Goal: Task Accomplishment & Management: Complete application form

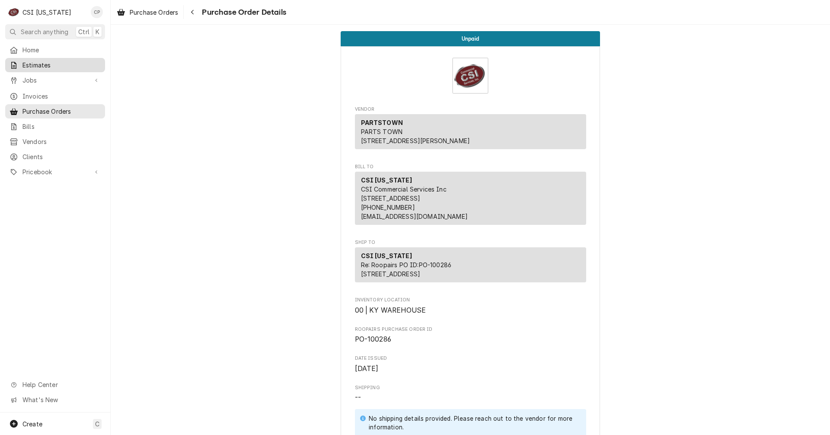
click at [53, 64] on span "Estimates" at bounding box center [61, 65] width 78 height 9
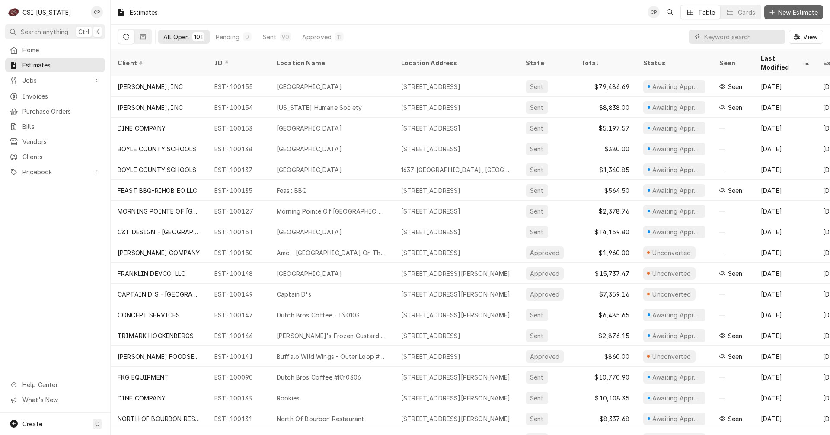
click at [794, 15] on span "New Estimate" at bounding box center [798, 12] width 43 height 9
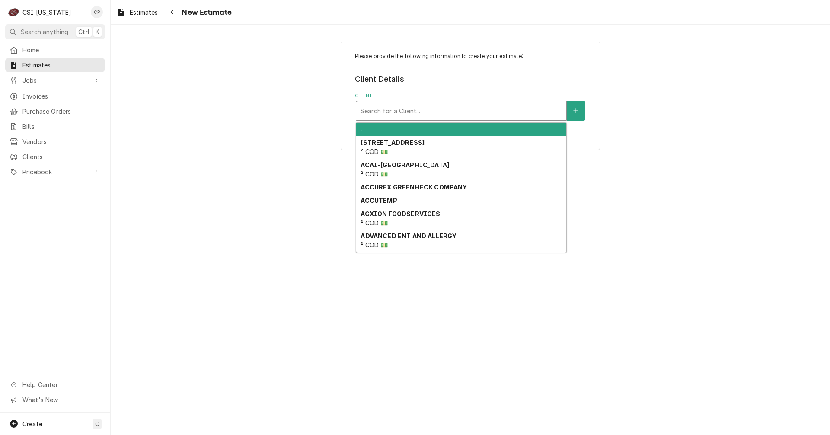
click at [424, 110] on div "Client" at bounding box center [462, 111] width 202 height 16
type input "a"
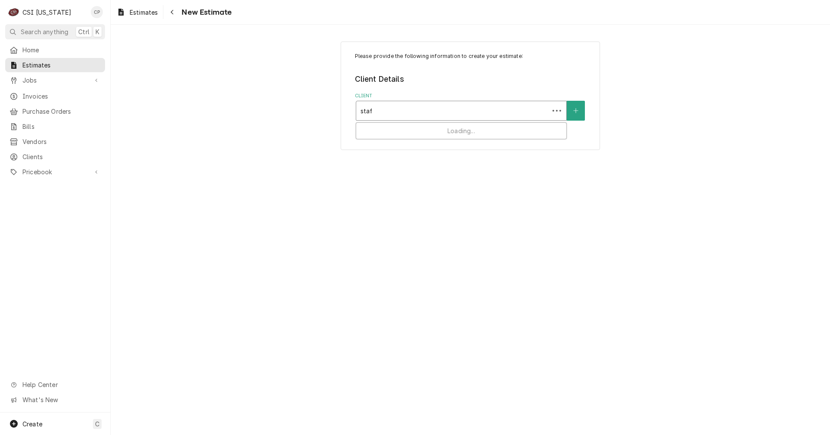
type input "staff"
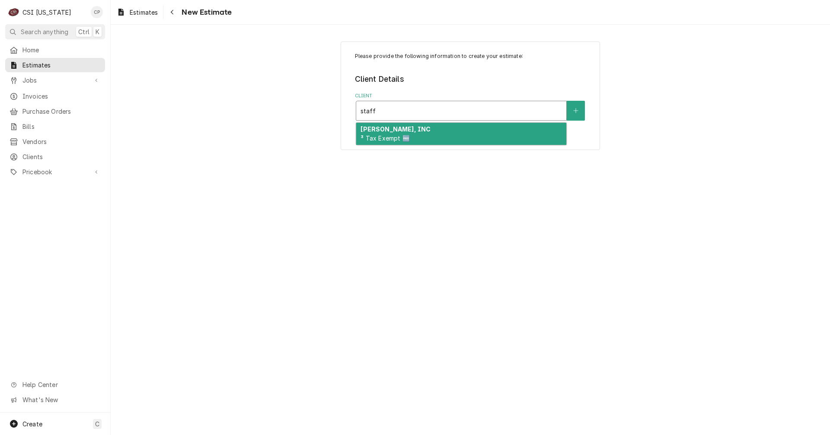
click at [420, 140] on div "STAFFORD-SMITH, INC ³ Tax Exempt 🆓" at bounding box center [461, 134] width 210 height 22
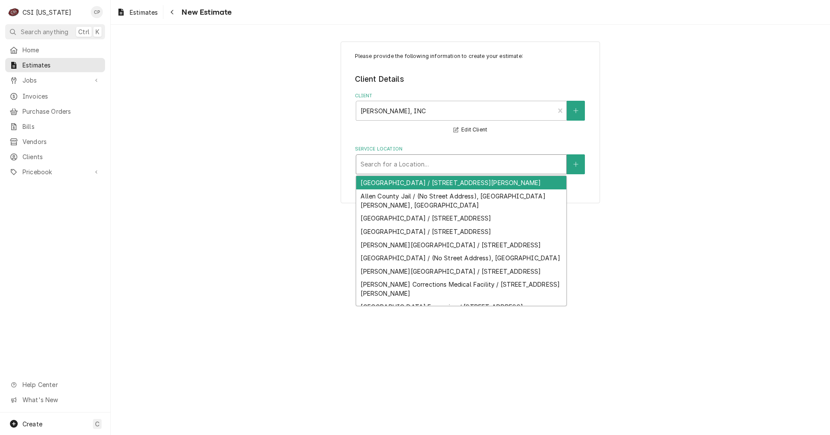
click at [437, 165] on div "Service Location" at bounding box center [462, 165] width 202 height 16
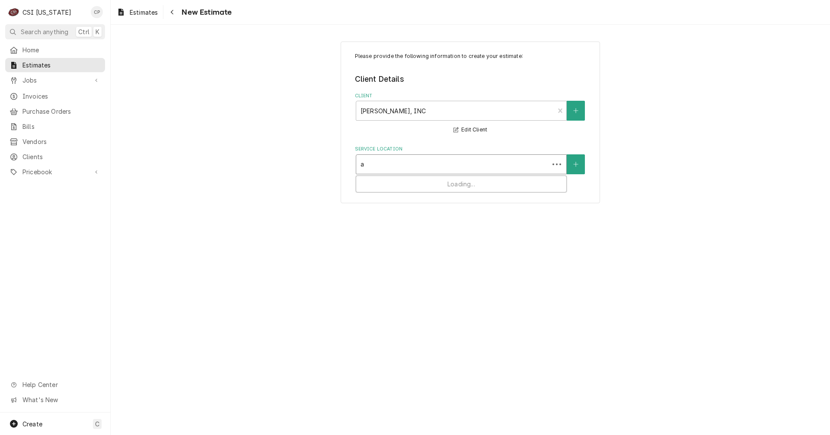
type input "ad"
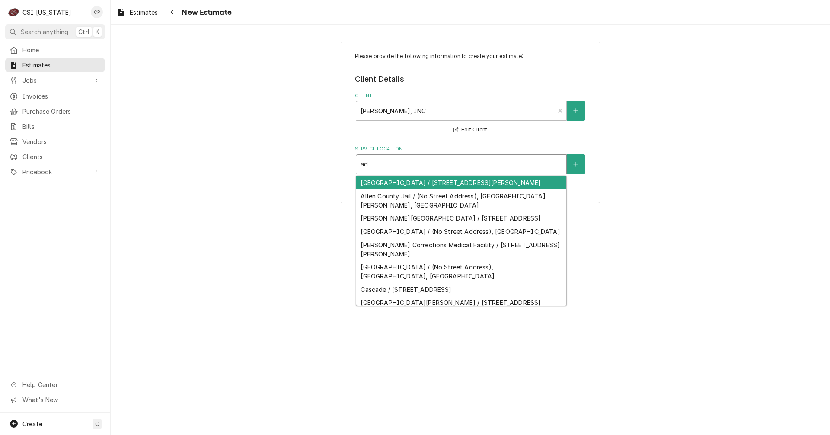
click at [408, 184] on div "[GEOGRAPHIC_DATA] / [STREET_ADDRESS][PERSON_NAME]" at bounding box center [461, 182] width 210 height 13
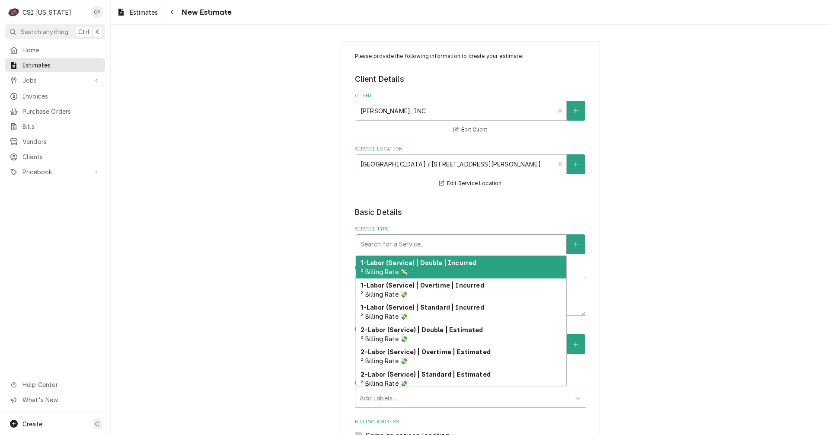
click at [410, 249] on div "Service Type" at bounding box center [462, 245] width 202 height 16
type textarea "x"
type input "s"
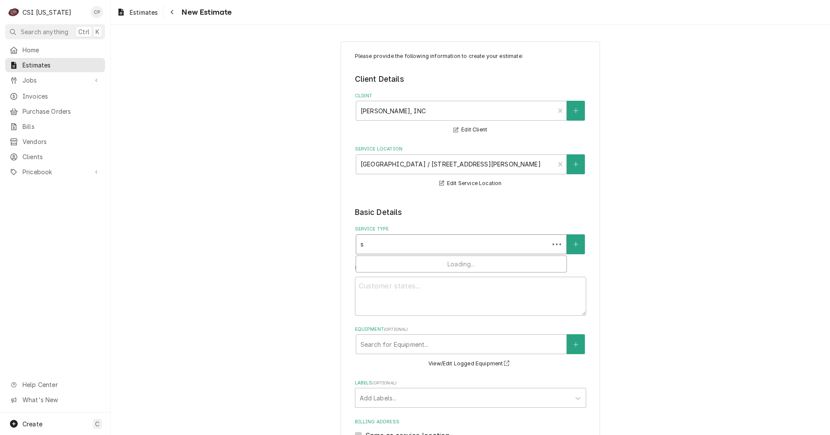
type textarea "x"
type input "se"
type textarea "x"
type input "set"
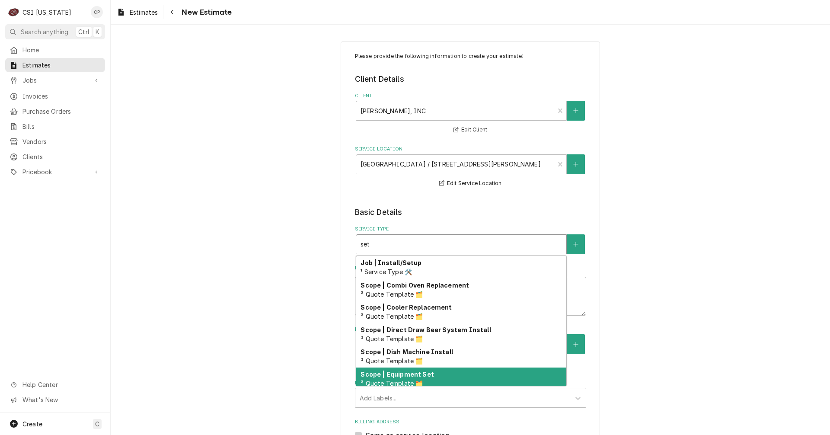
click at [421, 374] on strong "Scope | Equipment Set" at bounding box center [397, 374] width 73 height 7
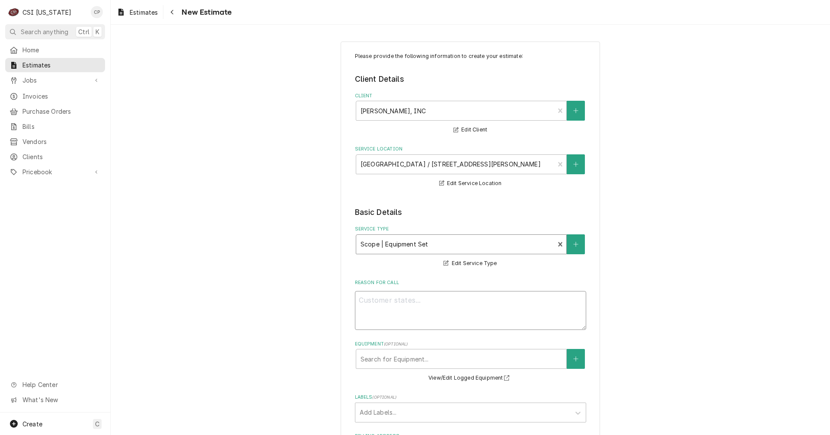
click at [411, 305] on textarea "Reason For Call" at bounding box center [470, 310] width 231 height 39
type textarea "x"
type textarea "S"
type textarea "x"
type textarea "Se"
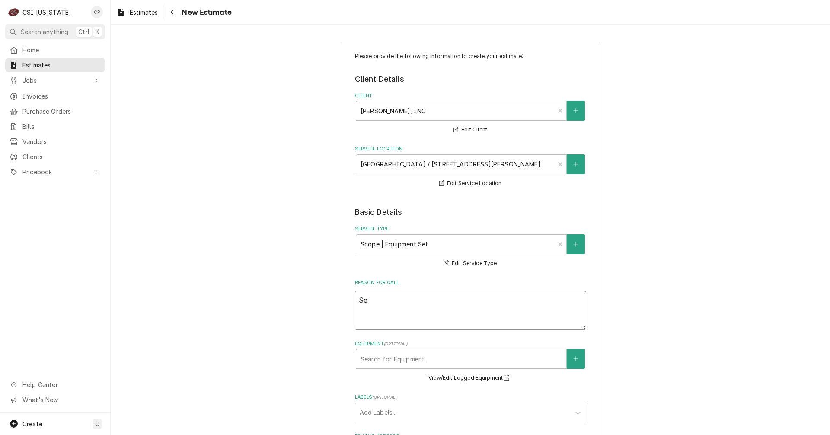
type textarea "x"
type textarea "Set"
type textarea "x"
type textarea "Set"
type textarea "x"
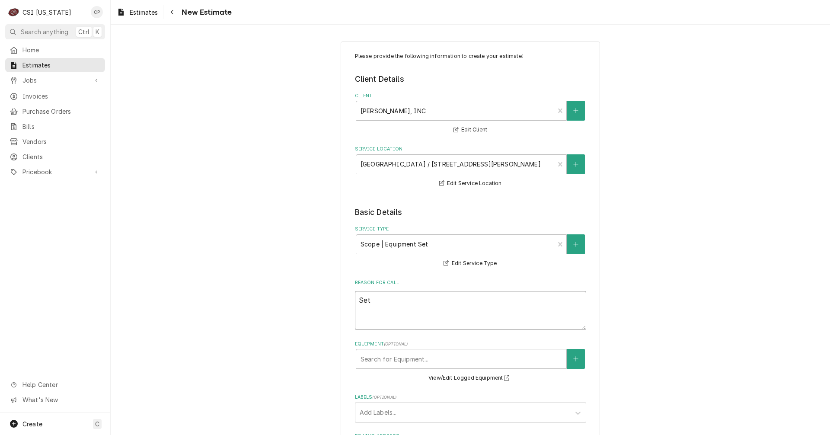
type textarea "Set i"
type textarea "x"
type textarea "Set in"
type textarea "x"
type textarea "Set in"
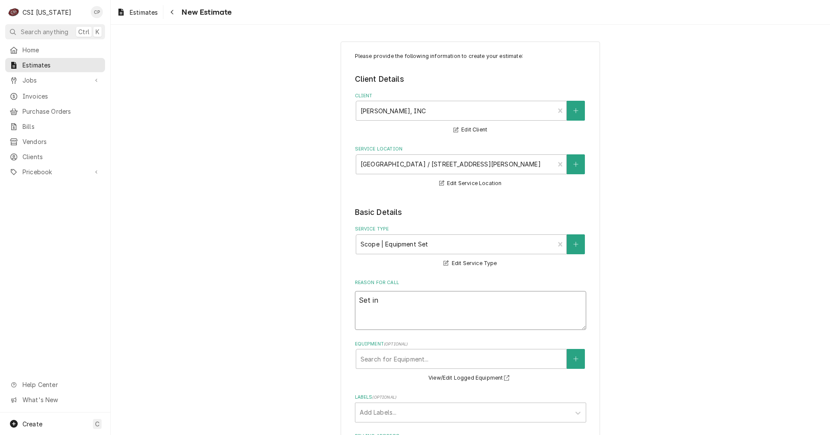
type textarea "x"
type textarea "Set in p"
type textarea "x"
type textarea "Set in pl"
type textarea "x"
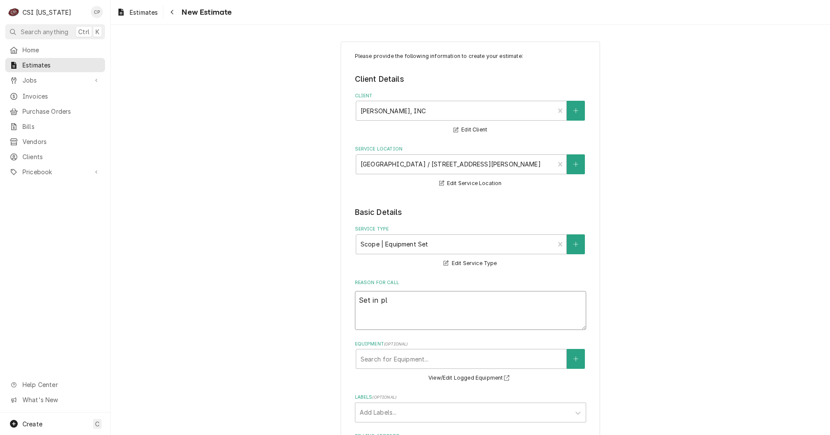
type textarea "Set in pla"
type textarea "x"
type textarea "Set in plac"
type textarea "x"
type textarea "Set in place"
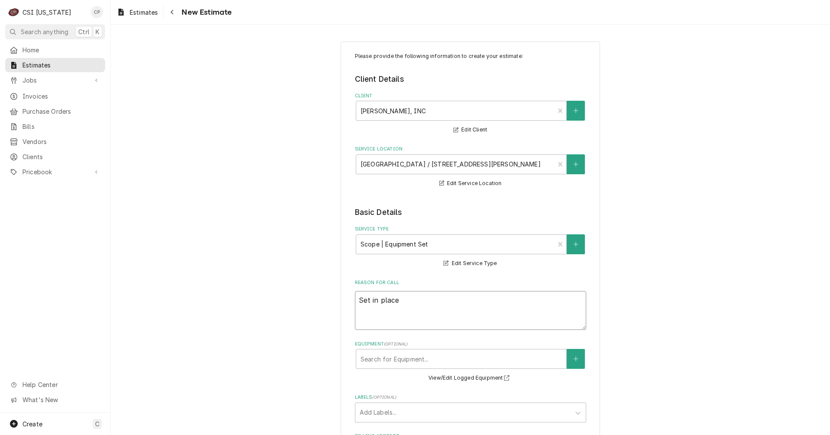
type textarea "x"
type textarea "Set in place"
type textarea "x"
type textarea "Set in place a"
type textarea "x"
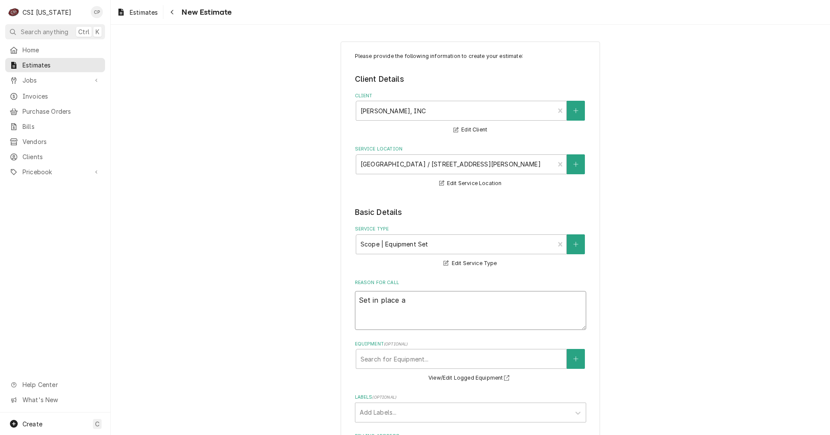
type textarea "Set in place al"
type textarea "x"
type textarea "Set in place all"
type textarea "x"
type textarea "Set in place all"
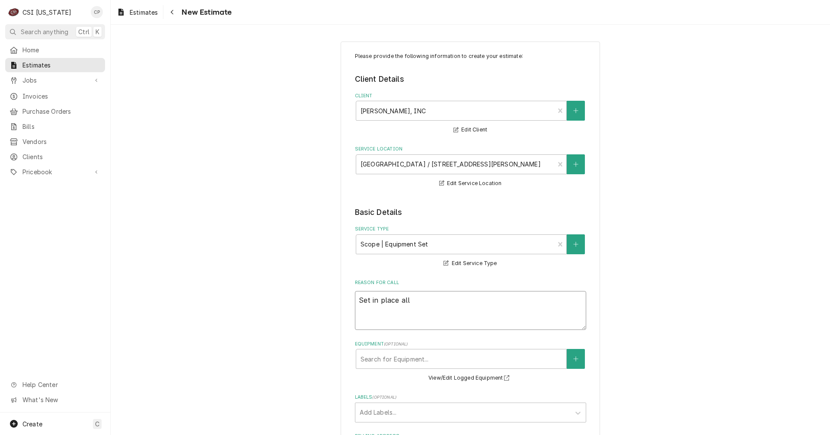
type textarea "x"
type textarea "Set in place all k"
type textarea "x"
type textarea "Set in place all ke"
type textarea "x"
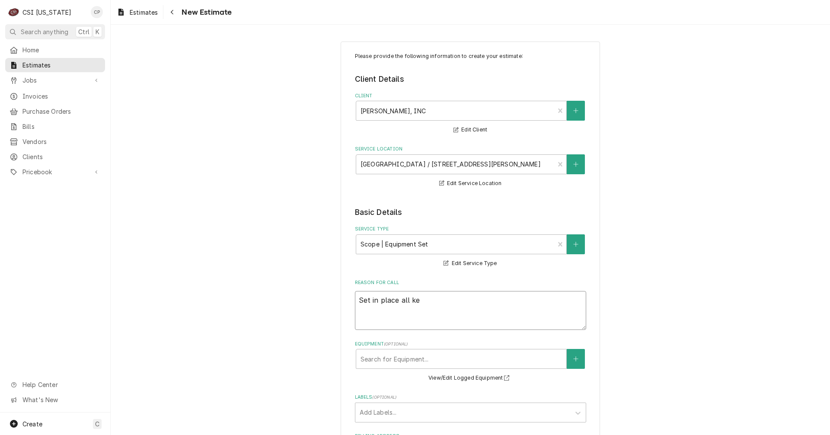
type textarea "Set in place all k"
type textarea "x"
type textarea "Set in place all ki"
type textarea "x"
type textarea "Set in place all kit"
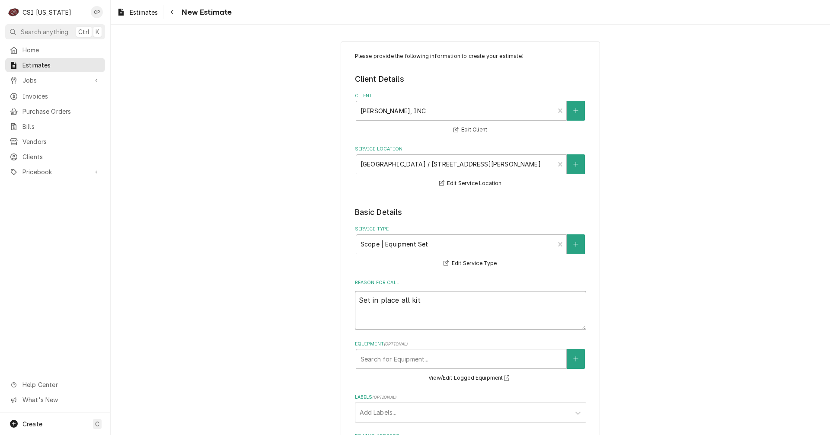
type textarea "x"
type textarea "Set in place all kitc"
type textarea "x"
type textarea "Set in place all kitch"
type textarea "x"
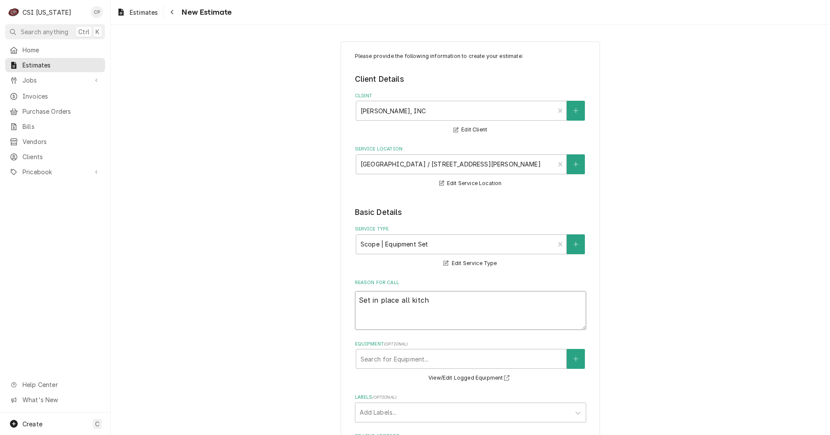
type textarea "Set in place all kitche"
type textarea "x"
type textarea "Set in place all kitchen"
type textarea "x"
type textarea "Set in place all kitchen"
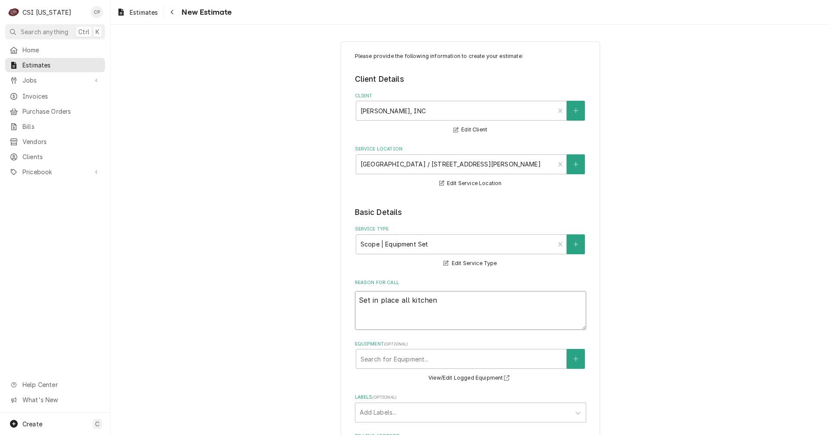
type textarea "x"
type textarea "Set in place all kitchen e"
type textarea "x"
type textarea "Set in place all kitchen eq"
type textarea "x"
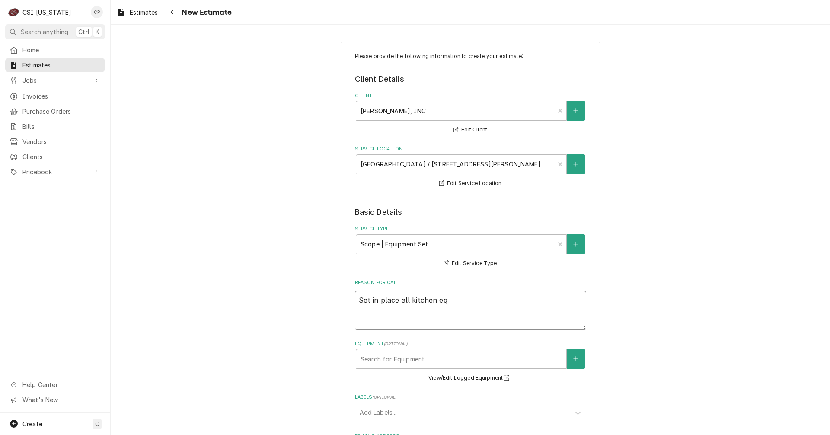
type textarea "Set in place all kitchen equ"
type textarea "x"
type textarea "Set in place all kitchen equi"
type textarea "x"
type textarea "Set in place all kitchen equip"
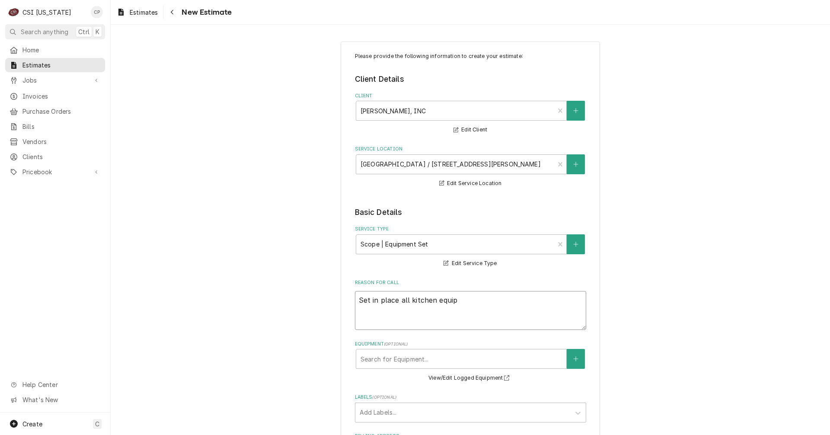
type textarea "x"
type textarea "Set in place all kitchen equipm"
type textarea "x"
type textarea "Set in place all kitchen equipme"
type textarea "x"
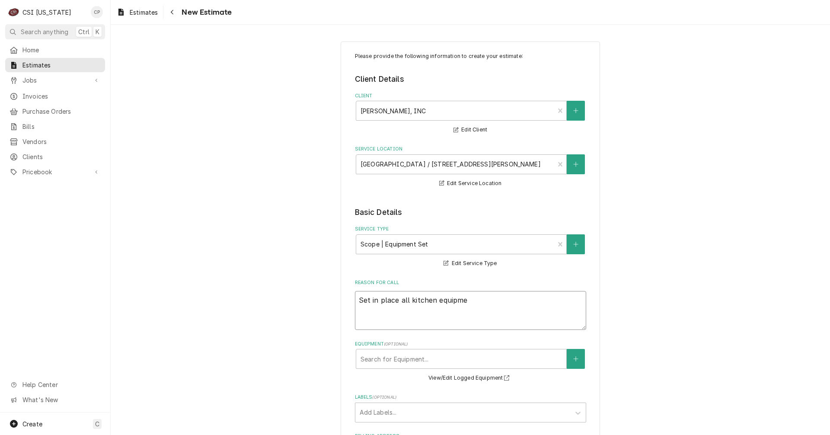
type textarea "Set in place all kitchen equipmen"
type textarea "x"
type textarea "Set in place all kitchen equipment"
type textarea "x"
type textarea "Set in place all kitchen equipment"
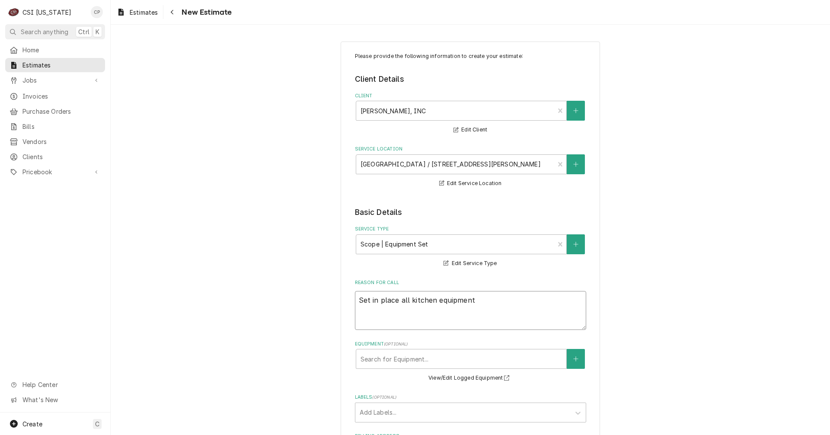
type textarea "x"
type textarea "Set in place all kitchen equipment a"
type textarea "x"
type textarea "Set in place all kitchen equipment an"
type textarea "x"
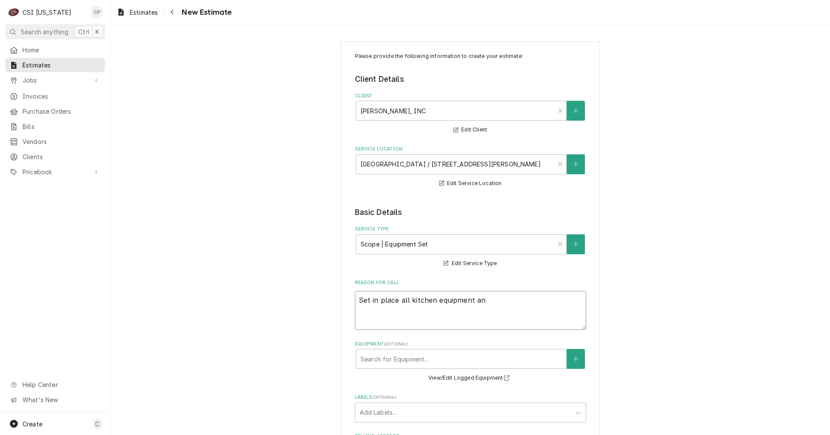
type textarea "Set in place all kitchen equipment a"
type textarea "x"
type textarea "Set in place all kitchen equipment aa"
type textarea "x"
type textarea "Set in place all kitchen equipment a"
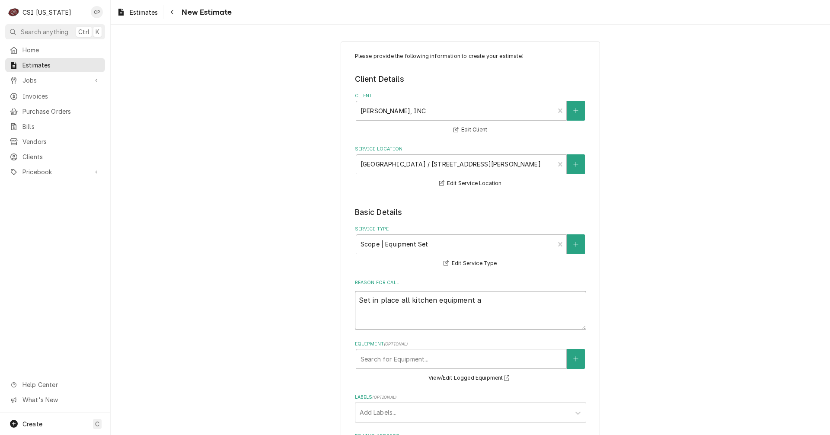
type textarea "x"
type textarea "Set in place all kitchen equipment as"
type textarea "x"
type textarea "Set in place all kitchen equipment asw"
type textarea "x"
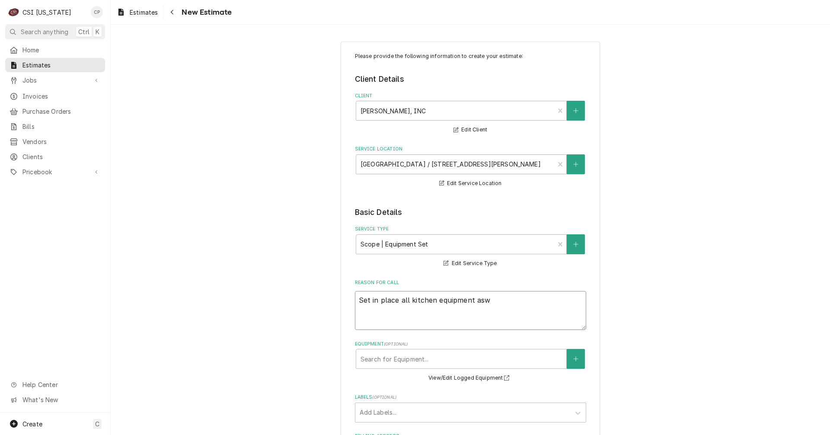
type textarea "Set in place all kitchen equipment as"
type textarea "x"
type textarea "Set in place all kitchen equipment as"
type textarea "x"
type textarea "Set in place all kitchen equipment as w"
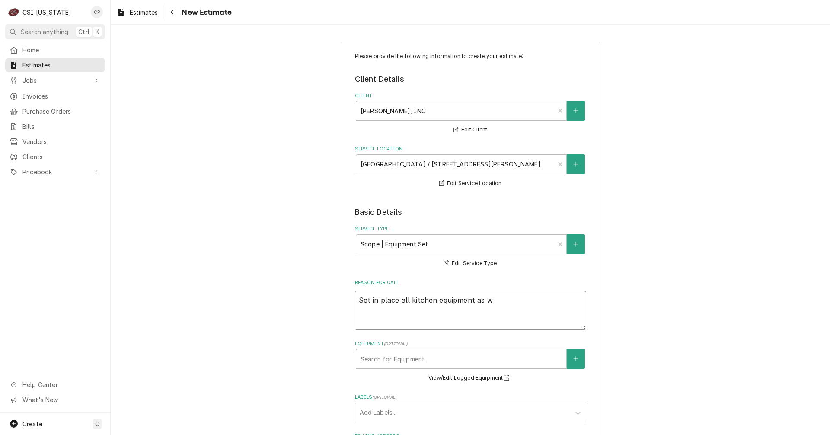
type textarea "x"
type textarea "Set in place all kitchen equipment as we"
type textarea "x"
type textarea "Set in place all kitchen equipment as wel"
type textarea "x"
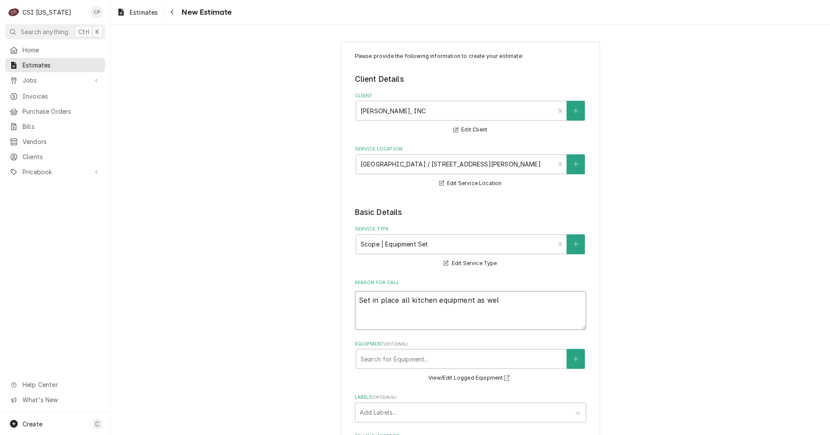
type textarea "Set in place all kitchen equipment as well"
type textarea "x"
type textarea "Set in place all kitchen equipment as well"
type textarea "x"
type textarea "Set in place all kitchen equipment as well a"
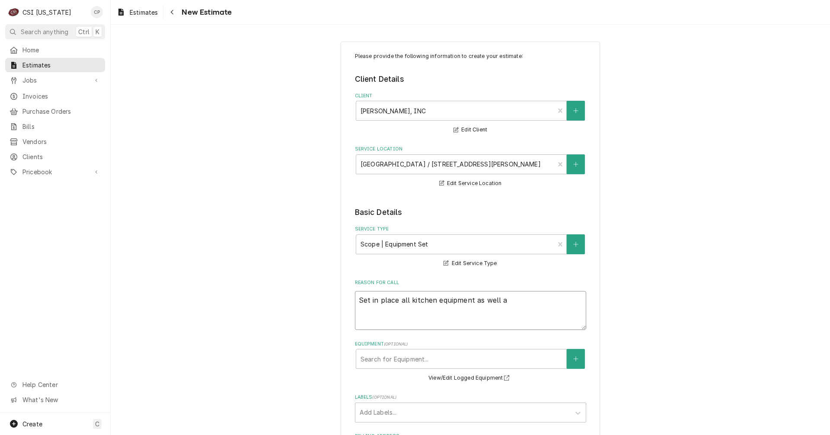
type textarea "x"
type textarea "Set in place all kitchen equipment as well as"
type textarea "x"
type textarea "Set in place all kitchen equipment as well as"
type textarea "x"
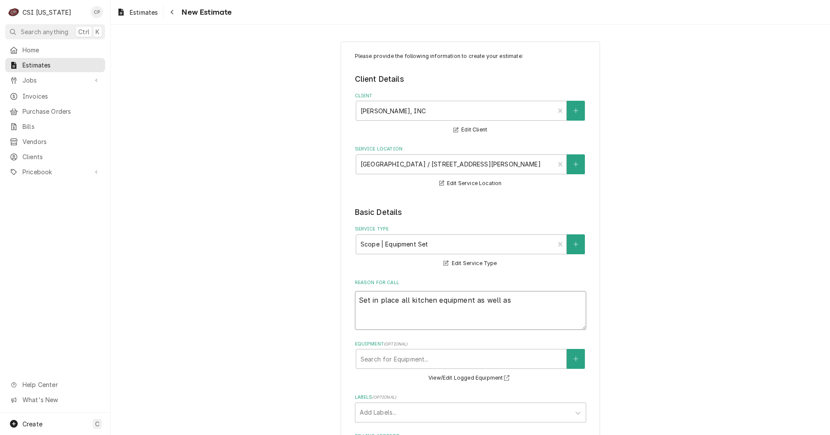
type textarea "Set in place all kitchen equipment as well as b"
type textarea "x"
type textarea "Set in place all kitchen equipment as well as bu"
type textarea "x"
type textarea "Set in place all kitchen equipment as well as bui"
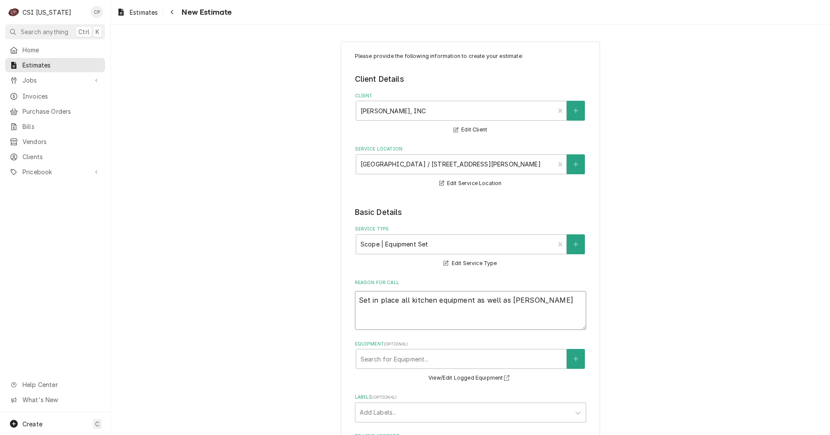
type textarea "x"
type textarea "Set in place all kitchen equipment as well as buil"
type textarea "x"
type textarea "Set in place all kitchen equipment as well as build"
type textarea "x"
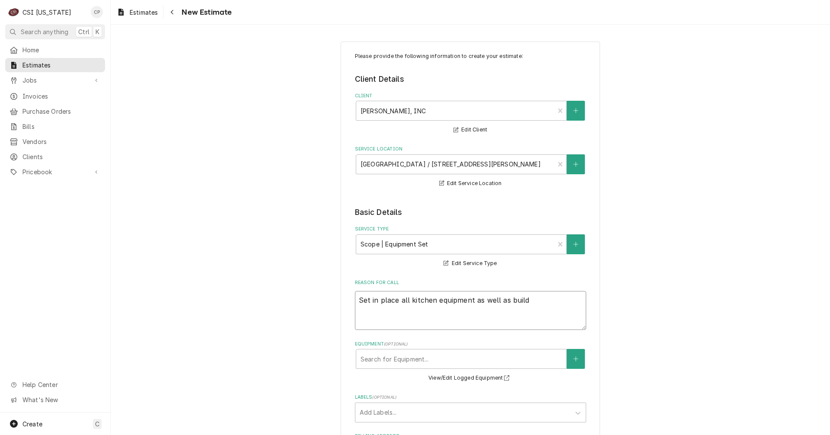
type textarea "Set in place all kitchen equipment as well as build"
type textarea "x"
type textarea "Set in place all kitchen equipment as well as build t"
type textarea "x"
type textarea "Set in place all kitchen equipment as well as build th"
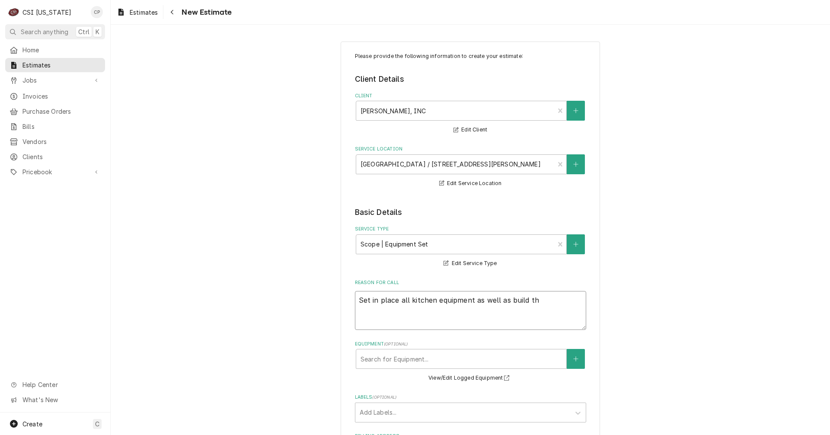
type textarea "x"
type textarea "Set in place all kitchen equipment as well as build the"
type textarea "x"
type textarea "Set in place all kitchen equipment as well as build the"
type textarea "x"
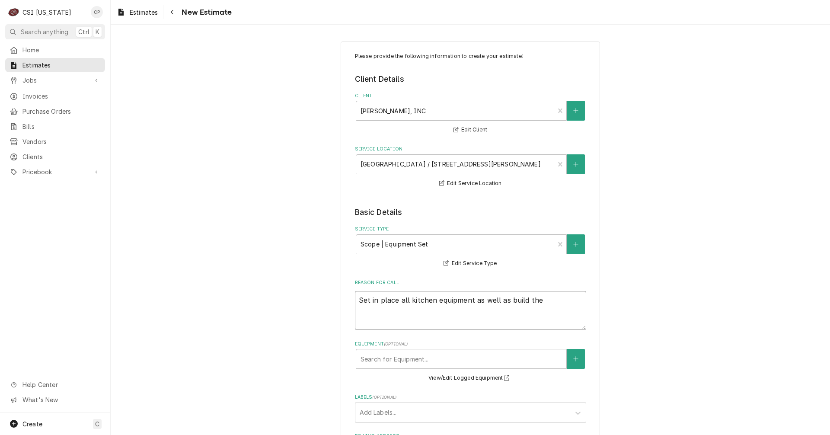
type textarea "Set in place all kitchen equipment as well as build the w"
type textarea "x"
type textarea "Set in place all kitchen equipment as well as build the wa"
type textarea "x"
type textarea "Set in place all kitchen equipment as well as build the wal"
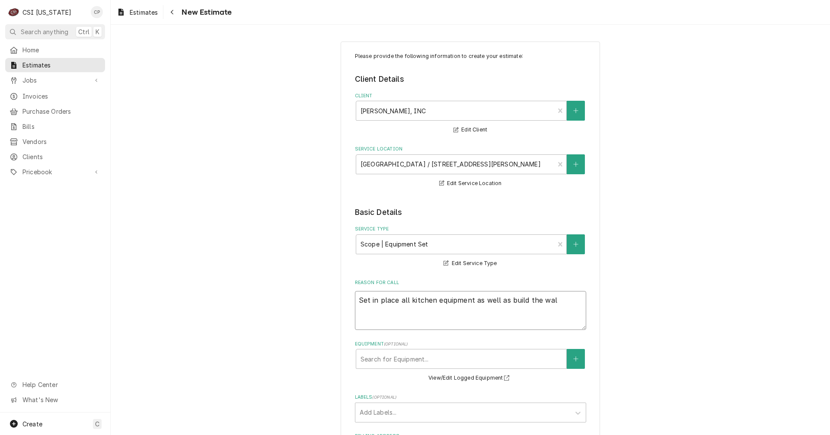
type textarea "x"
type textarea "Set in place all kitchen equipment as well as build the walk"
type textarea "x"
type textarea "Set in place all kitchen equipment as well as build the walk-"
type textarea "x"
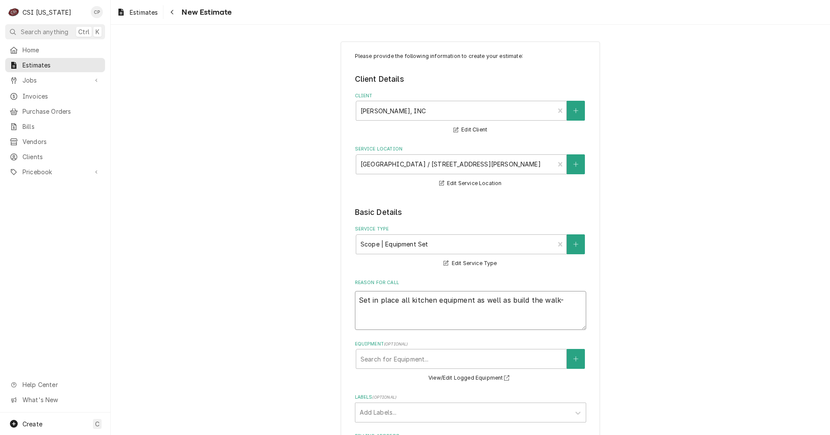
type textarea "Set in place all kitchen equipment as well as build the walk-i"
type textarea "x"
type textarea "Set in place all kitchen equipment as well as build the walk-in"
type textarea "x"
type textarea "Set in place all kitchen equipment as well as build the walk-in"
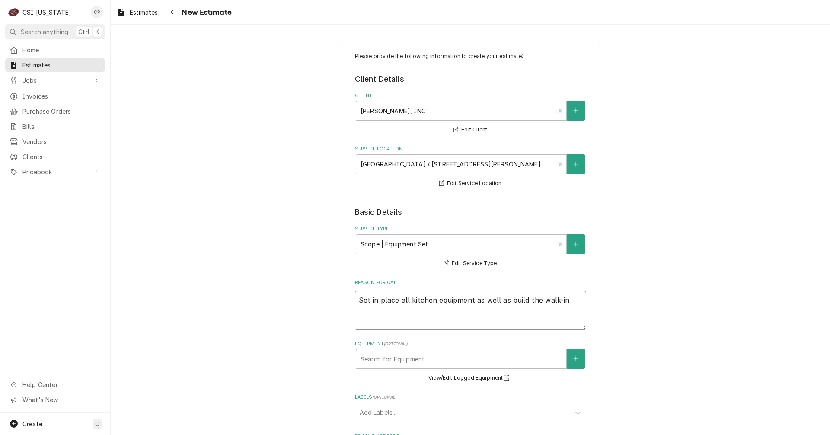
type textarea "x"
type textarea "Set in place all kitchen equipment as well as build the walk-in a"
type textarea "x"
type textarea "Set in place all kitchen equipment as well as build the walk-in"
type textarea "x"
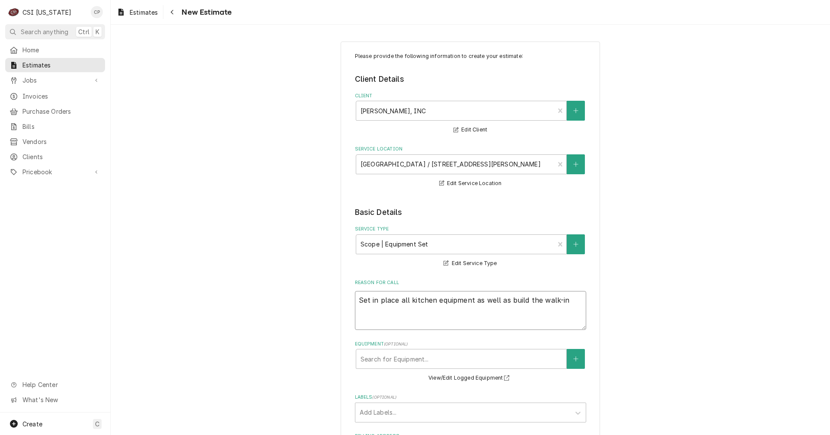
type textarea "Set in place all kitchen equipment as well as build the walk-in a"
type textarea "x"
type textarea "Set in place all kitchen equipment as well as build the walk-in an"
type textarea "x"
type textarea "Set in place all kitchen equipment as well as build the walk-in and"
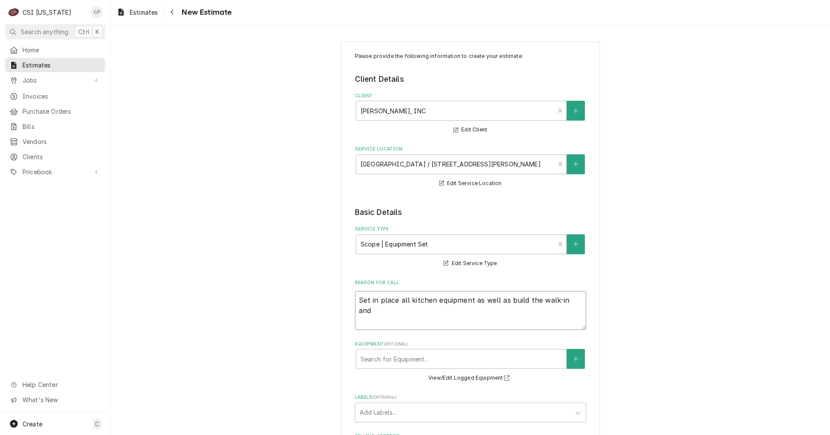
type textarea "x"
type textarea "Set in place all kitchen equipment as well as build the walk-in and"
type textarea "x"
type textarea "Set in place all kitchen equipment as well as build the walk-in and p"
type textarea "x"
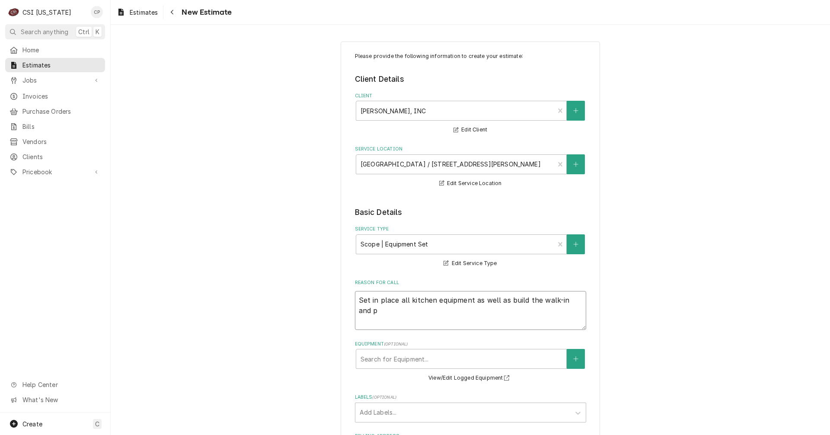
type textarea "Set in place all kitchen equipment as well as build the walk-in and pl"
type textarea "x"
type textarea "Set in place all kitchen equipment as well as build the walk-in and plu"
type textarea "x"
type textarea "Set in place all kitchen equipment as well as build the walk-in and plum"
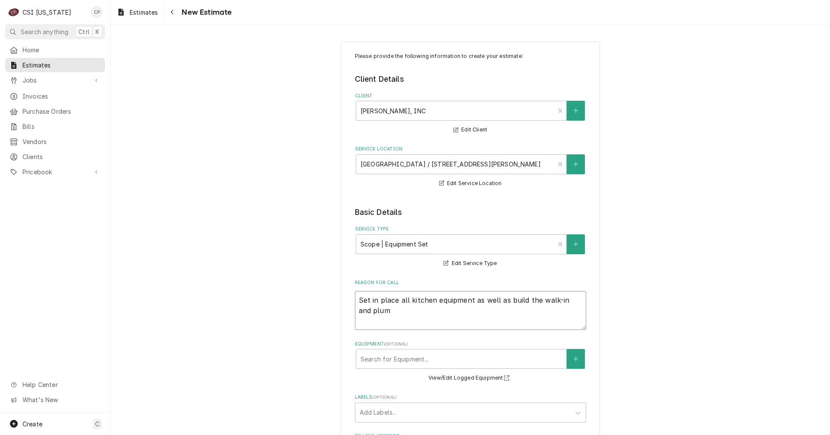
type textarea "x"
type textarea "Set in place all kitchen equipment as well as build the walk-in and plumb"
type textarea "x"
type textarea "Set in place all kitchen equipment as well as build the walk-in and plumb"
type textarea "x"
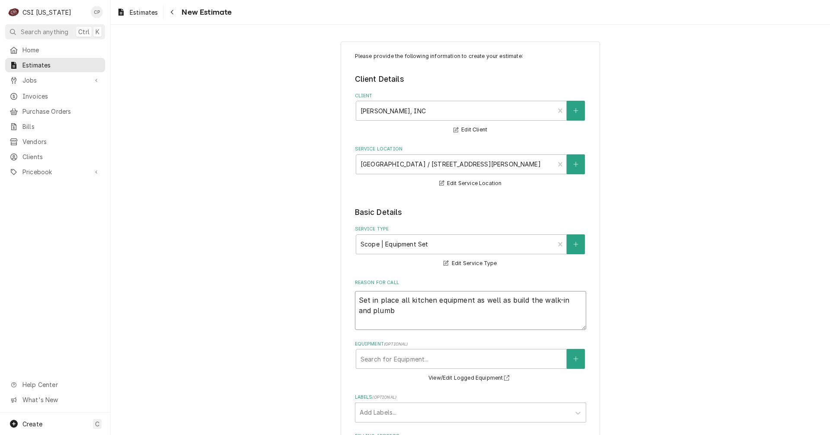
type textarea "Set in place all kitchen equipment as well as build the walk-in and plumb t"
type textarea "x"
type textarea "Set in place all kitchen equipment as well as build the walk-in and plumb th"
type textarea "x"
type textarea "Set in place all kitchen equipment as well as build the walk-in and plumb the"
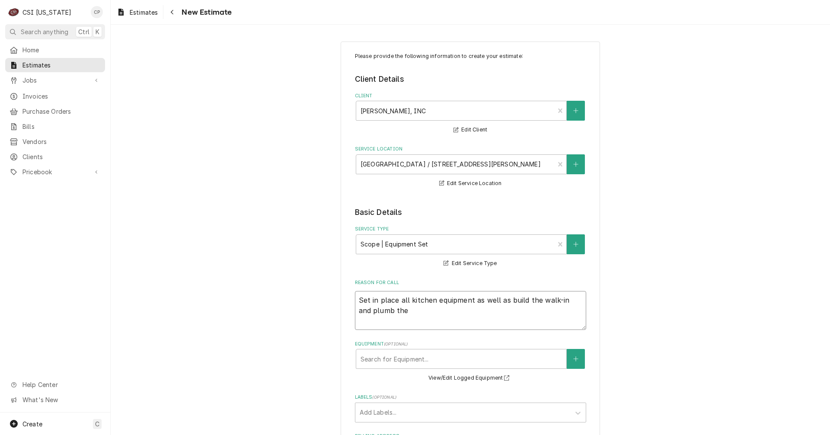
type textarea "x"
type textarea "Set in place all kitchen equipment as well as build the walk-in and plumb the"
type textarea "x"
type textarea "Set in place all kitchen equipment as well as build the walk-in and plumb the r"
type textarea "x"
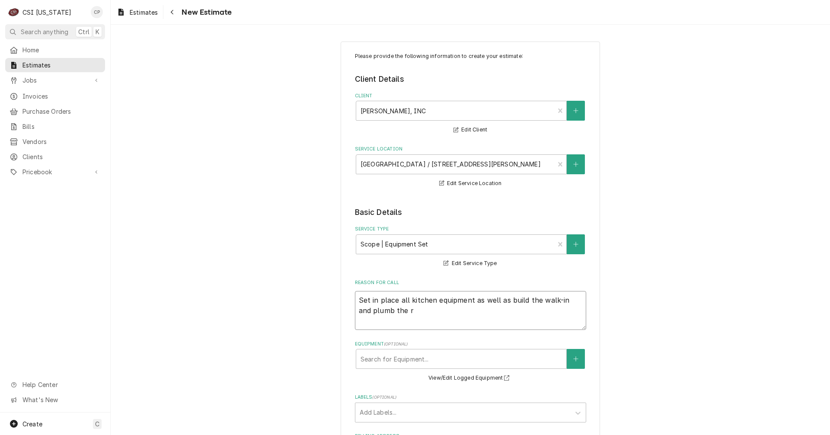
type textarea "Set in place all kitchen equipment as well as build the walk-in and plumb the re"
type textarea "x"
type textarea "Set in place all kitchen equipment as well as build the walk-in and plumb the r…"
type textarea "x"
type textarea "Set in place all kitchen equipment as well as build the walk-in and plumb the r…"
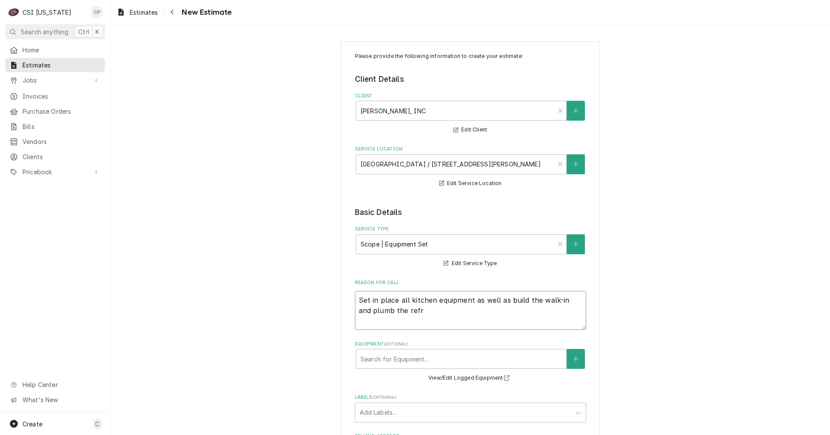
type textarea "x"
type textarea "Set in place all kitchen equipment as well as build the walk-in and plumb the r…"
type textarea "x"
type textarea "Set in place all kitchen equipment as well as build the walk-in and plumb the r…"
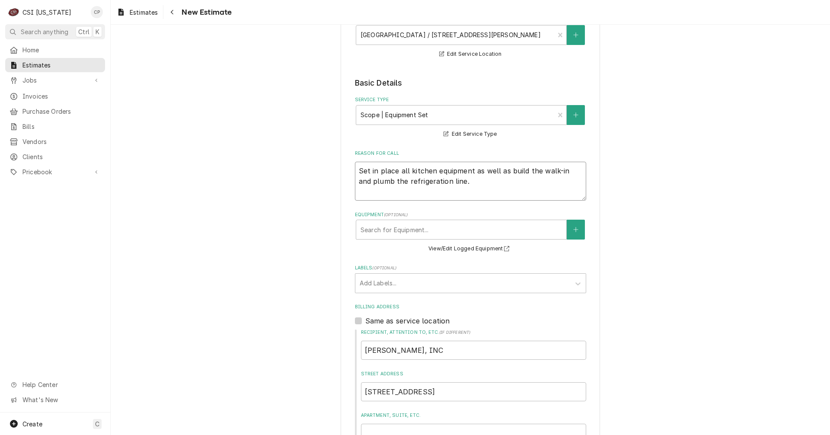
scroll to position [130, 0]
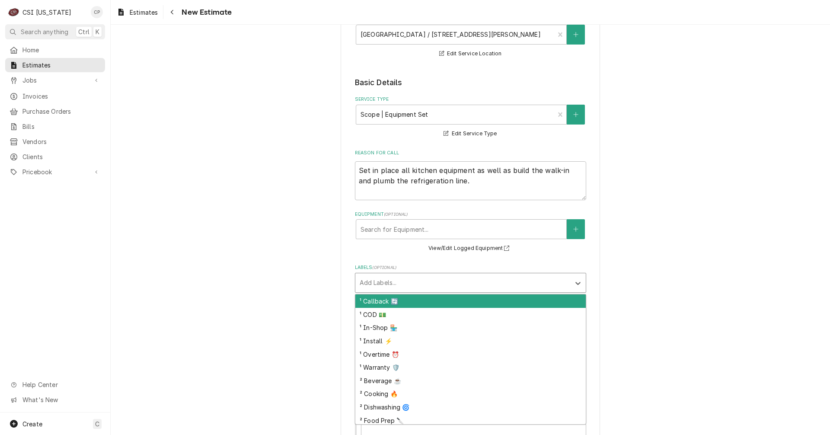
click at [381, 279] on div "Labels" at bounding box center [463, 283] width 206 height 16
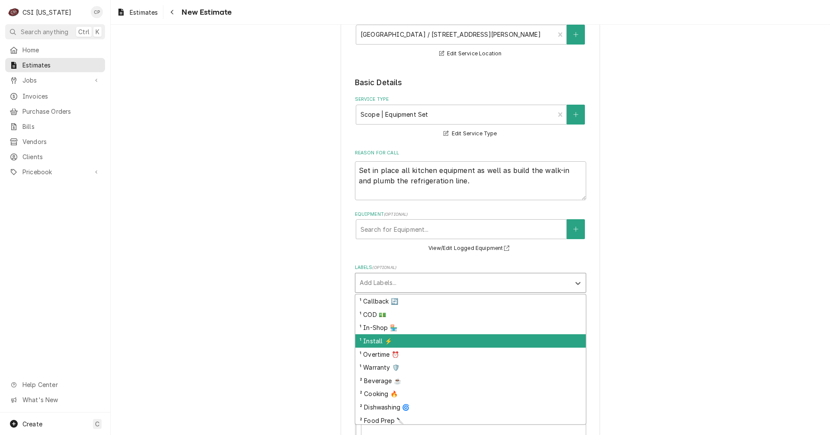
click at [375, 340] on div "¹ Install ⚡️" at bounding box center [470, 340] width 230 height 13
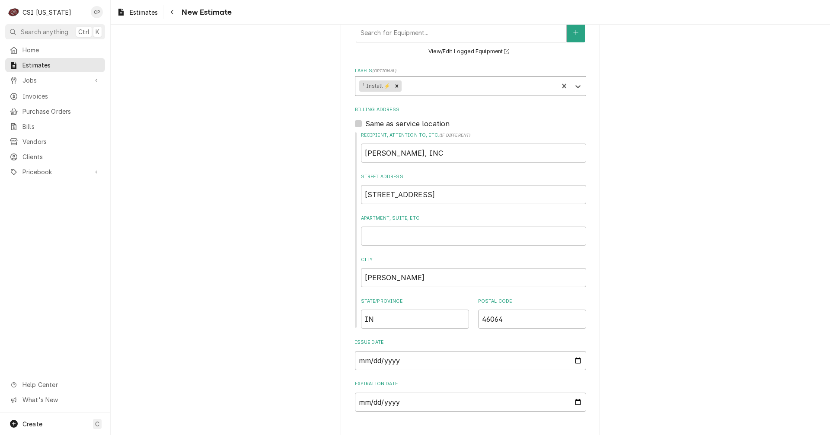
scroll to position [340, 0]
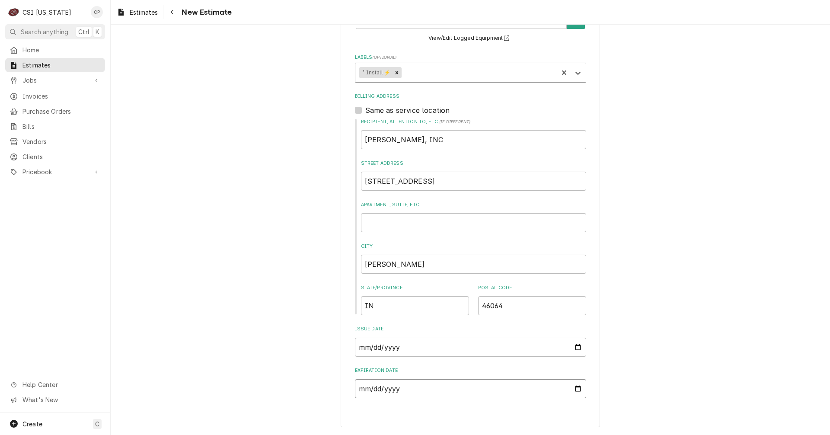
click at [576, 390] on input "Expiration Date" at bounding box center [470, 388] width 231 height 19
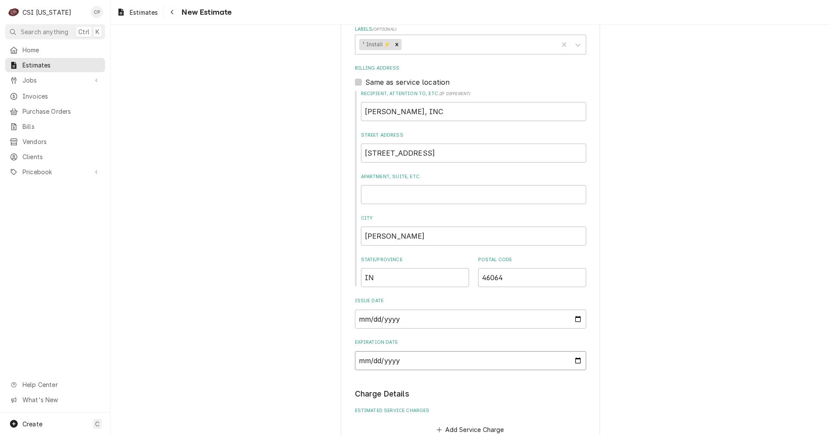
scroll to position [470, 0]
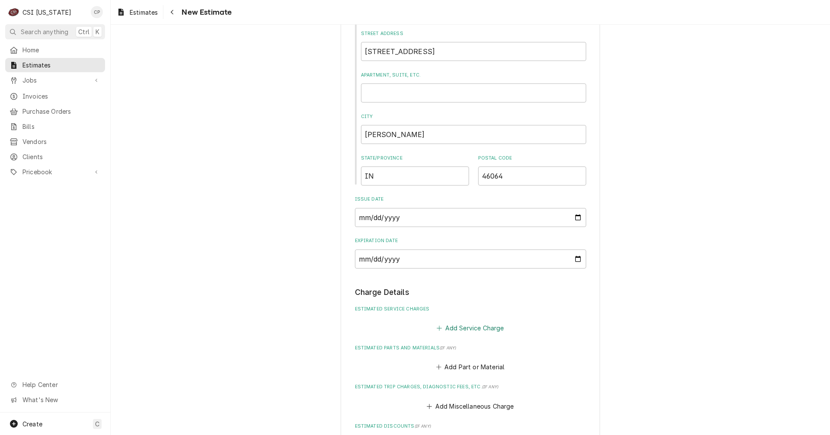
click at [469, 329] on button "Add Service Charge" at bounding box center [470, 328] width 70 height 12
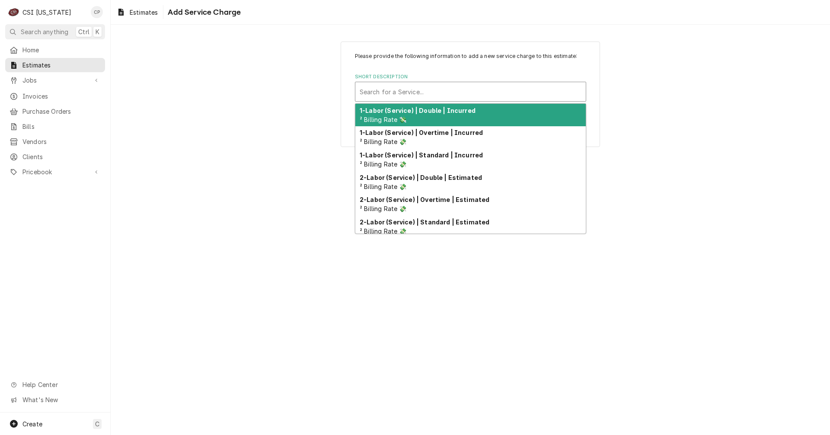
click at [412, 90] on div "Short Description" at bounding box center [471, 92] width 222 height 16
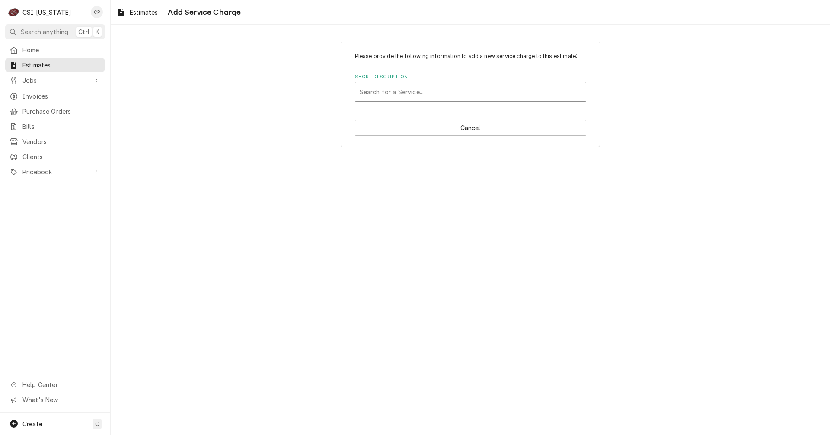
click at [417, 91] on div "Short Description" at bounding box center [471, 92] width 222 height 16
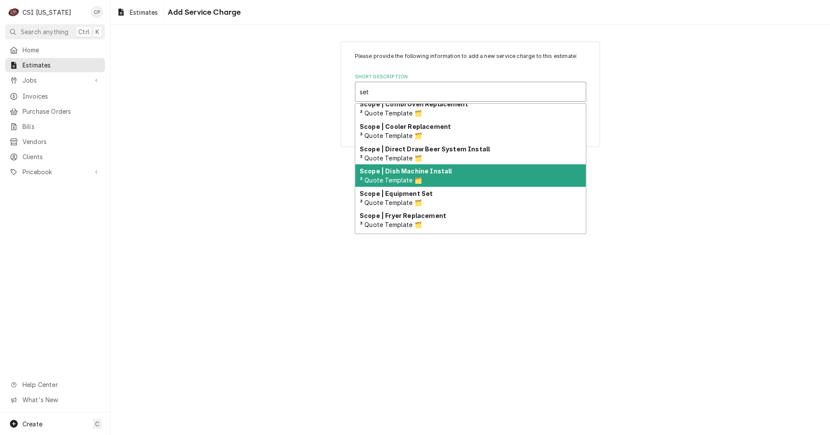
scroll to position [43, 0]
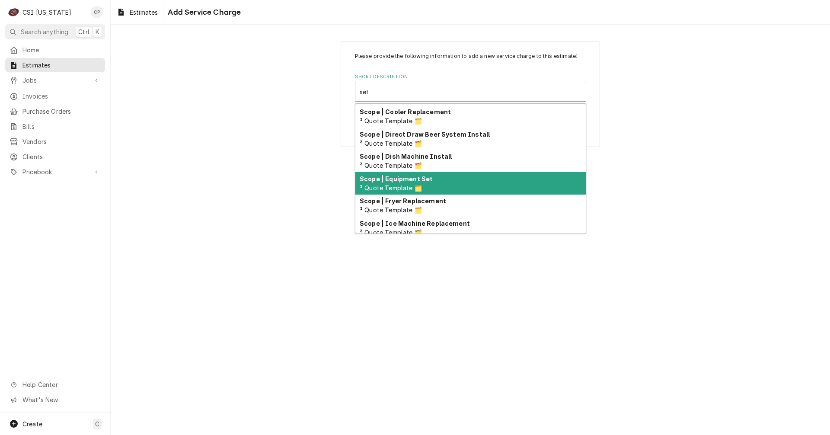
click at [420, 178] on strong "Scope | Equipment Set" at bounding box center [396, 178] width 73 height 7
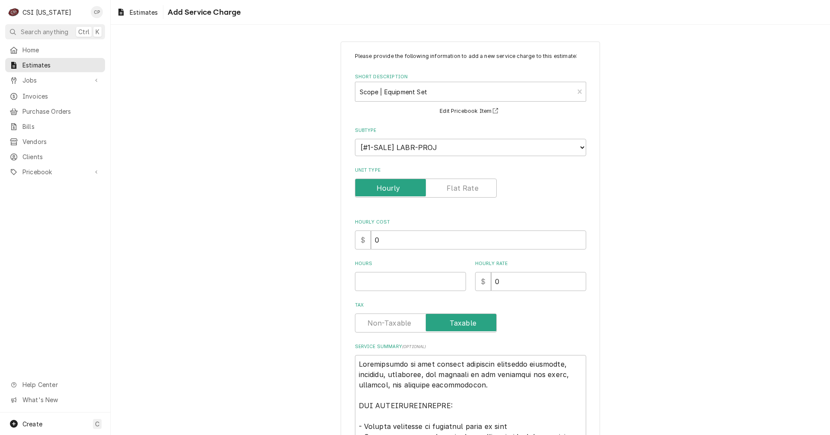
click at [461, 185] on label "Unit Type" at bounding box center [426, 188] width 142 height 19
click at [461, 185] on input "Unit Type" at bounding box center [426, 188] width 134 height 19
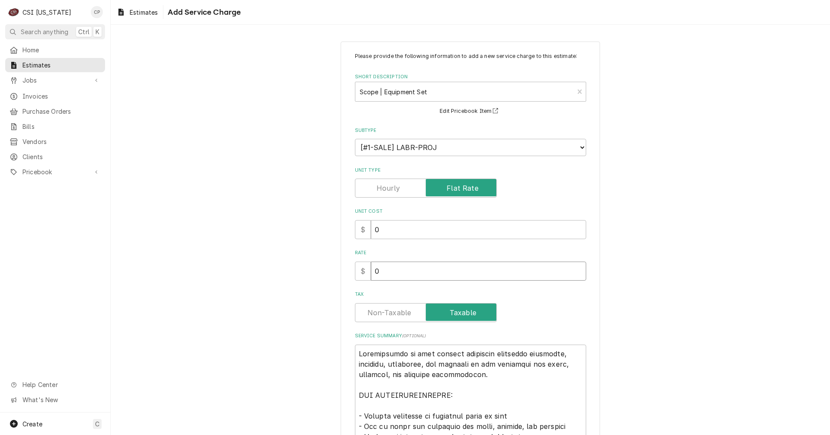
drag, startPoint x: 372, startPoint y: 277, endPoint x: 351, endPoint y: 276, distance: 20.8
click at [359, 280] on div "$ 0" at bounding box center [470, 271] width 231 height 19
click at [395, 268] on input "0" at bounding box center [478, 271] width 215 height 19
drag, startPoint x: 388, startPoint y: 269, endPoint x: 330, endPoint y: 266, distance: 58.0
click at [330, 267] on div "Please provide the following information to add a new service charge to this es…" at bounding box center [471, 411] width 720 height 755
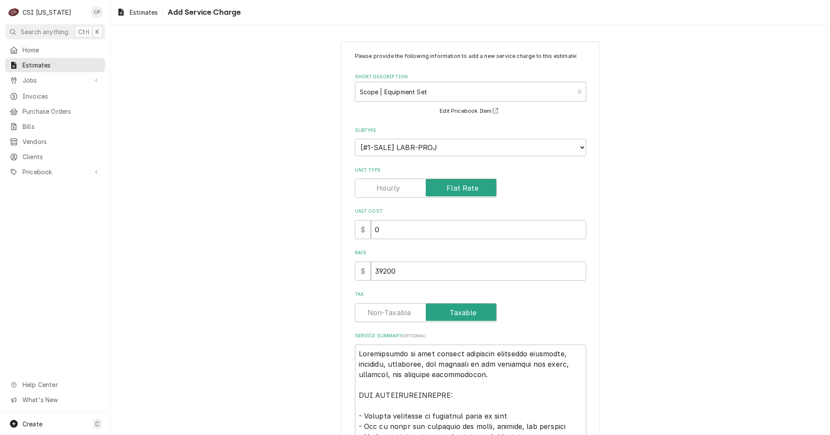
click at [375, 313] on label "Tax" at bounding box center [426, 312] width 142 height 19
click at [375, 313] on input "Tax" at bounding box center [426, 312] width 134 height 19
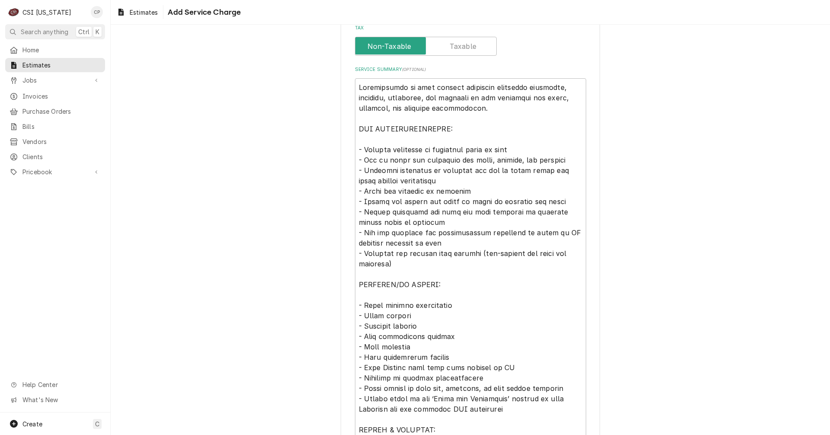
scroll to position [354, 0]
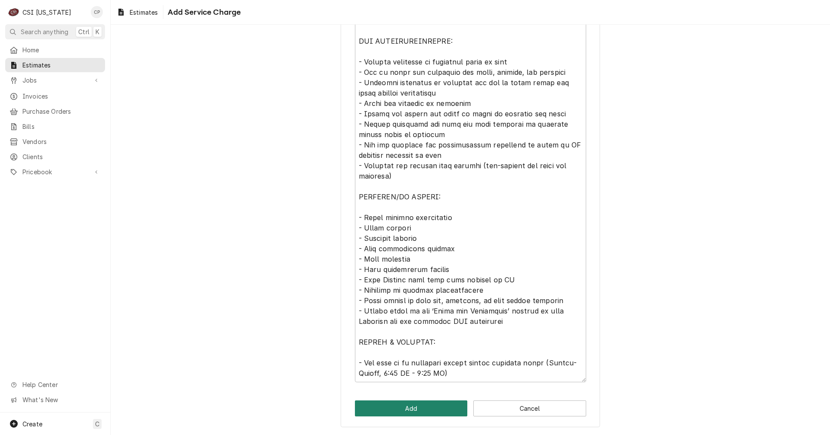
click at [411, 411] on button "Add" at bounding box center [411, 408] width 113 height 16
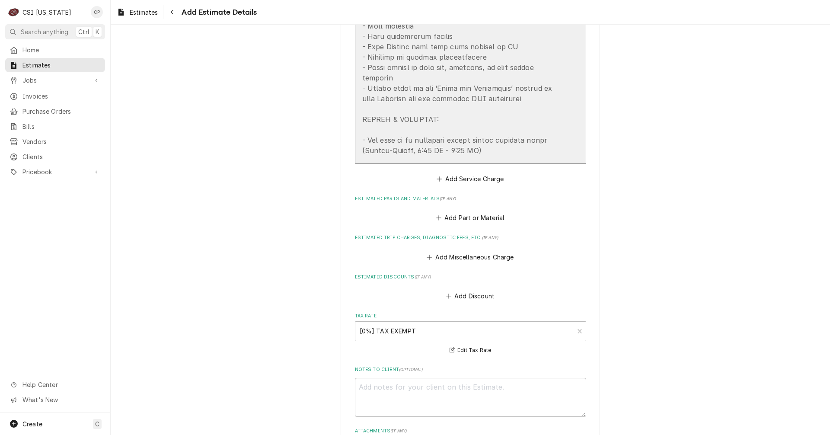
scroll to position [1194, 0]
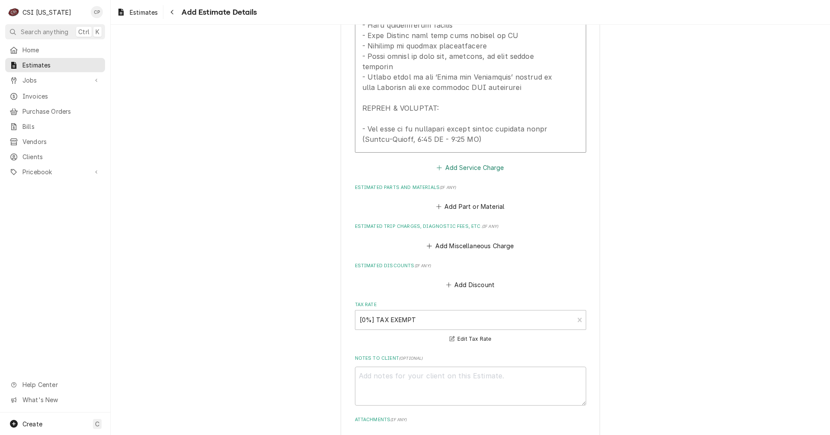
click at [470, 161] on button "Add Service Charge" at bounding box center [470, 167] width 70 height 12
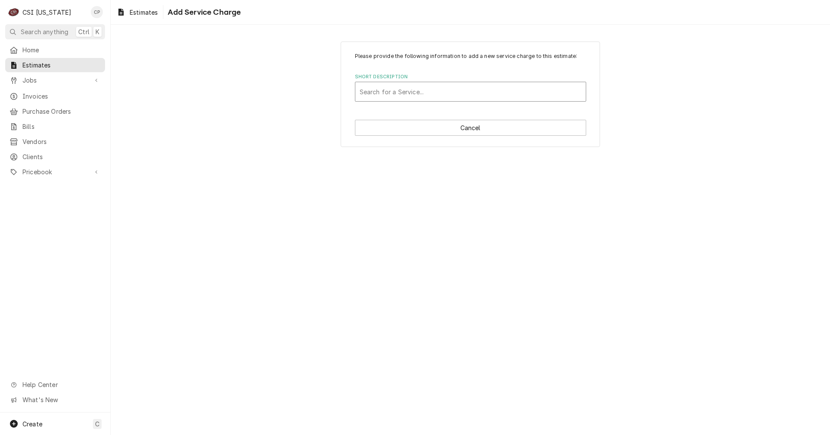
click at [416, 90] on div "Short Description" at bounding box center [471, 92] width 222 height 16
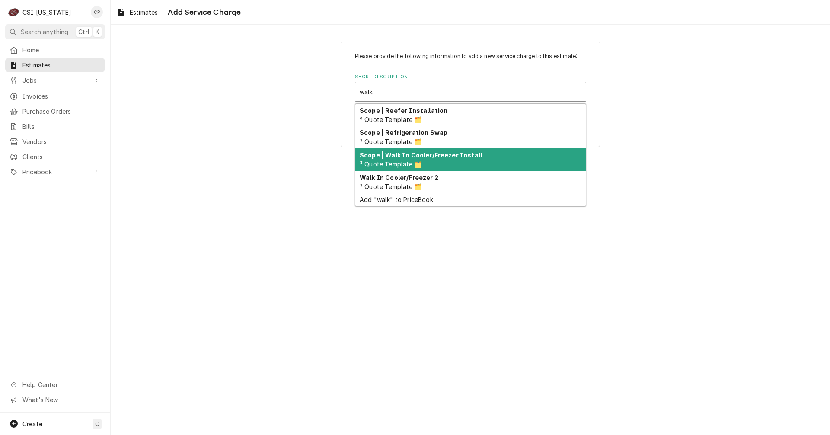
click at [451, 160] on div "Scope | Walk In Cooler/Freezer Install ³ Quote Template 🗂️" at bounding box center [470, 159] width 230 height 22
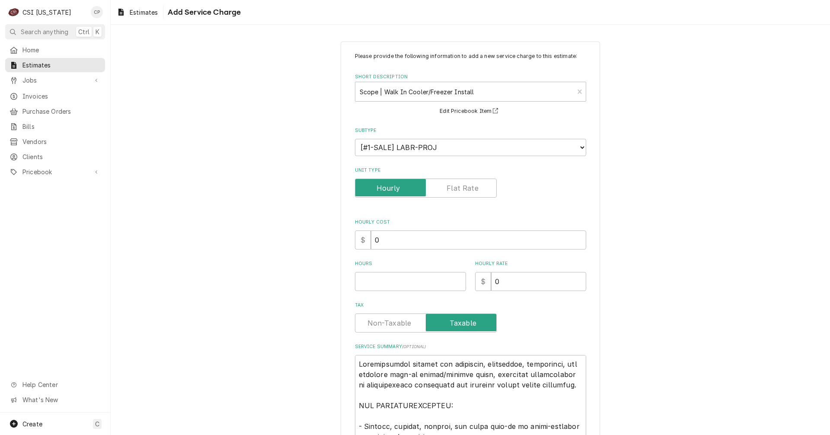
click at [446, 188] on label "Unit Type" at bounding box center [426, 188] width 142 height 19
click at [446, 188] on input "Unit Type" at bounding box center [426, 188] width 134 height 19
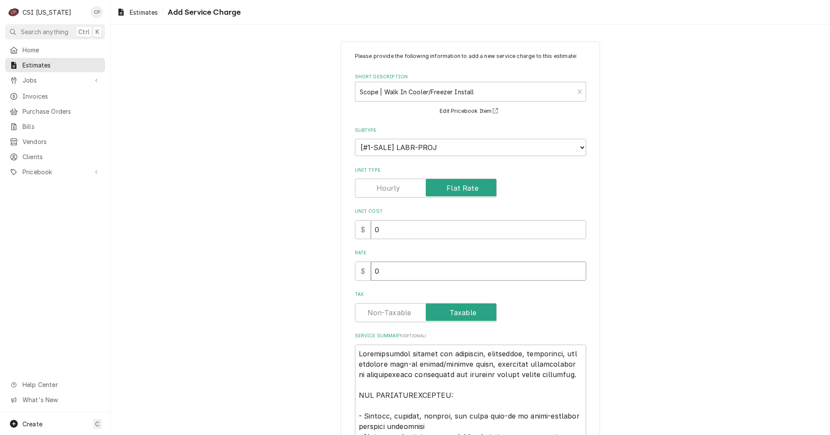
drag, startPoint x: 385, startPoint y: 271, endPoint x: 355, endPoint y: 272, distance: 30.3
click at [355, 272] on div "$ 0" at bounding box center [470, 271] width 231 height 19
click at [397, 310] on label "Tax" at bounding box center [426, 312] width 142 height 19
click at [397, 310] on input "Tax" at bounding box center [426, 312] width 134 height 19
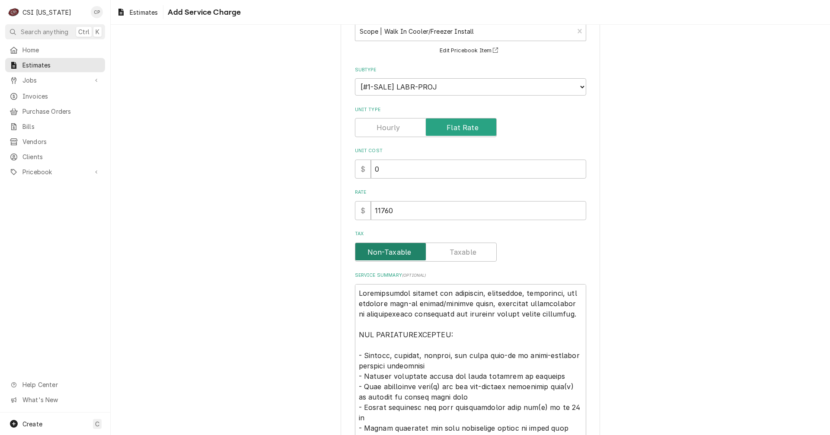
scroll to position [173, 0]
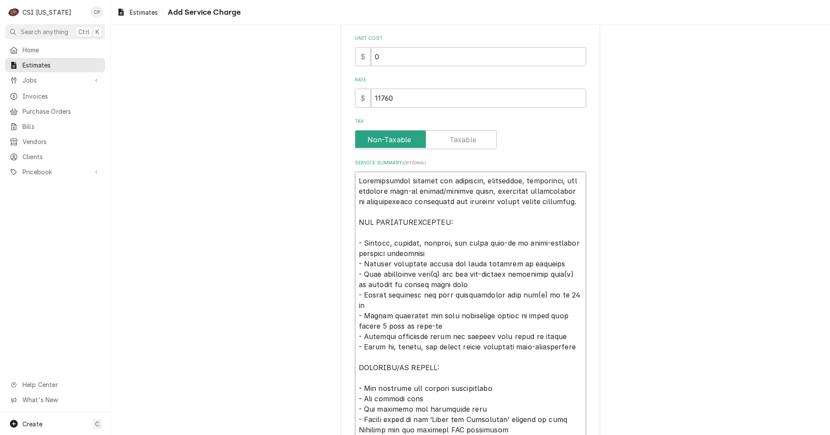
click at [480, 180] on textarea "Service Summary ( optional )" at bounding box center [470, 326] width 231 height 309
click at [477, 180] on textarea "Service Summary ( optional )" at bounding box center [470, 326] width 231 height 309
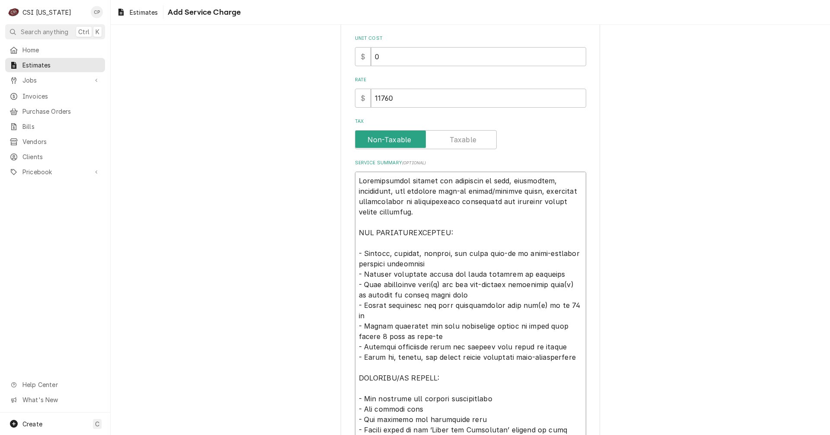
drag, startPoint x: 394, startPoint y: 191, endPoint x: 543, endPoint y: 180, distance: 149.1
click at [543, 180] on textarea "Service Summary ( optional )" at bounding box center [470, 331] width 231 height 319
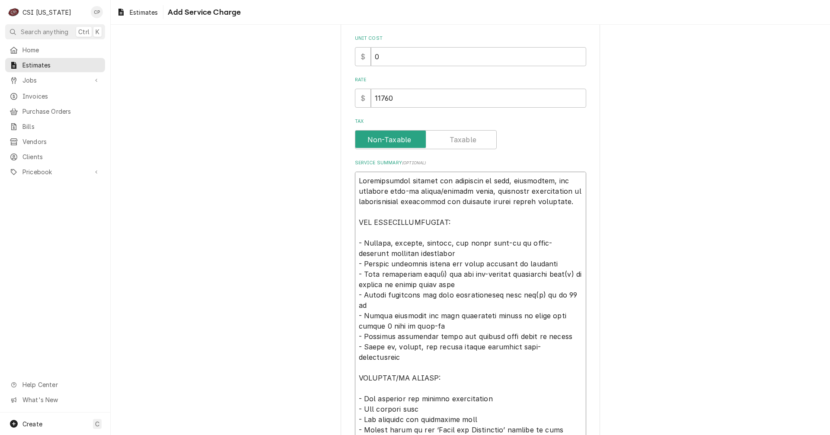
click at [388, 244] on textarea "Service Summary ( optional )" at bounding box center [470, 326] width 231 height 309
drag, startPoint x: 470, startPoint y: 244, endPoint x: 444, endPoint y: 242, distance: 25.6
click at [444, 242] on textarea "Service Summary ( optional )" at bounding box center [470, 326] width 231 height 309
drag, startPoint x: 467, startPoint y: 273, endPoint x: 510, endPoint y: 273, distance: 42.8
click at [510, 273] on textarea "Service Summary ( optional )" at bounding box center [470, 326] width 231 height 309
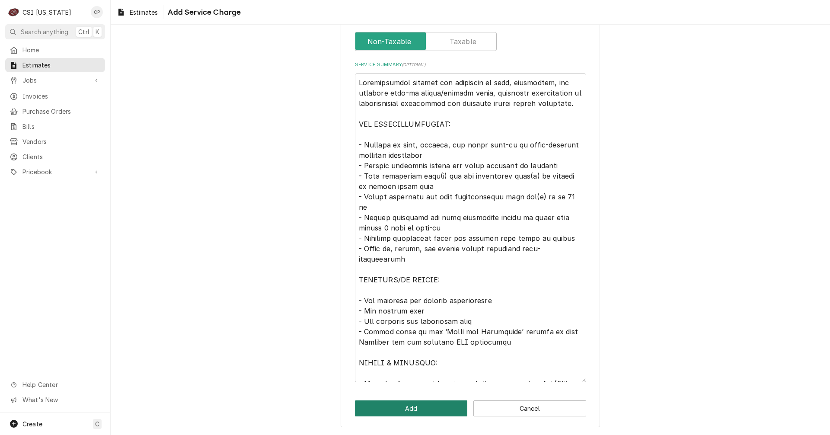
click at [420, 405] on button "Add" at bounding box center [411, 408] width 113 height 16
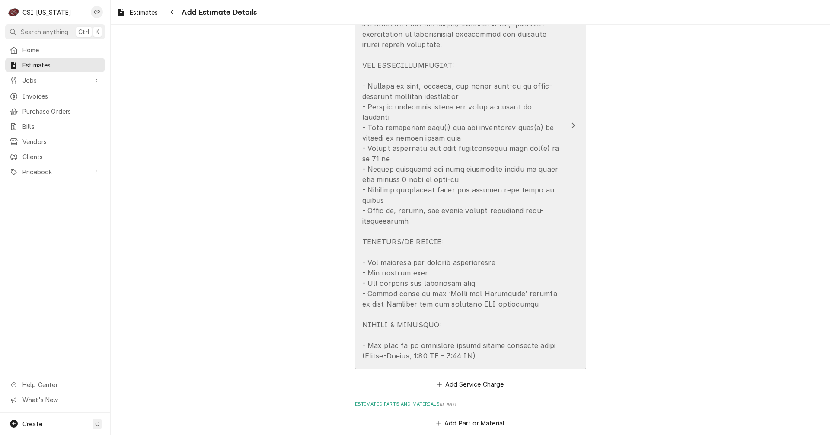
scroll to position [1600, 0]
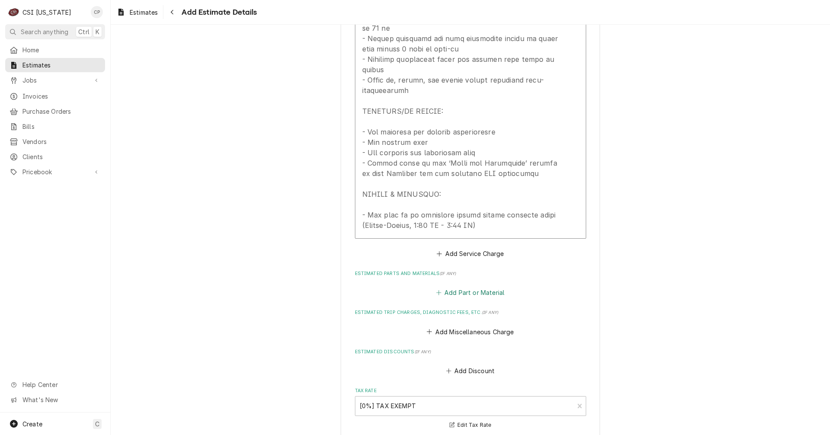
click at [473, 287] on button "Add Part or Material" at bounding box center [470, 293] width 71 height 12
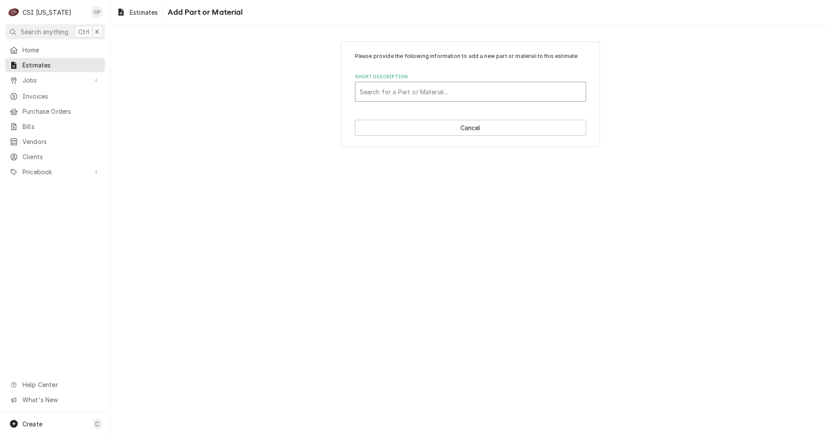
click at [419, 86] on div "Short Description" at bounding box center [471, 92] width 222 height 16
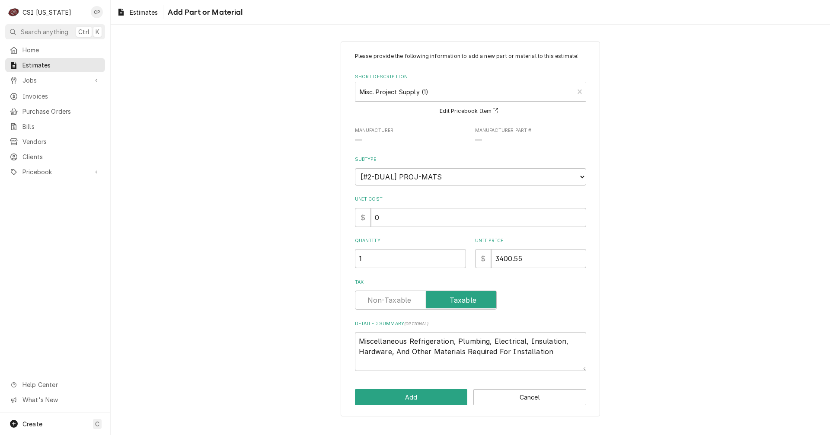
click at [390, 297] on label "Tax" at bounding box center [426, 300] width 142 height 19
click at [390, 297] on input "Tax" at bounding box center [426, 300] width 134 height 19
click at [563, 352] on textarea "Miscellaneous Refrigeration, Plumbing, Electrical, Insulation, Hardware, And Ot…" at bounding box center [470, 351] width 231 height 39
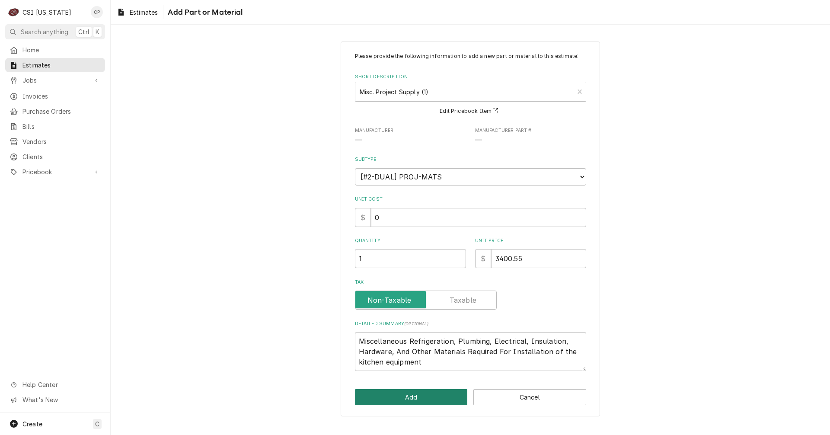
click at [432, 399] on button "Add" at bounding box center [411, 397] width 113 height 16
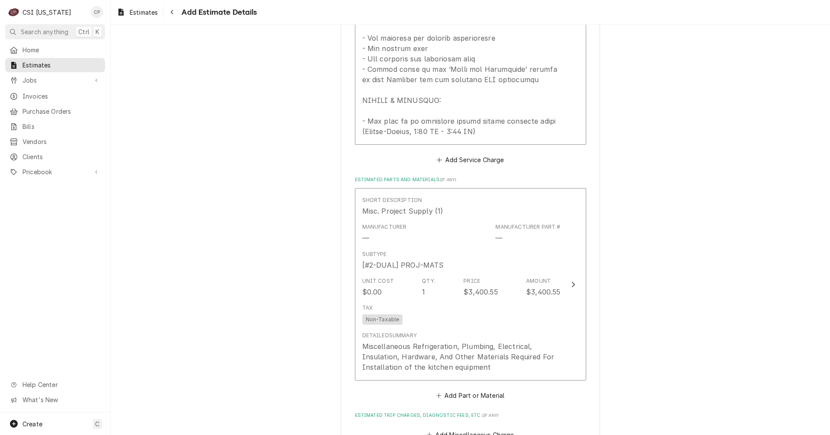
scroll to position [1740, 0]
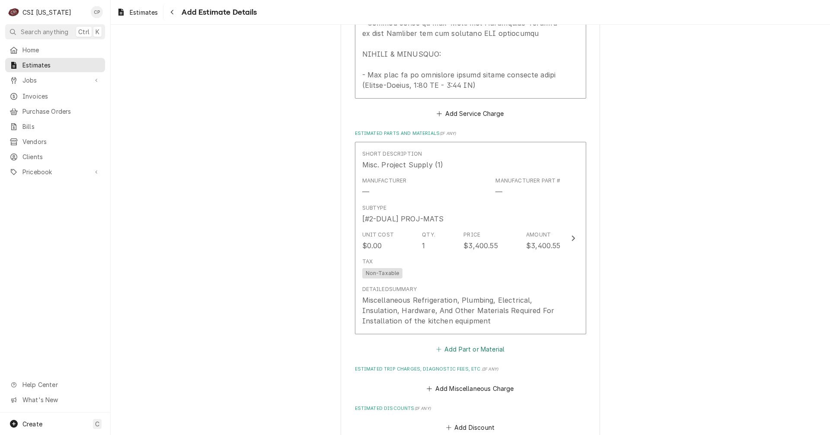
click at [482, 343] on button "Add Part or Material" at bounding box center [470, 349] width 71 height 12
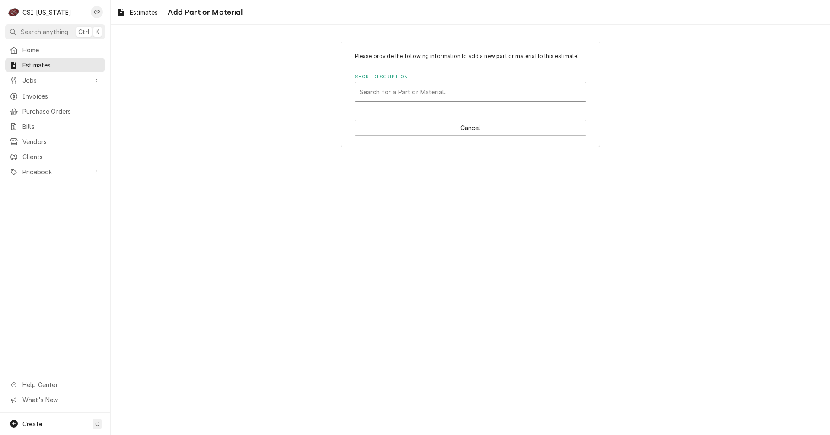
click at [408, 93] on div "Short Description" at bounding box center [471, 92] width 222 height 16
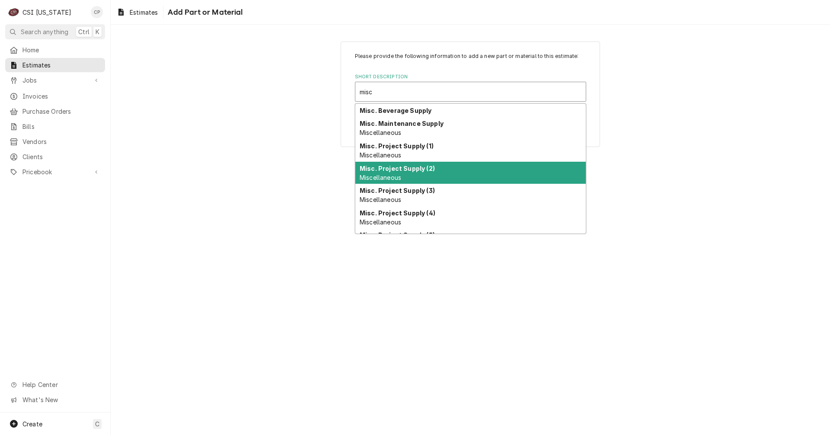
click at [405, 177] on div "Misc. Project Supply (2) Miscellaneous" at bounding box center [470, 173] width 230 height 22
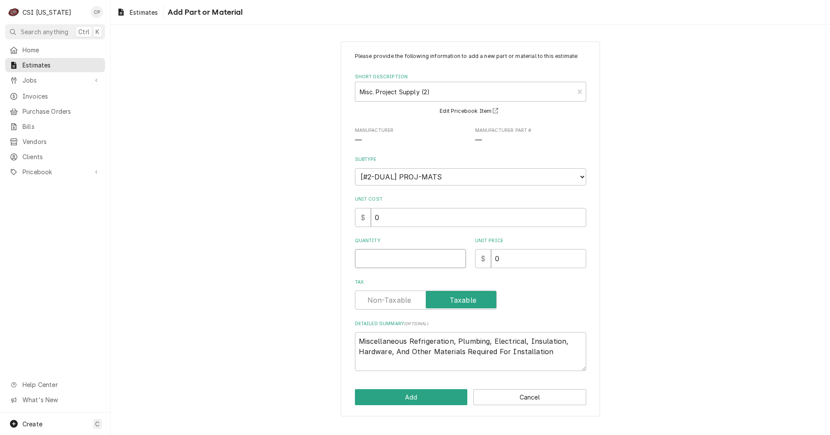
click at [439, 257] on input "Quantity" at bounding box center [410, 258] width 111 height 19
click at [400, 301] on label "Tax" at bounding box center [426, 300] width 142 height 19
click at [400, 301] on input "Tax" at bounding box center [426, 300] width 134 height 19
click at [556, 352] on textarea "Miscellaneous Refrigeration, Plumbing, Electrical, Insulation, Hardware, And Ot…" at bounding box center [470, 351] width 231 height 39
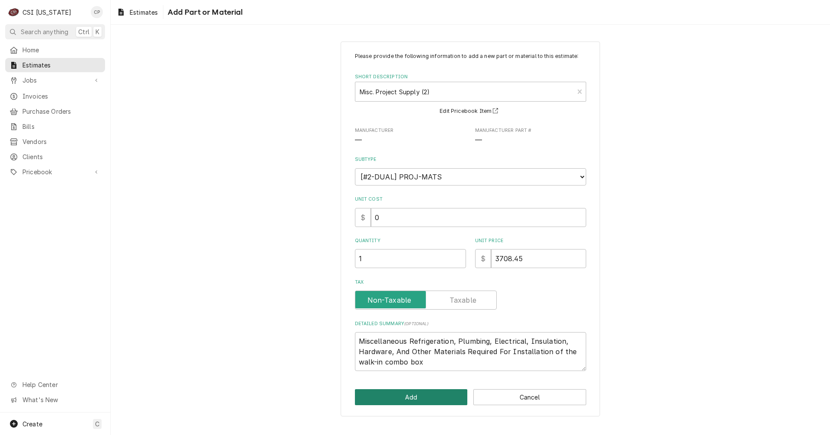
click at [454, 392] on button "Add" at bounding box center [411, 397] width 113 height 16
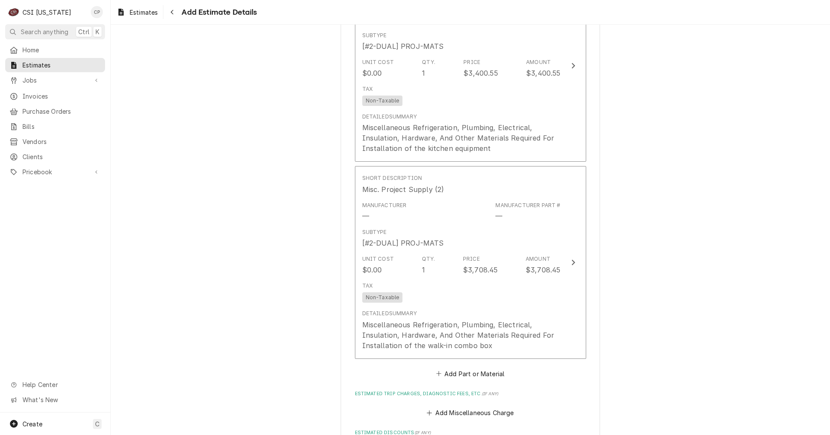
scroll to position [2063, 0]
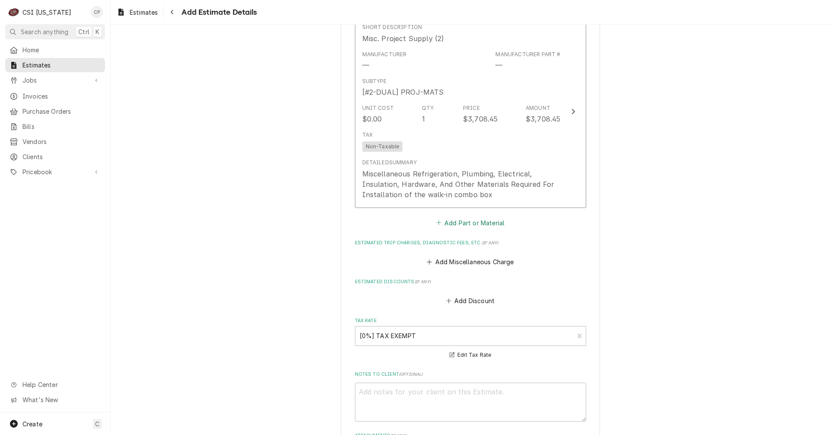
click at [483, 217] on button "Add Part or Material" at bounding box center [470, 223] width 71 height 12
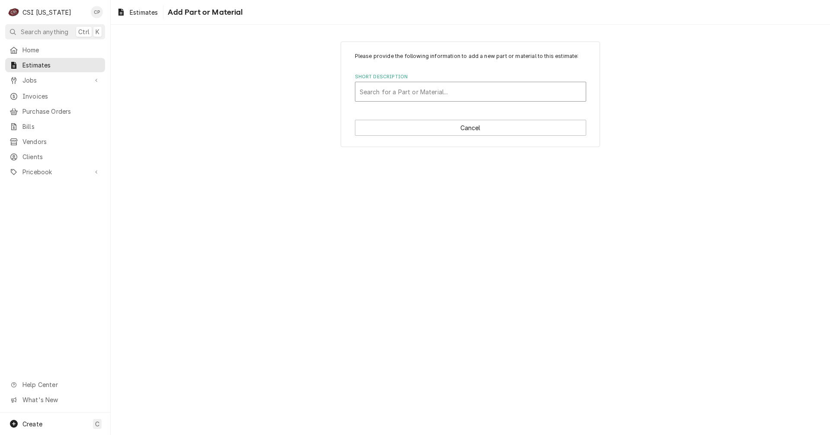
click at [403, 88] on div "Short Description" at bounding box center [471, 92] width 222 height 16
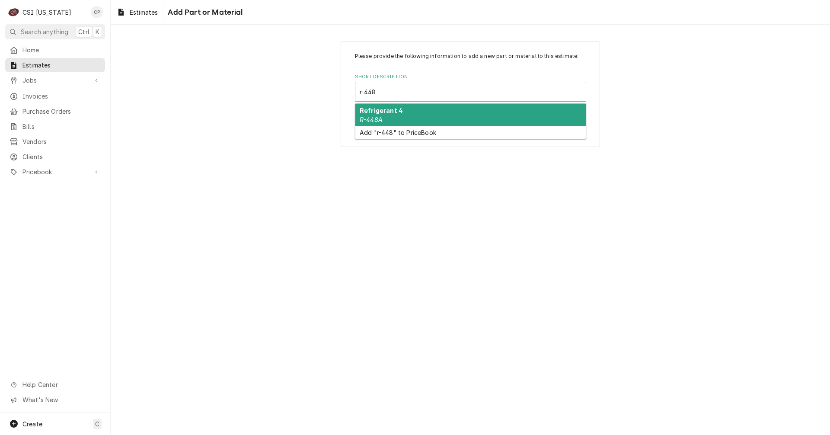
click at [395, 119] on div "Refrigerant 4 R-448A" at bounding box center [470, 115] width 230 height 22
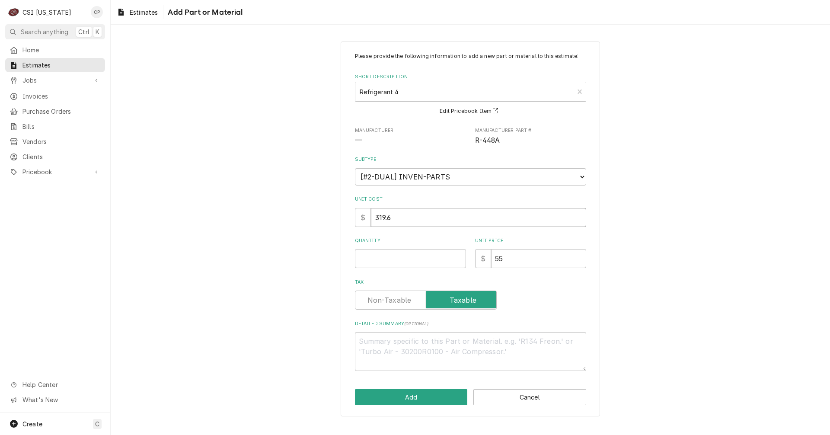
drag, startPoint x: 398, startPoint y: 214, endPoint x: 334, endPoint y: 223, distance: 64.5
click at [334, 223] on div "Please provide the following information to add a new part or material to this …" at bounding box center [471, 229] width 720 height 390
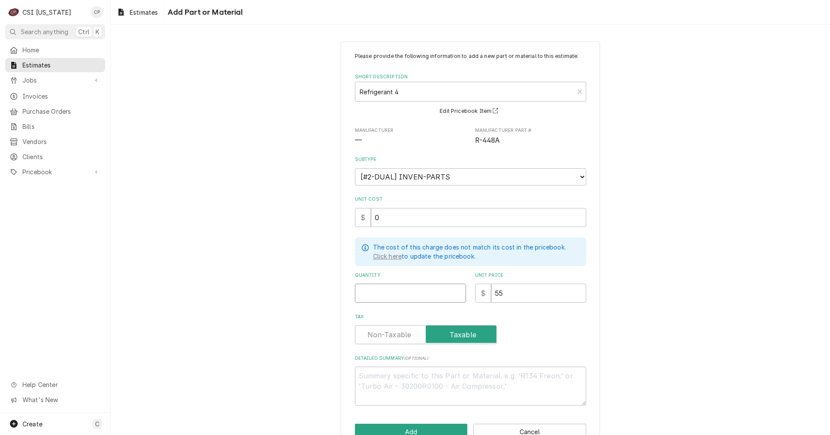
click at [359, 291] on input "Quantity" at bounding box center [410, 293] width 111 height 19
click at [381, 337] on label "Tax" at bounding box center [426, 334] width 142 height 19
click at [381, 337] on input "Tax" at bounding box center [426, 334] width 134 height 19
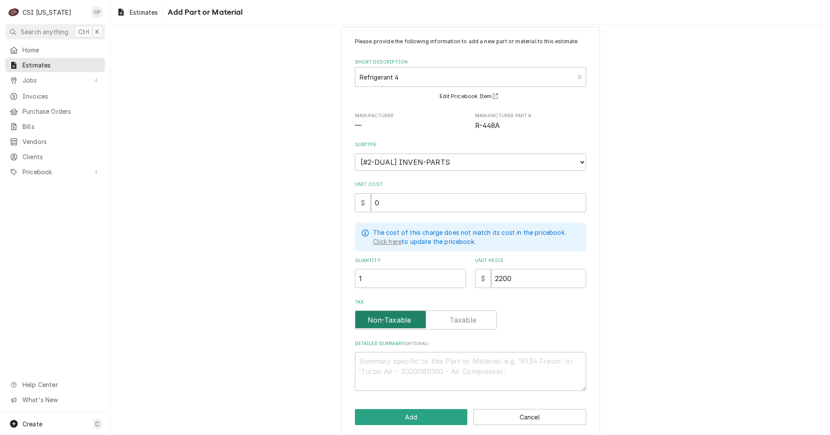
scroll to position [22, 0]
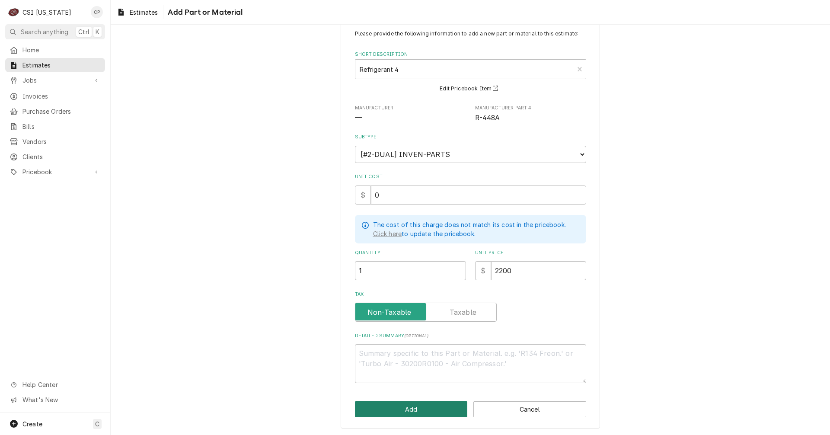
click at [422, 411] on button "Add" at bounding box center [411, 409] width 113 height 16
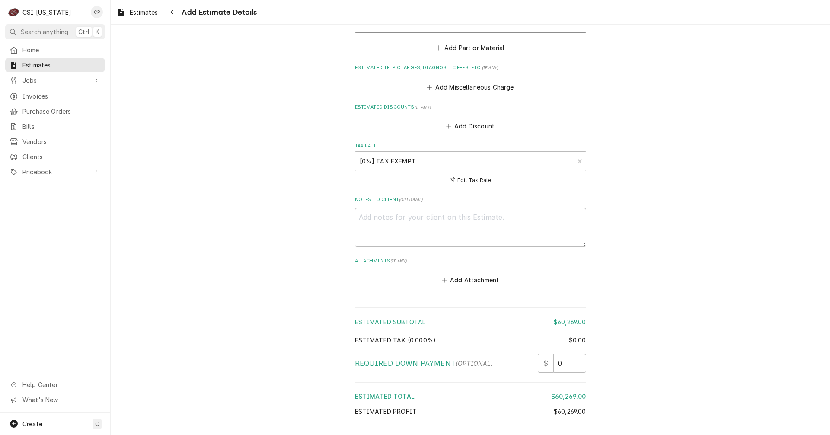
scroll to position [2398, 0]
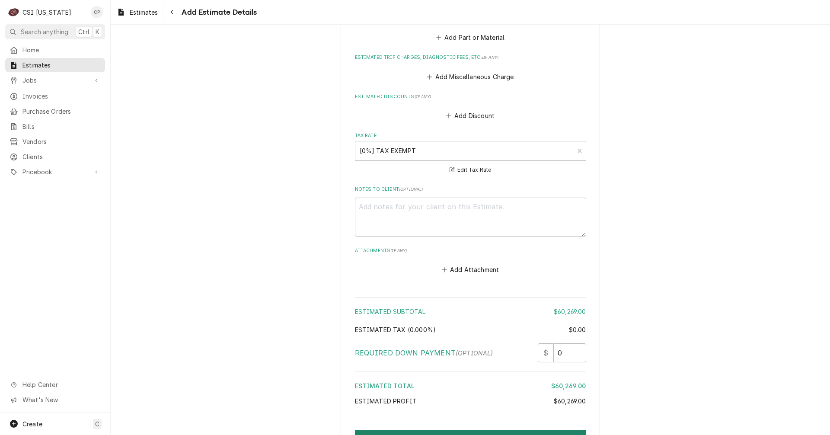
click at [461, 430] on button "Create and Send" at bounding box center [470, 438] width 231 height 16
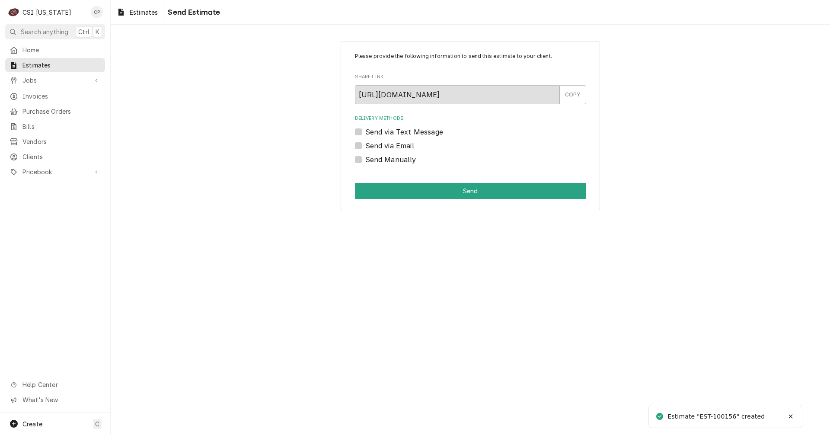
click at [365, 146] on label "Send via Email" at bounding box center [389, 146] width 49 height 10
click at [365, 146] on input "Send via Email" at bounding box center [480, 150] width 231 height 19
checkbox input "true"
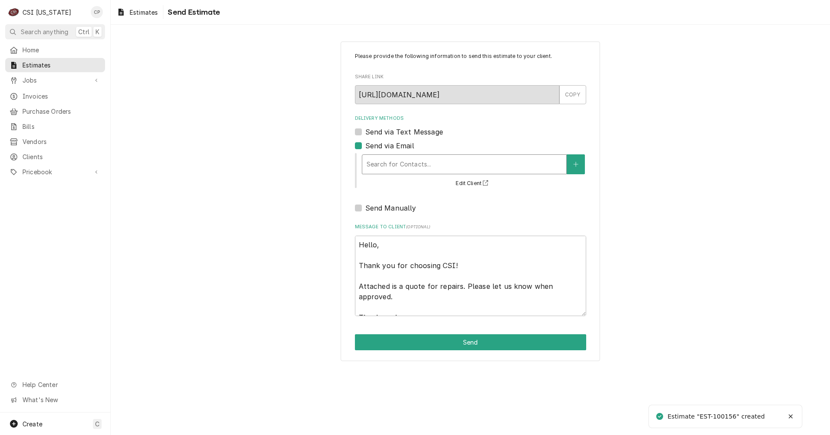
click at [422, 167] on div "Delivery Methods" at bounding box center [464, 165] width 195 height 16
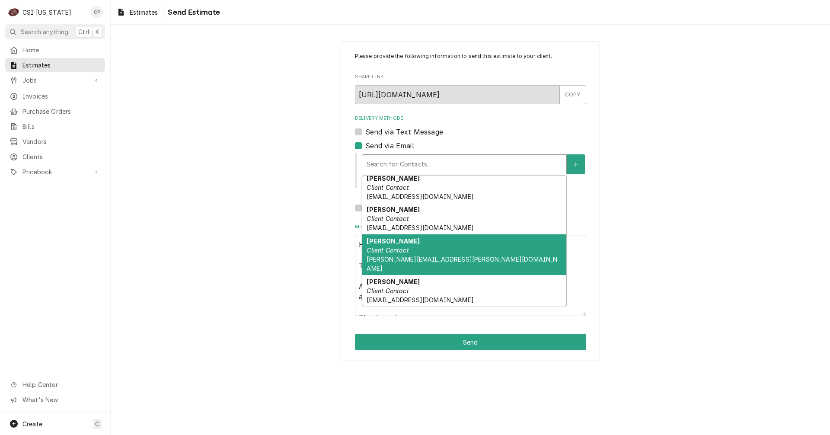
scroll to position [78, 0]
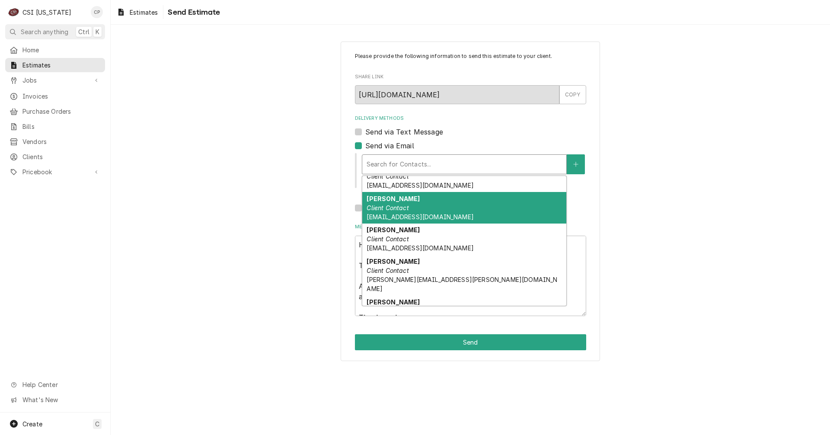
click at [390, 213] on span "[EMAIL_ADDRESS][DOMAIN_NAME]" at bounding box center [420, 216] width 107 height 7
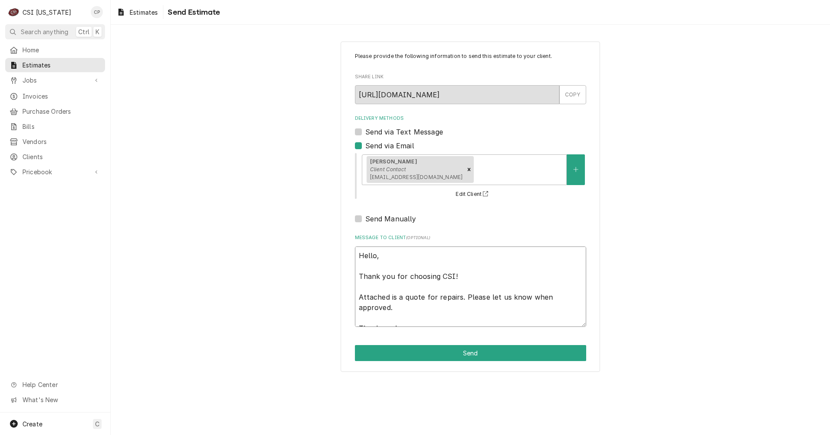
drag, startPoint x: 399, startPoint y: 297, endPoint x: 566, endPoint y: 307, distance: 166.8
click at [566, 307] on textarea "Hello, Thank you for choosing CSI! Attached is a quote for repairs. Please let …" at bounding box center [470, 286] width 231 height 80
type textarea "x"
type textarea "Hello, Thank you for choosing CSI! Attached is r Thank you!"
type textarea "x"
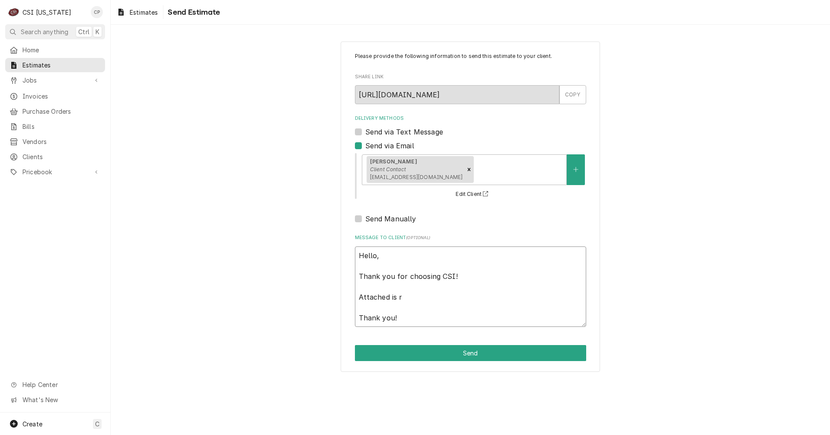
type textarea "Hello, Thank you for choosing CSI! Attached is re Thank you!"
type textarea "x"
type textarea "Hello, Thank you for choosing CSI! Attached is rev Thank you!"
type textarea "x"
type textarea "Hello, Thank you for choosing CSI! Attached is revi Thank you!"
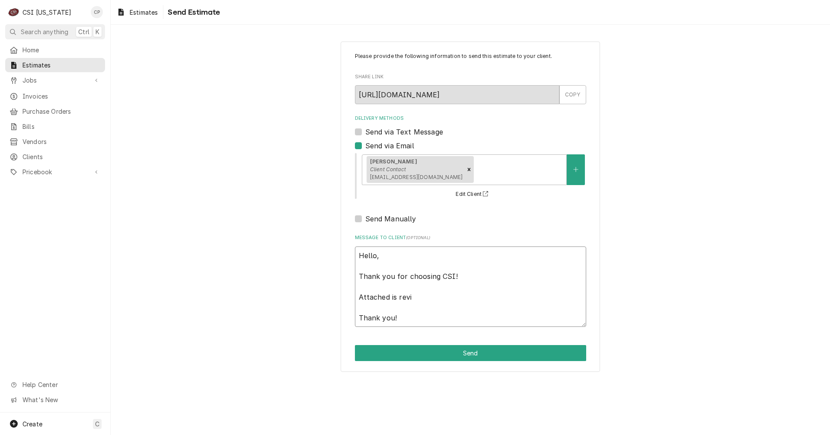
type textarea "x"
type textarea "Hello, Thank you for choosing CSI! Attached is revis Thank you!"
type textarea "x"
type textarea "Hello, Thank you for choosing CSI! Attached is revise Thank you!"
type textarea "x"
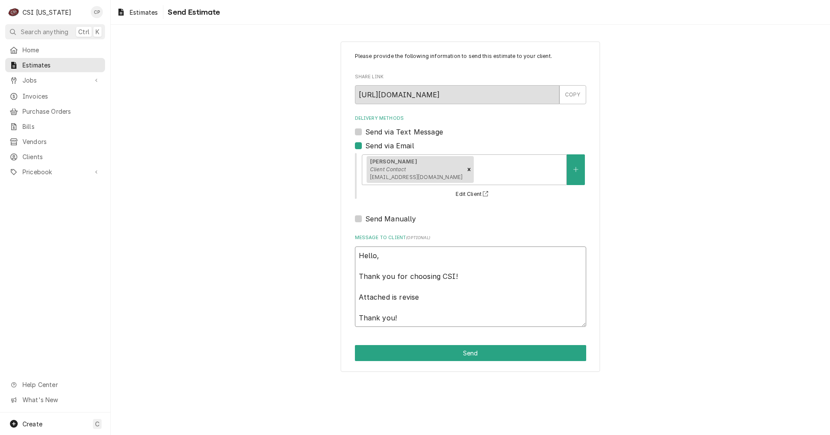
type textarea "Hello, Thank you for choosing CSI! Attached is revised Thank you!"
type textarea "x"
type textarea "Hello, Thank you for choosing CSI! Attached is revised Thank you!"
type textarea "x"
type textarea "Hello, Thank you for choosing CSI! Attached is revised q Thank you!"
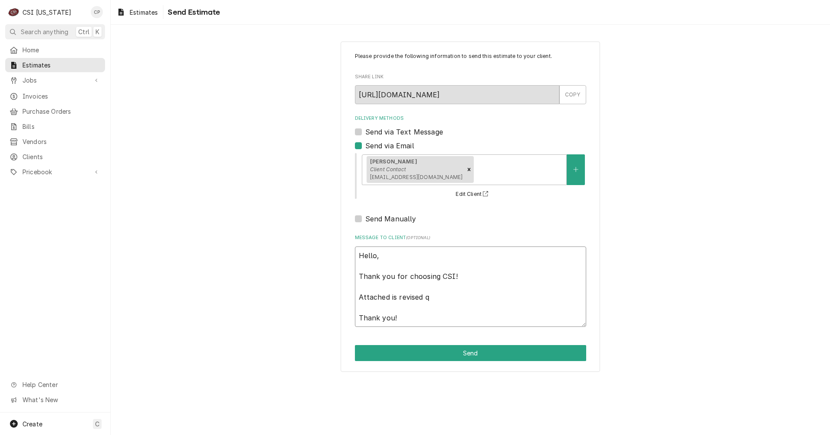
type textarea "x"
type textarea "Hello, Thank you for choosing CSI! Attached is revised qu Thank you!"
type textarea "x"
type textarea "Hello, Thank you for choosing CSI! Attached is revised quo Thank you!"
type textarea "x"
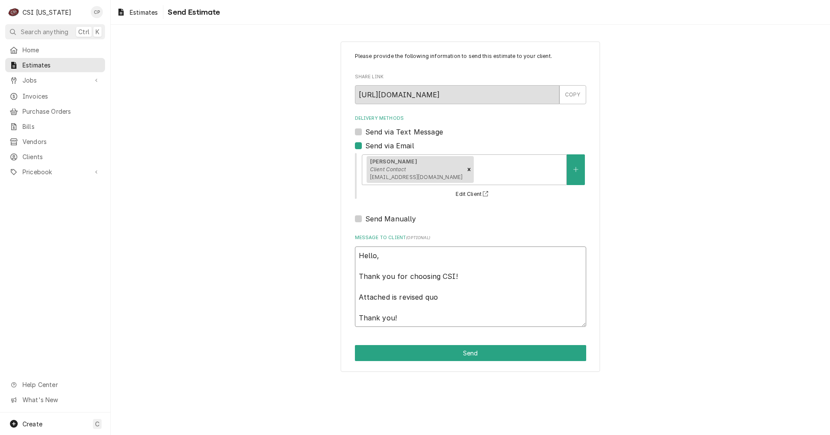
type textarea "Hello, Thank you for choosing CSI! Attached is revised quot Thank you!"
type textarea "x"
type textarea "Hello, Thank you for choosing CSI! Attached is revised quote Thank you!"
type textarea "x"
type textarea "Hello, Thank you for choosing CSI! Attached is revised quote Thank you!"
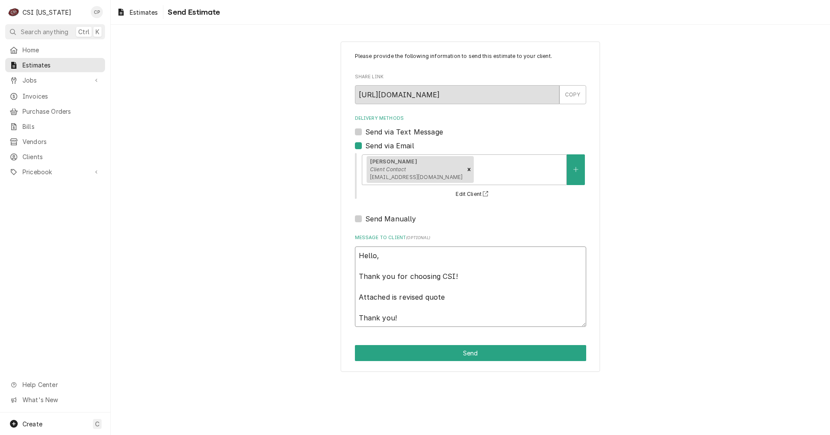
type textarea "x"
type textarea "Hello, Thank you for choosing CSI! Attached is revised quote f Thank you!"
type textarea "x"
type textarea "Hello, Thank you for choosing CSI! Attached is revised quote fo Thank you!"
type textarea "x"
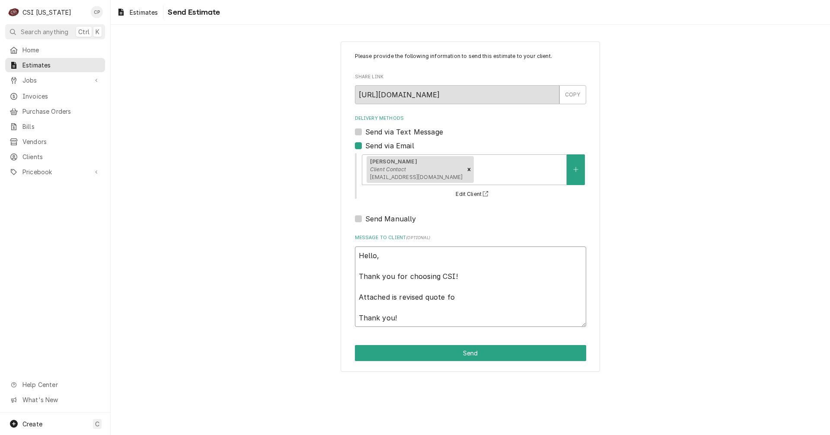
type textarea "Hello, Thank you for choosing CSI! Attached is revised quote for Thank you!"
type textarea "x"
type textarea "Hello, Thank you for choosing CSI! Attached is revised quote for Thank you!"
type textarea "x"
type textarea "Hello, Thank you for choosing CSI! Attached is revised quote for t Thank you!"
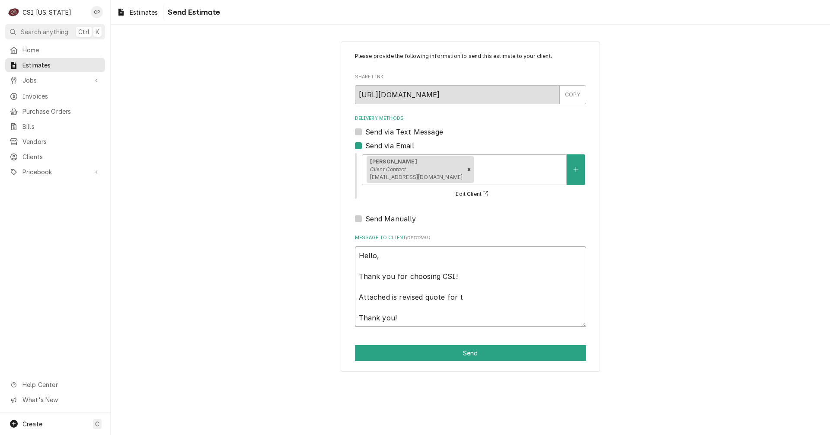
type textarea "x"
type textarea "Hello, Thank you for choosing CSI! Attached is revised quote for th Thank you!"
type textarea "x"
type textarea "Hello, Thank you for choosing CSI! Attached is revised quote for the Thank you!"
type textarea "x"
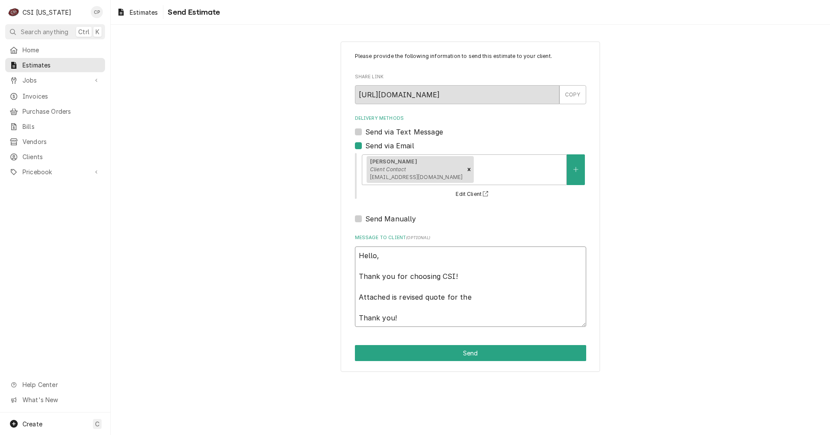
type textarea "Hello, Thank you for choosing CSI! Attached is revised quote for the Thank you!"
type textarea "x"
type textarea "Hello, Thank you for choosing CSI! Attached is revised quote for the A Thank yo…"
type textarea "x"
type textarea "Hello, Thank you for choosing CSI! Attached is revised quote for the Ad Thank y…"
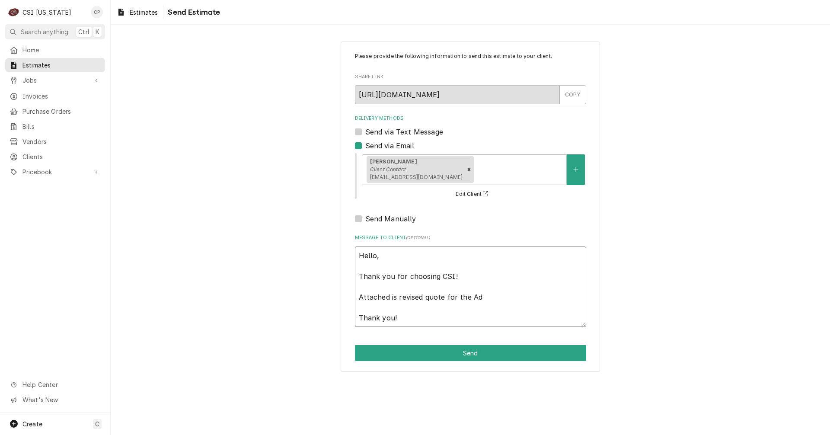
type textarea "x"
type textarea "Hello, Thank you for choosing CSI! Attached is revised quote for the Ada Thank …"
type textarea "x"
type textarea "Hello, Thank you for choosing CSI! Attached is revised quote for the Adai Thank…"
type textarea "x"
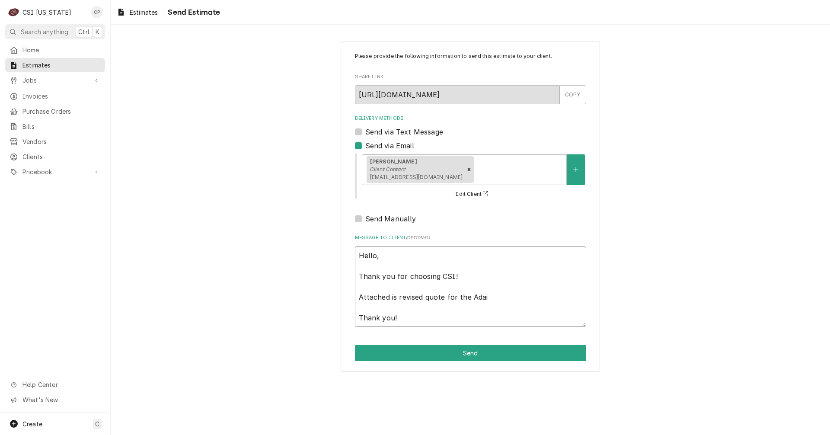
type textarea "Hello, Thank you for choosing CSI! Attached is revised quote for the Adair Than…"
type textarea "x"
type textarea "Hello, Thank you for choosing CSI! Attached is revised quote for the Adair Than…"
type textarea "x"
type textarea "Hello, Thank you for choosing CSI! Attached is revised quote for the Adair C Th…"
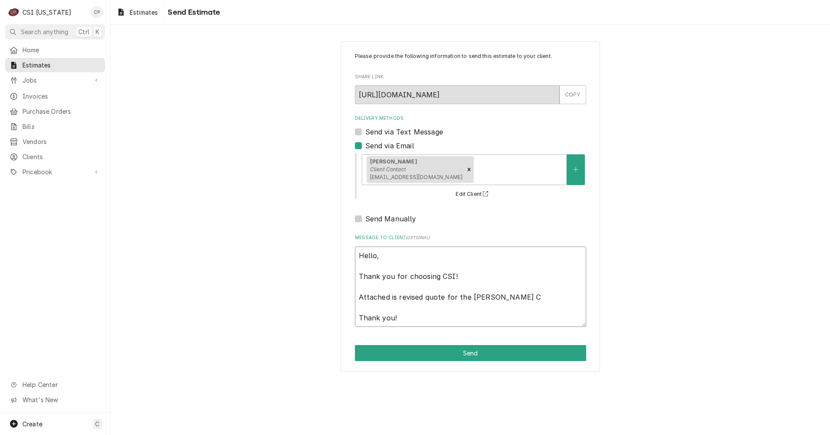
type textarea "x"
type textarea "Hello, Thank you for choosing CSI! Attached is revised quote for the Adair Co T…"
type textarea "x"
type textarea "Hello, Thank you for choosing CSI! Attached is revised quote for the Adair Cou …"
type textarea "x"
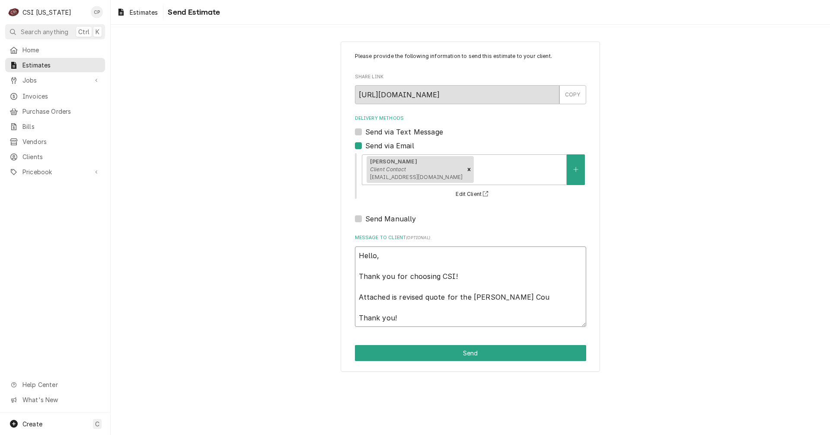
type textarea "Hello, Thank you for choosing CSI! Attached is revised quote for the Adair Coun…"
type textarea "x"
type textarea "Hello, Thank you for choosing CSI! Attached is revised quote for the Adair Coun…"
type textarea "x"
type textarea "Hello, Thank you for choosing CSI! Attached is revised quote for the Adair Coun…"
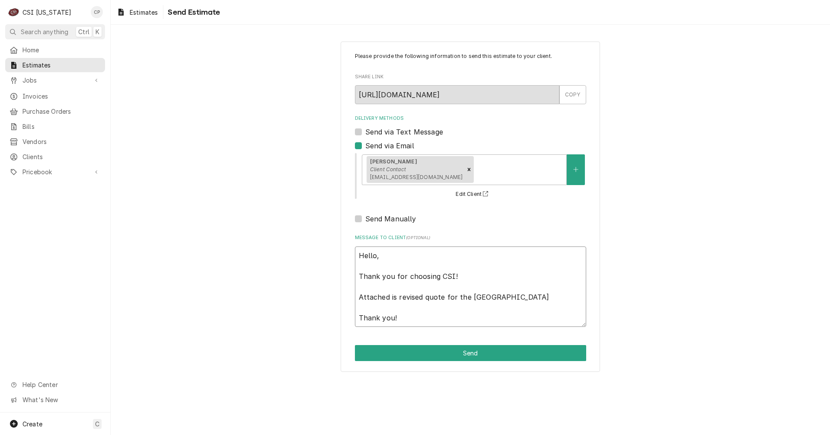
type textarea "x"
type textarea "Hello, Thank you for choosing CSI! Attached is revised quote for the Adair Coun…"
type textarea "x"
type textarea "Hello, Thank you for choosing CSI! Attached is revised quote for the Adair Coun…"
type textarea "x"
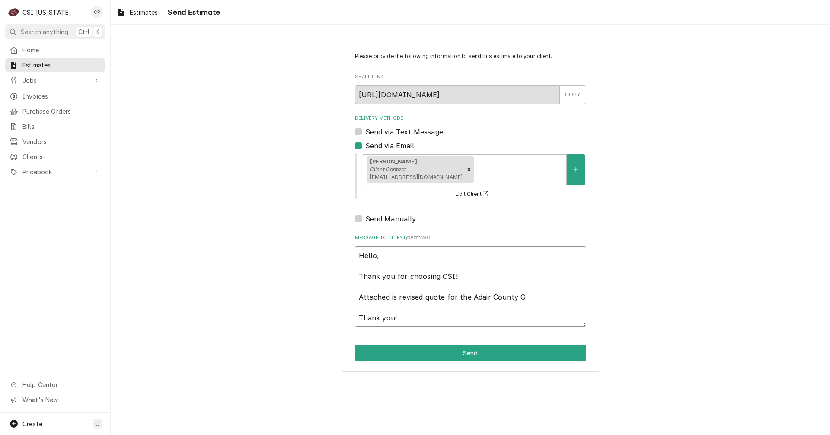
type textarea "Hello, Thank you for choosing CSI! Attached is revised quote for the Adair Coun…"
type textarea "x"
type textarea "Hello, Thank you for choosing CSI! Attached is revised quote for the Adair Coun…"
type textarea "x"
type textarea "Hello, Thank you for choosing CSI! Attached is revised quote for the Adair Coun…"
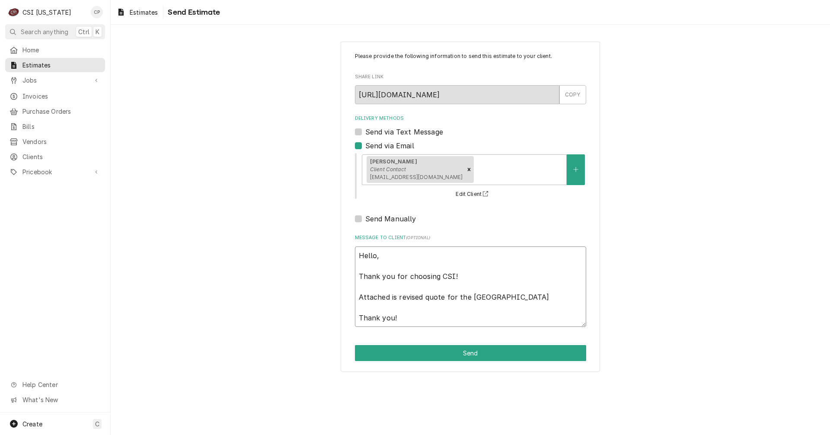
type textarea "x"
type textarea "Hello, Thank you for choosing CSI! Attached is revised quote for the Adair Coun…"
type textarea "x"
type textarea "Hello, Thank you for choosing CSI! Attached is revised quote for the Adair Coun…"
type textarea "x"
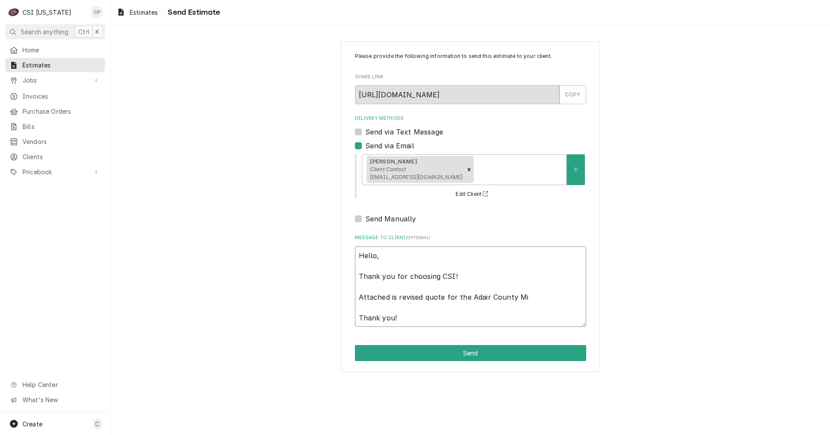
type textarea "Hello, Thank you for choosing CSI! Attached is revised quote for the Adair Coun…"
type textarea "x"
type textarea "Hello, Thank you for choosing CSI! Attached is revised quote for the Adair Coun…"
type textarea "x"
type textarea "Hello, Thank you for choosing CSI! Attached is revised quote for the Adair Coun…"
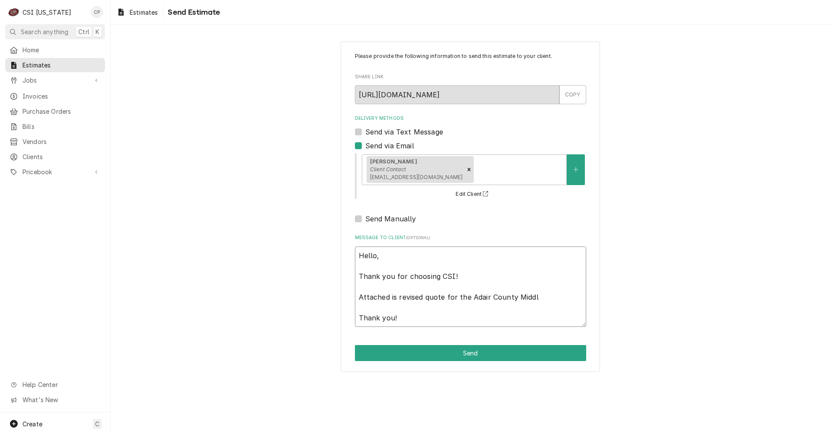
type textarea "x"
type textarea "Hello, Thank you for choosing CSI! Attached is revised quote for the Adair Coun…"
type textarea "x"
type textarea "Hello, Thank you for choosing CSI! Attached is revised quote for the Adair Coun…"
type textarea "x"
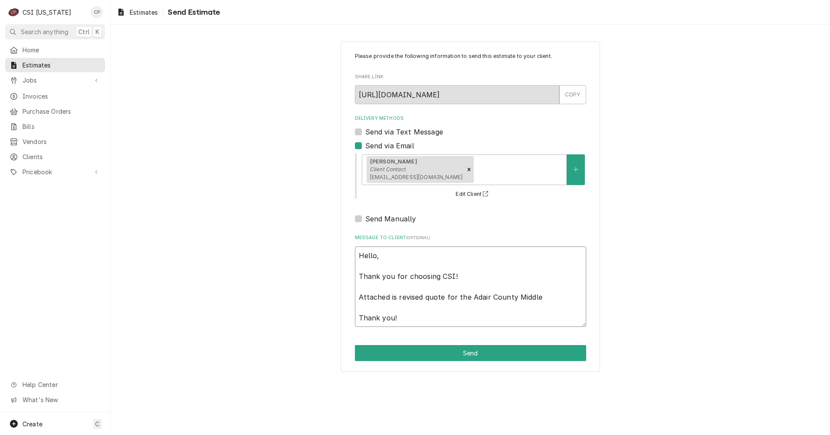
type textarea "Hello, Thank you for choosing CSI! Attached is revised quote for the Adair Coun…"
type textarea "x"
type textarea "Hello, Thank you for choosing CSI! Attached is revised quote for the Adair Coun…"
type textarea "x"
type textarea "Hello, Thank you for choosing CSI! Attached is revised quote for the Adair Coun…"
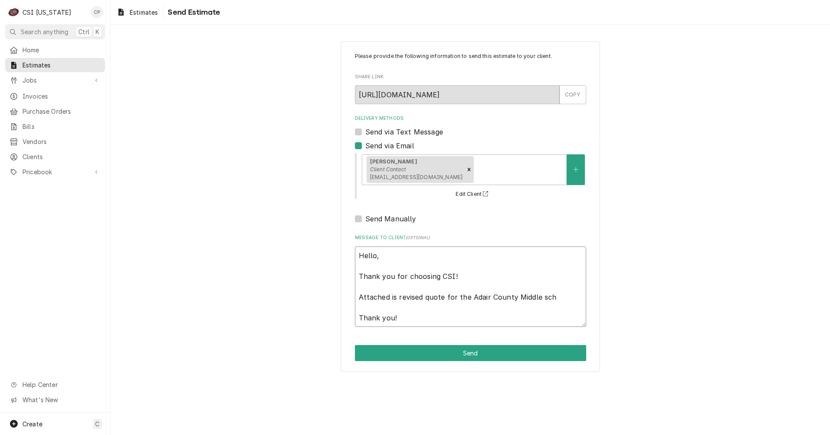
type textarea "x"
type textarea "Hello, Thank you for choosing CSI! Attached is revised quote for the Adair Coun…"
type textarea "x"
type textarea "Hello, Thank you for choosing CSI! Attached is revised quote for the Adair Coun…"
type textarea "x"
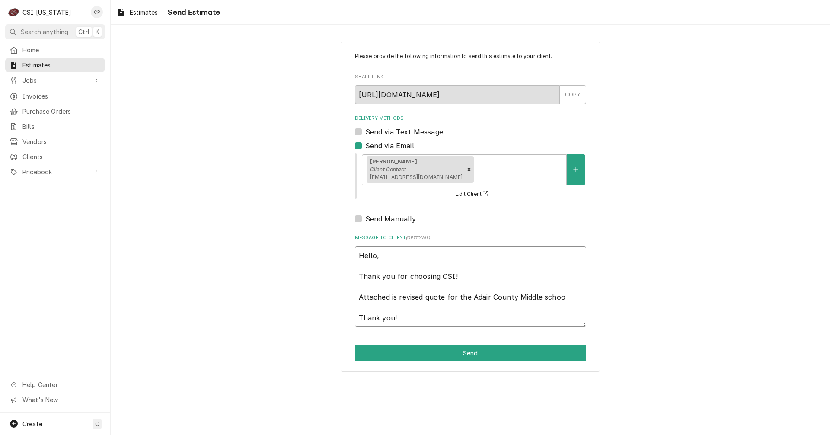
type textarea "Hello, Thank you for choosing CSI! Attached is revised quote for the Adair Coun…"
type textarea "x"
type textarea "Hello, Thank you for choosing CSI! Attached is revised quote for the Adair Coun…"
type textarea "x"
type textarea "Hello, Thank you for choosing CSI! Attached is revised quote for the Adair Coun…"
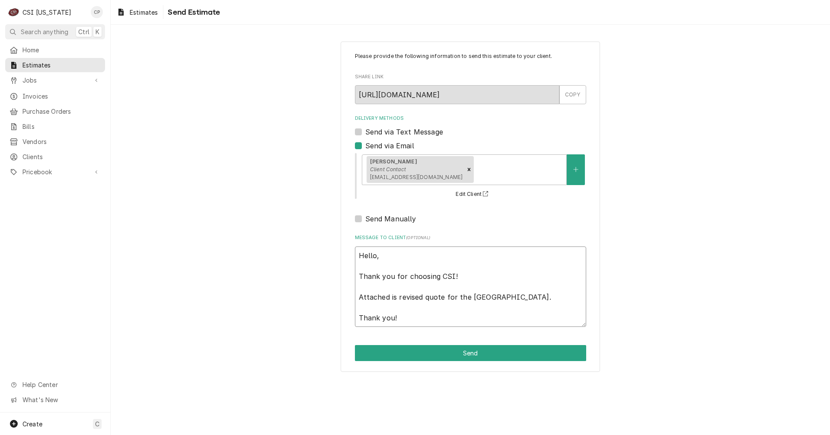
type textarea "x"
type textarea "Hello, Thank you for choosing CSI! Attached is revised quote for the Adair Coun…"
type textarea "x"
type textarea "Hello, Thank you for choosing CSI! Attached is revised quote for the Adair Coun…"
type textarea "x"
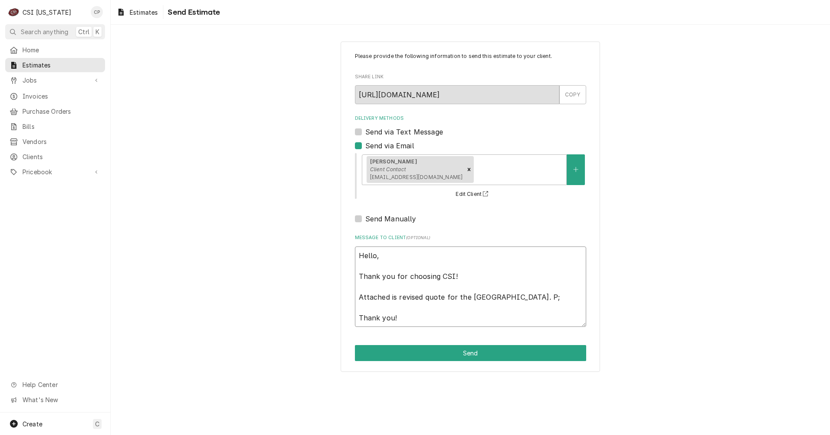
type textarea "Hello, Thank you for choosing CSI! Attached is revised quote for the Adair Coun…"
type textarea "x"
type textarea "Hello, Thank you for choosing CSI! Attached is revised quote for the Adair Coun…"
type textarea "x"
type textarea "Hello, Thank you for choosing CSI! Attached is revised quote for the Adair Coun…"
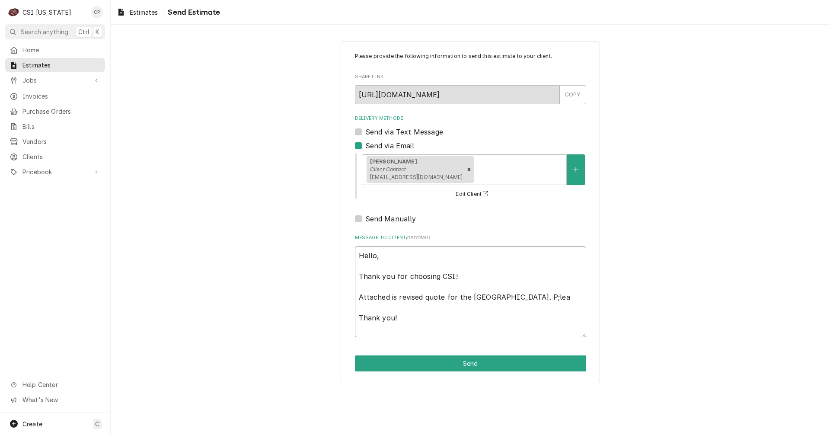
type textarea "x"
type textarea "Hello, Thank you for choosing CSI! Attached is revised quote for the Adair Coun…"
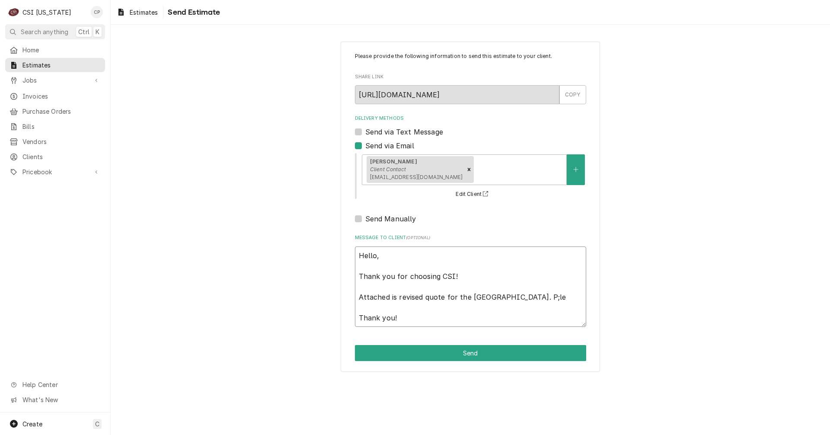
type textarea "x"
type textarea "Hello, Thank you for choosing CSI! Attached is revised quote for the Adair Coun…"
type textarea "x"
type textarea "Hello, Thank you for choosing CSI! Attached is revised quote for the Adair Coun…"
type textarea "x"
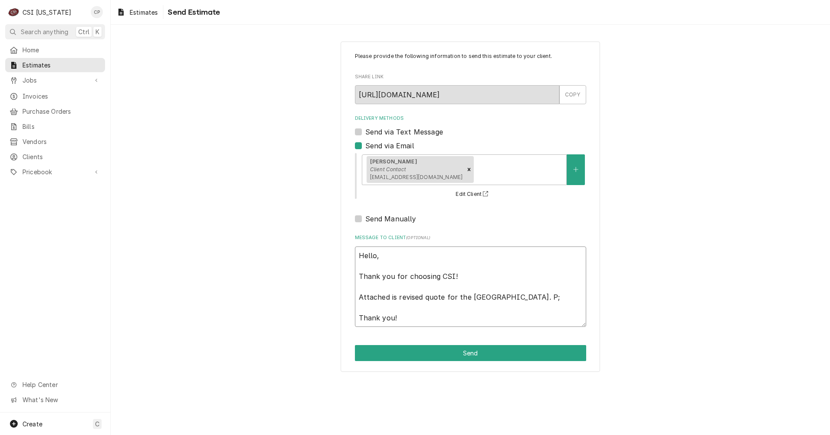
type textarea "Hello, Thank you for choosing CSI! Attached is revised quote for the Adair Coun…"
type textarea "x"
type textarea "Hello, Thank you for choosing CSI! Attached is revised quote for the Adair Coun…"
type textarea "x"
type textarea "Hello, Thank you for choosing CSI! Attached is revised quote for the Adair Coun…"
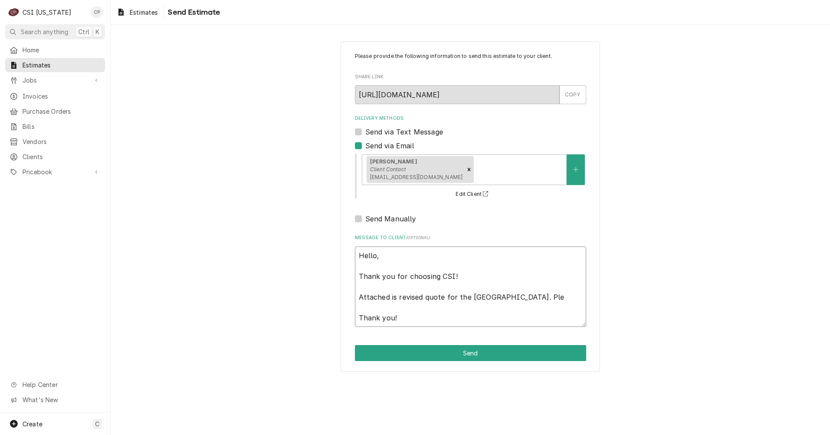
type textarea "x"
type textarea "Hello, Thank you for choosing CSI! Attached is revised quote for the Adair Coun…"
type textarea "x"
type textarea "Hello, Thank you for choosing CSI! Attached is revised quote for the Adair Coun…"
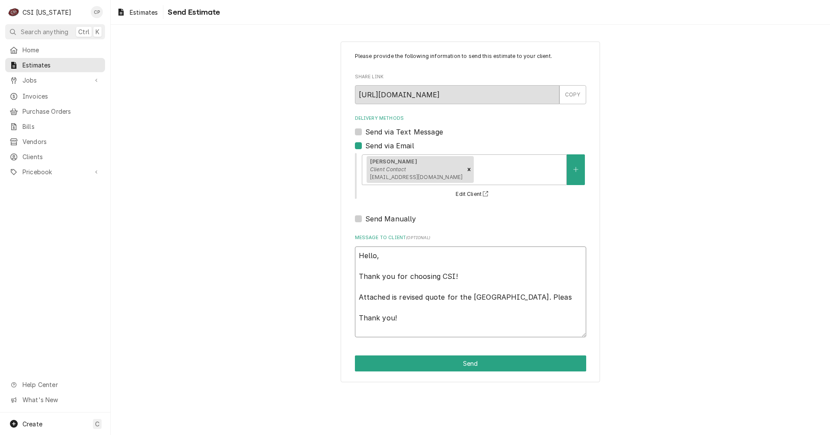
type textarea "x"
type textarea "Hello, Thank you for choosing CSI! Attached is revised quote for the Adair Coun…"
type textarea "x"
type textarea "Hello, Thank you for choosing CSI! Attached is revised quote for the Adair Coun…"
type textarea "x"
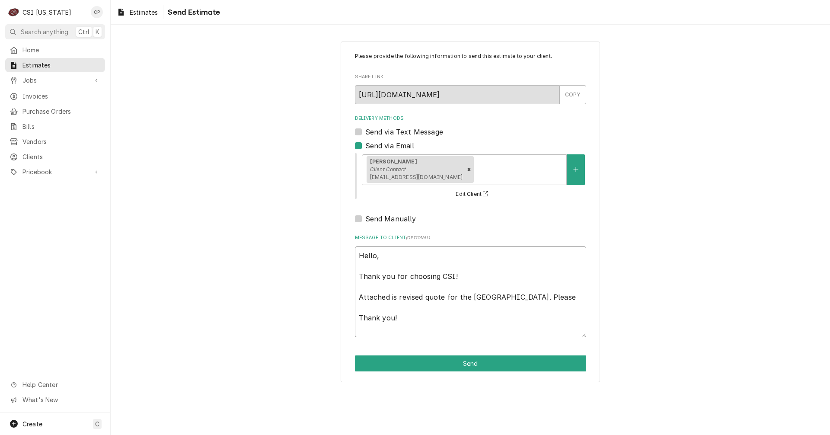
type textarea "Hello, Thank you for choosing CSI! Attached is revised quote for the Adair Coun…"
type textarea "x"
type textarea "Hello, Thank you for choosing CSI! Attached is revised quote for the Adair Coun…"
type textarea "x"
type textarea "Hello, Thank you for choosing CSI! Attached is revised quote for the Adair Coun…"
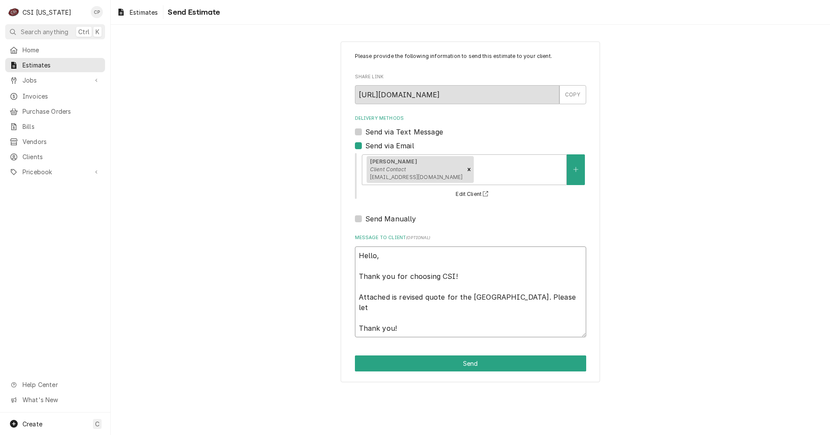
type textarea "x"
type textarea "Hello, Thank you for choosing CSI! Attached is revised quote for the Adair Coun…"
type textarea "x"
type textarea "Hello, Thank you for choosing CSI! Attached is revised quote for the Adair Coun…"
type textarea "x"
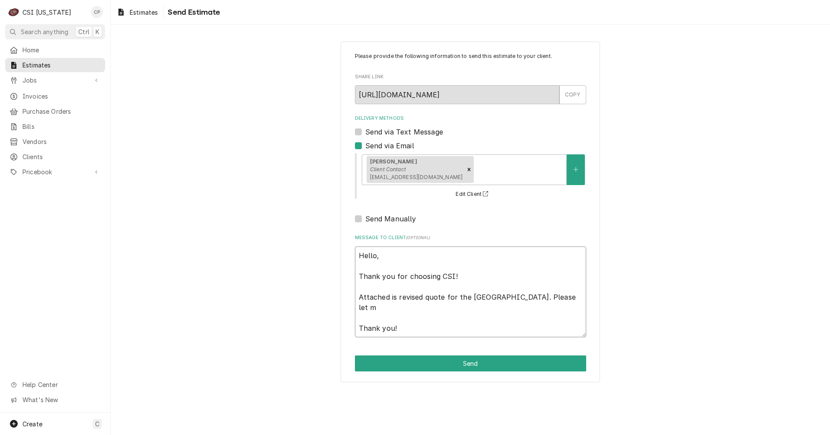
type textarea "Hello, Thank you for choosing CSI! Attached is revised quote for the Adair Coun…"
type textarea "x"
type textarea "Hello, Thank you for choosing CSI! Attached is revised quote for the Adair Coun…"
type textarea "x"
type textarea "Hello, Thank you for choosing CSI! Attached is revised quote for the Adair Coun…"
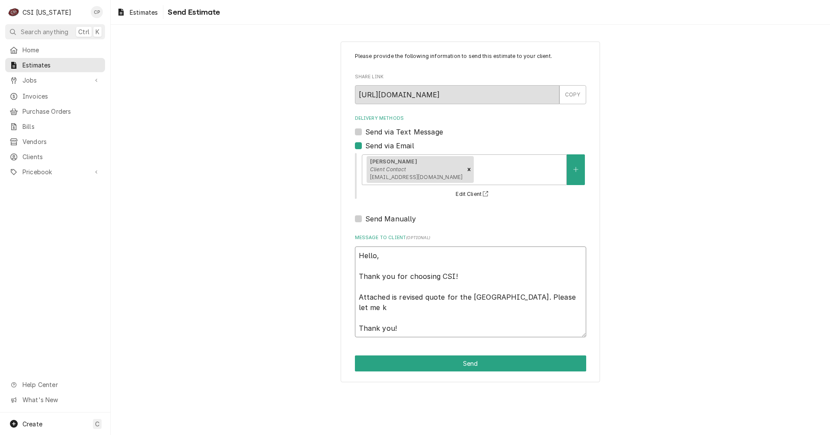
type textarea "x"
type textarea "Hello, Thank you for choosing CSI! Attached is revised quote for the Adair Coun…"
type textarea "x"
type textarea "Hello, Thank you for choosing CSI! Attached is revised quote for the Adair Coun…"
type textarea "x"
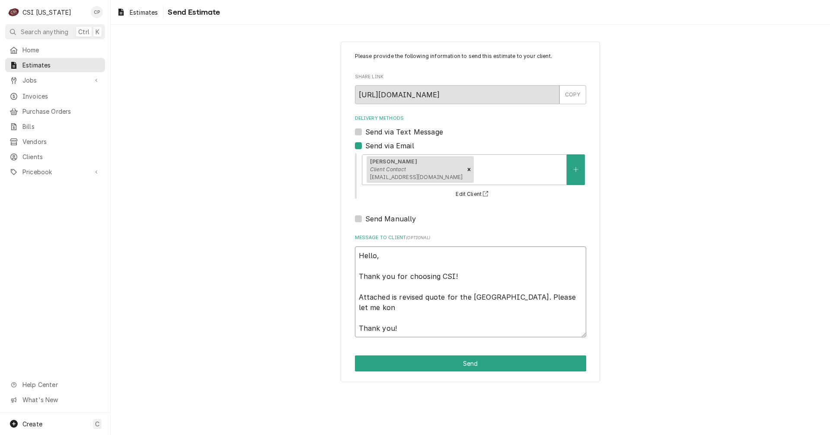
type textarea "Hello, Thank you for choosing CSI! Attached is revised quote for the Adair Coun…"
type textarea "x"
type textarea "Hello, Thank you for choosing CSI! Attached is revised quote for the Adair Coun…"
type textarea "x"
type textarea "Hello, Thank you for choosing CSI! Attached is revised quote for the Adair Coun…"
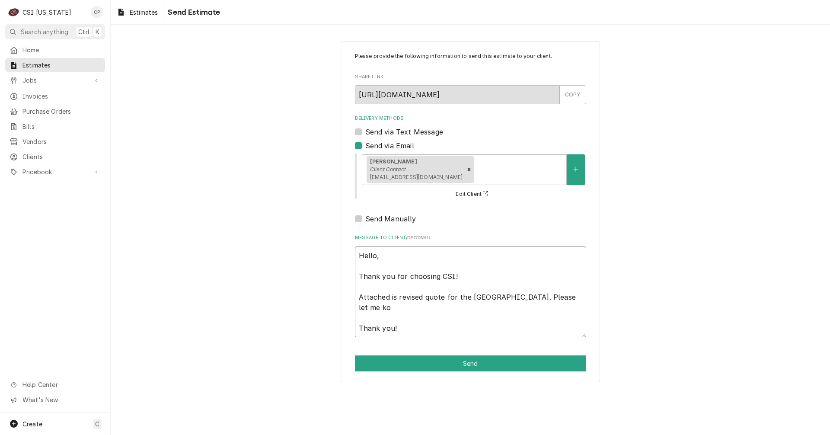
type textarea "x"
type textarea "Hello, Thank you for choosing CSI! Attached is revised quote for the Adair Coun…"
type textarea "x"
type textarea "Hello, Thank you for choosing CSI! Attached is revised quote for the Adair Coun…"
type textarea "x"
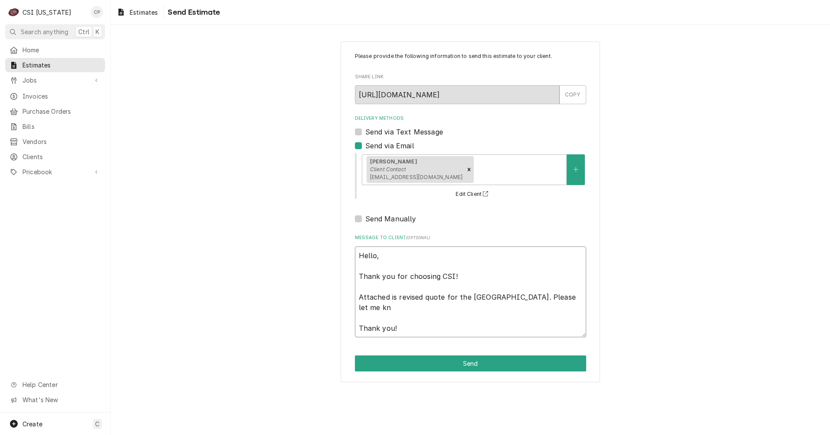
type textarea "Hello, Thank you for choosing CSI! Attached is revised quote for the Adair Coun…"
type textarea "x"
type textarea "Hello, Thank you for choosing CSI! Attached is revised quote for the Adair Coun…"
type textarea "x"
type textarea "Hello, Thank you for choosing CSI! Attached is revised quote for the Adair Coun…"
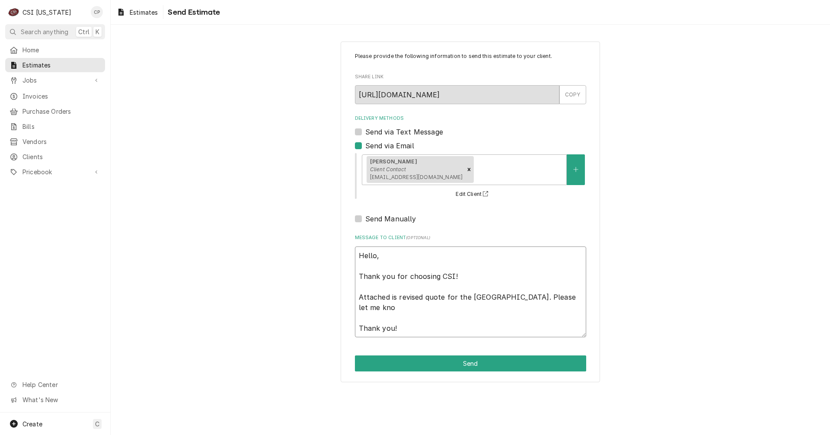
type textarea "x"
type textarea "Hello, Thank you for choosing CSI! Attached is revised quote for the Adair Coun…"
type textarea "x"
type textarea "Hello, Thank you for choosing CSI! Attached is revised quote for the Adair Coun…"
type textarea "x"
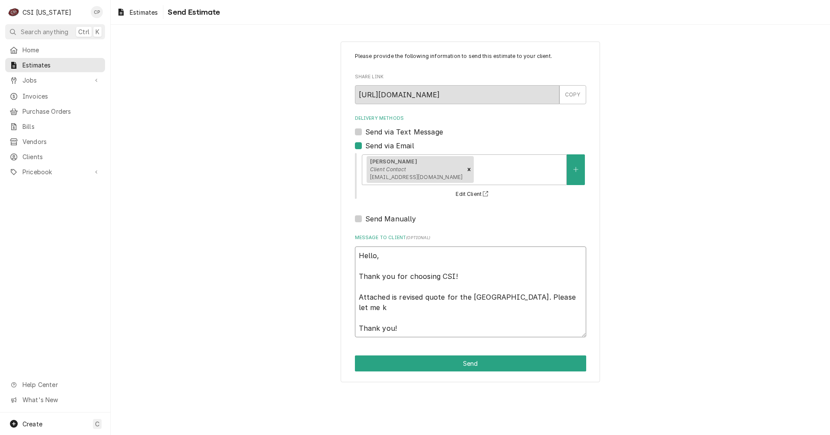
type textarea "Hello, Thank you for choosing CSI! Attached is revised quote for the Adair Coun…"
type textarea "x"
type textarea "Hello, Thank you for choosing CSI! Attached is revised quote for the Adair Coun…"
type textarea "x"
type textarea "Hello, Thank you for choosing CSI! Attached is revised quote for the Adair Coun…"
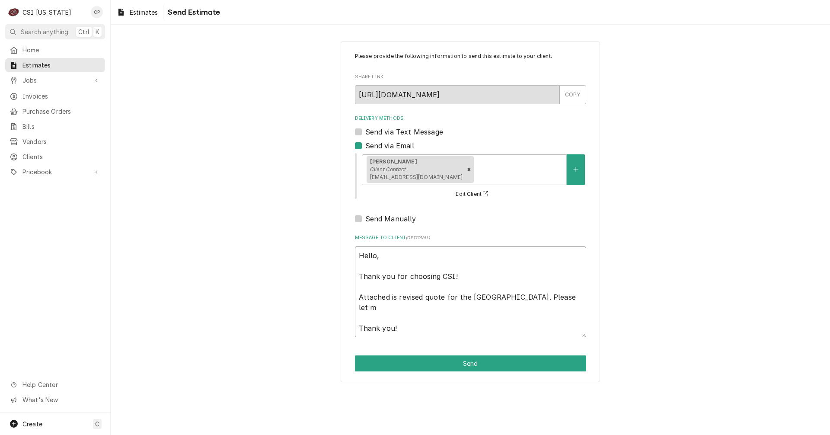
type textarea "x"
type textarea "Hello, Thank you for choosing CSI! Attached is revised quote for the Adair Coun…"
type textarea "x"
type textarea "Hello, Thank you for choosing CSI! Attached is revised quote for the Adair Coun…"
type textarea "x"
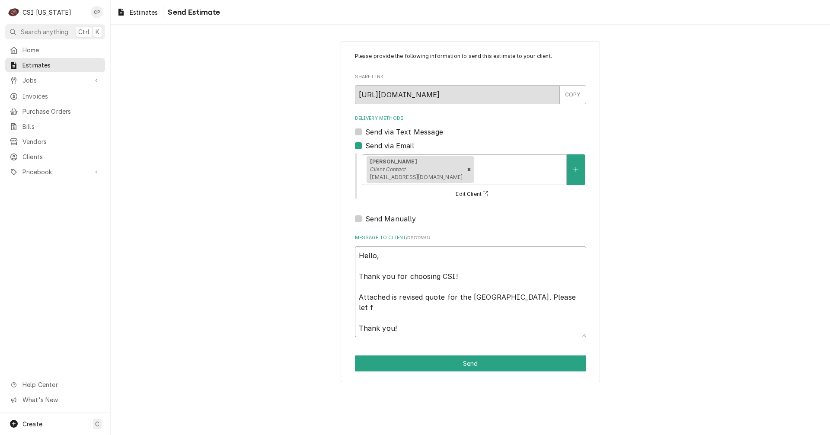
type textarea "Hello, Thank you for choosing CSI! Attached is revised quote for the Adair Coun…"
type textarea "x"
type textarea "Hello, Thank you for choosing CSI! Attached is revised quote for the Adair Coun…"
type textarea "x"
type textarea "Hello, Thank you for choosing CSI! Attached is revised quote for the Adair Coun…"
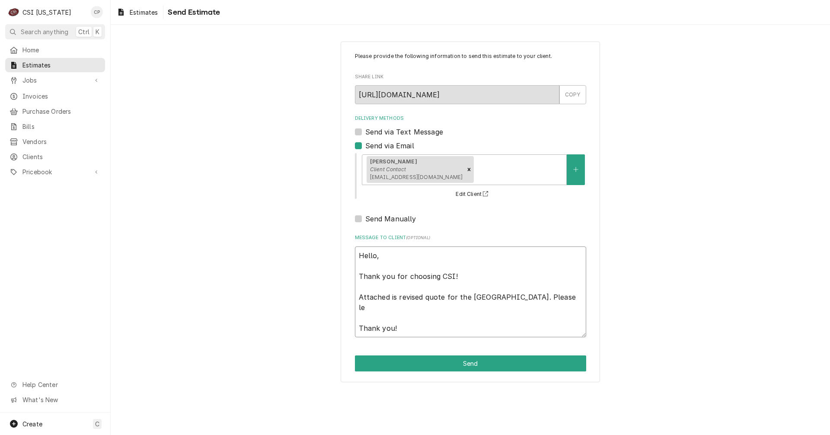
type textarea "x"
type textarea "Hello, Thank you for choosing CSI! Attached is revised quote for the Adair Coun…"
type textarea "x"
type textarea "Hello, Thank you for choosing CSI! Attached is revised quote for the Adair Coun…"
type textarea "x"
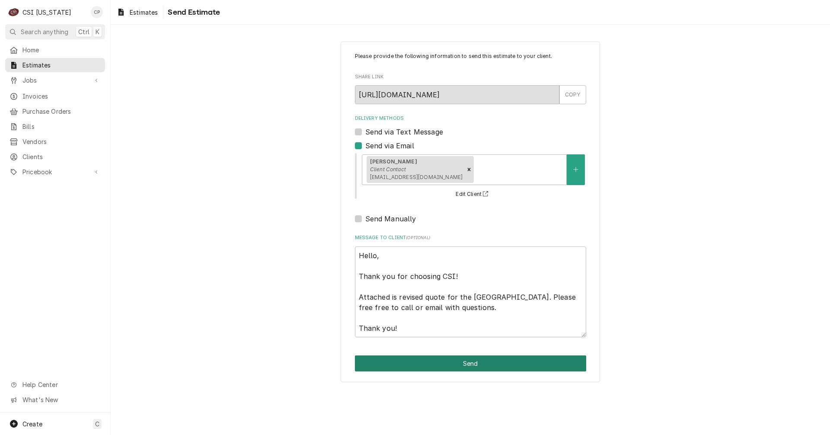
click at [477, 361] on button "Send" at bounding box center [470, 363] width 231 height 16
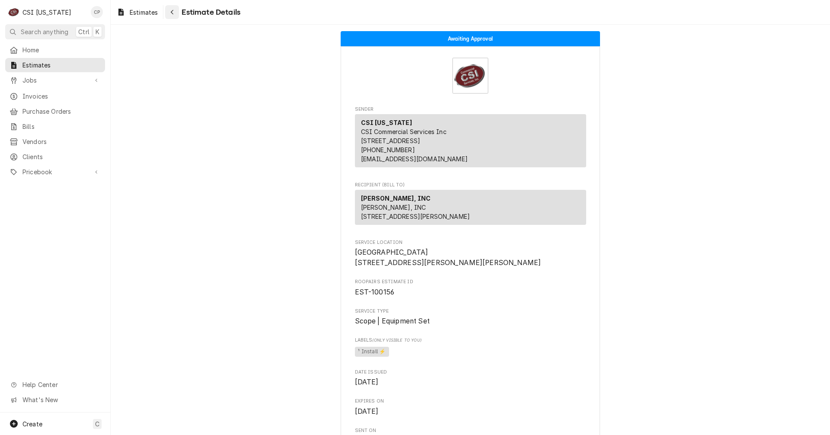
click at [170, 13] on div "Navigate back" at bounding box center [172, 12] width 9 height 9
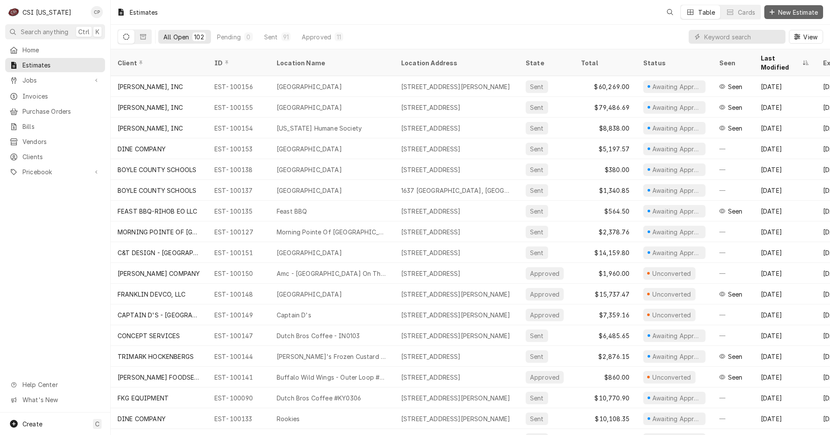
click at [799, 14] on span "New Estimate" at bounding box center [798, 12] width 43 height 9
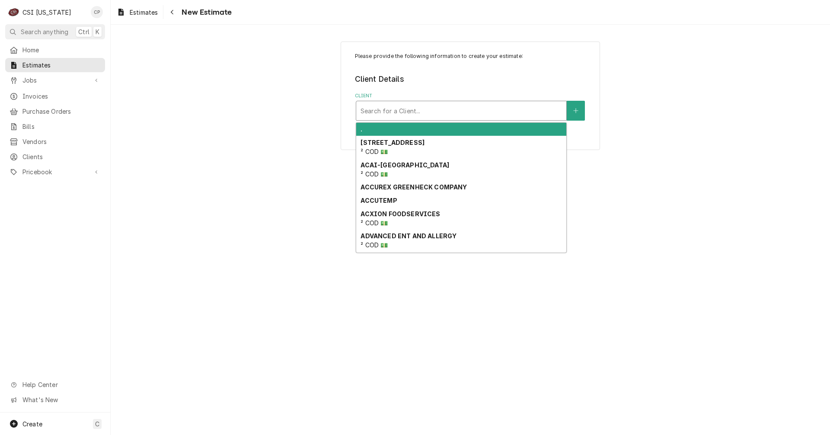
click at [388, 108] on div "Client" at bounding box center [462, 111] width 202 height 16
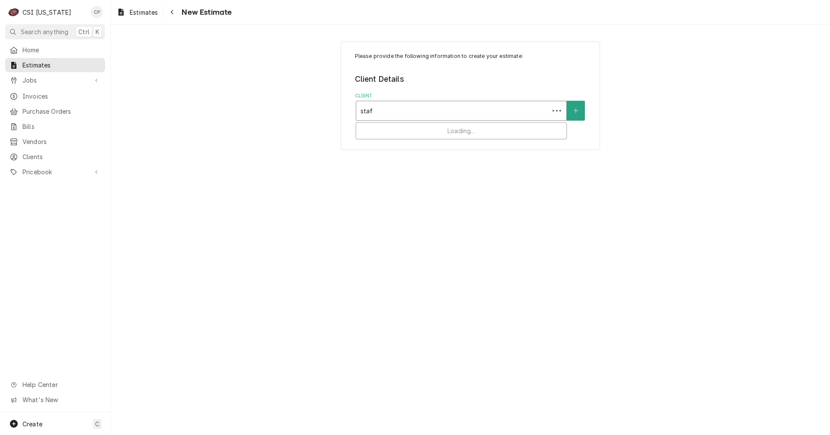
type input "staff"
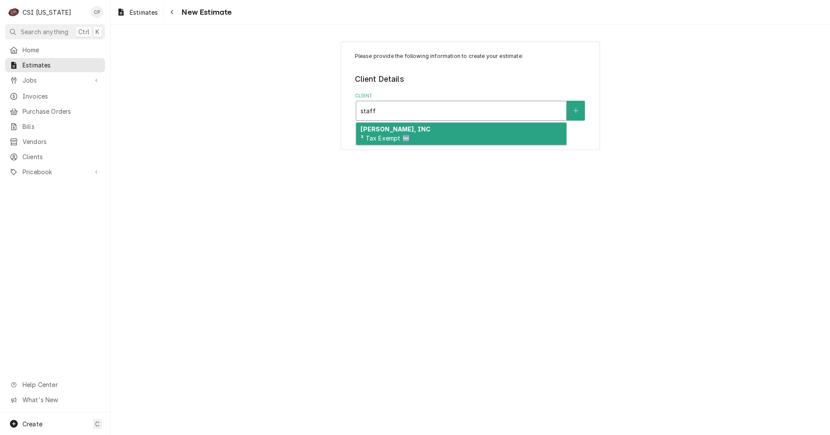
click at [393, 131] on strong "[PERSON_NAME], INC" at bounding box center [396, 128] width 70 height 7
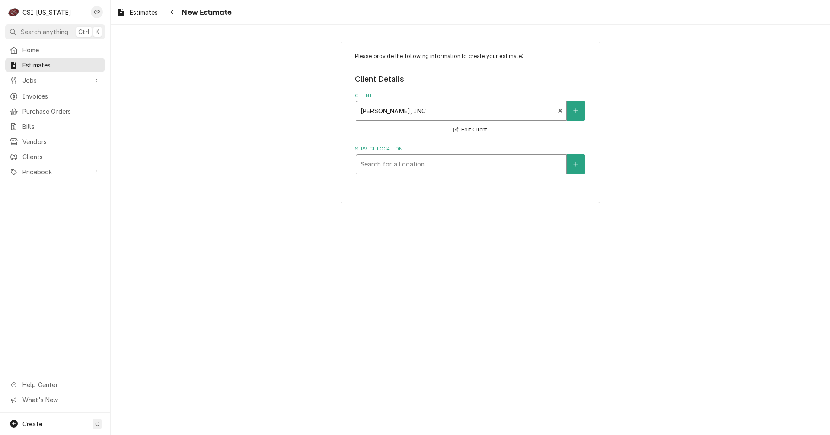
click at [416, 166] on div "Service Location" at bounding box center [462, 165] width 202 height 16
click at [570, 174] on div "Please provide the following information to create your estimate: Client Detail…" at bounding box center [470, 123] width 259 height 162
click at [580, 166] on button "Service Location" at bounding box center [576, 164] width 18 height 20
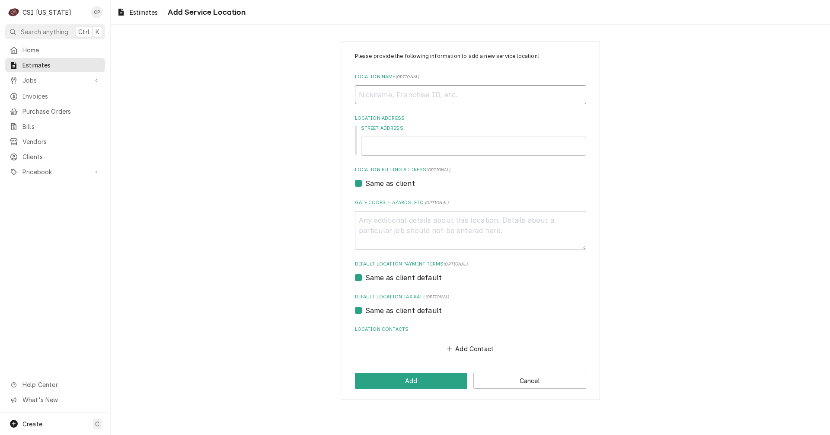
click at [400, 87] on input "Location Name ( optional )" at bounding box center [470, 94] width 231 height 19
type textarea "x"
type input "g"
type textarea "x"
type input "gp"
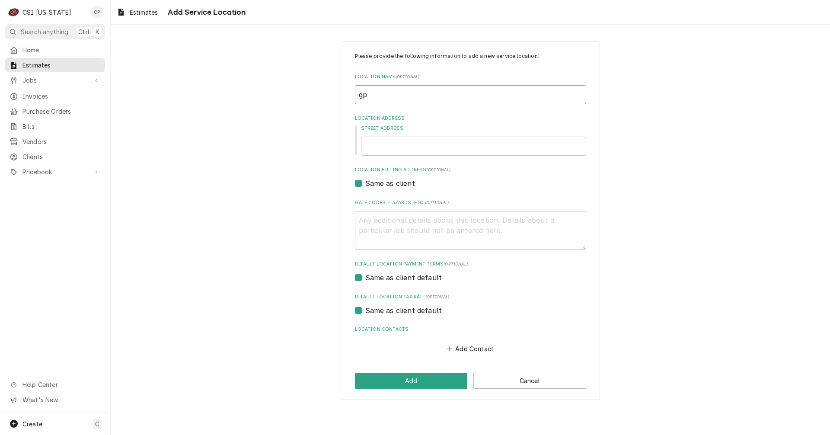
type textarea "x"
type input "gpa"
type textarea "x"
type input "gp"
type textarea "x"
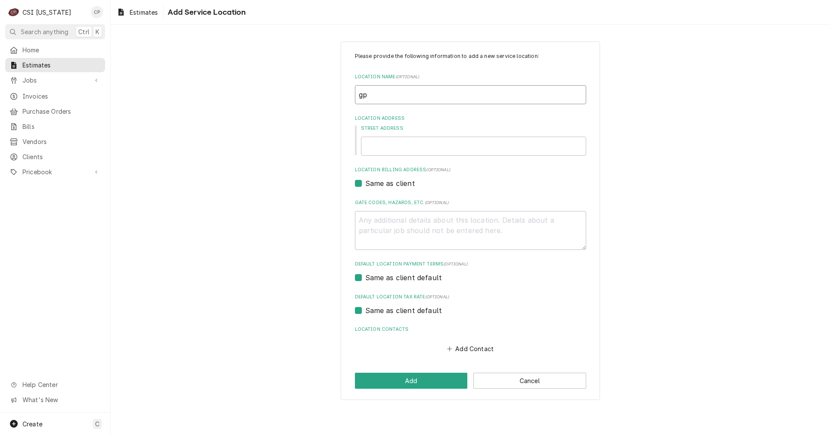
type input "g"
type textarea "x"
type input "G"
type textarea "x"
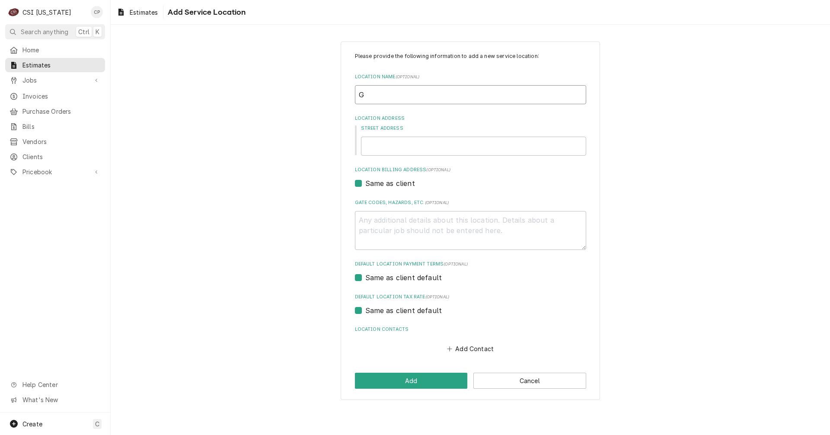
type input "GP"
type textarea "x"
type input "GPA"
type textarea "x"
type input "GPA"
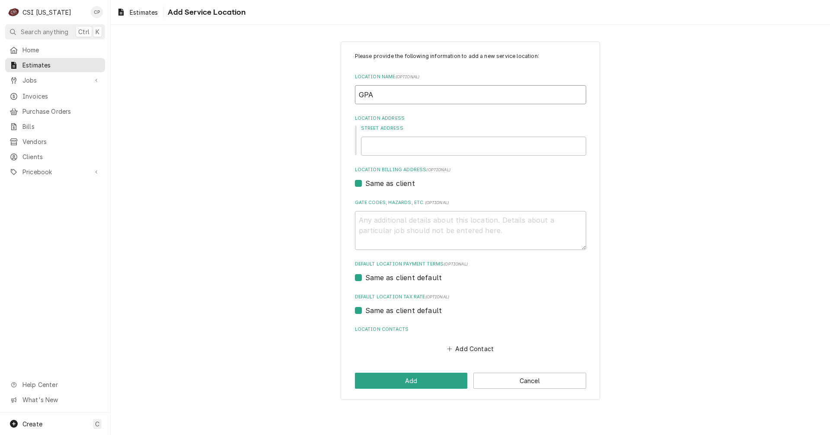
type textarea "x"
type input "GPA M"
type textarea "x"
type input "GPA Mi"
type textarea "x"
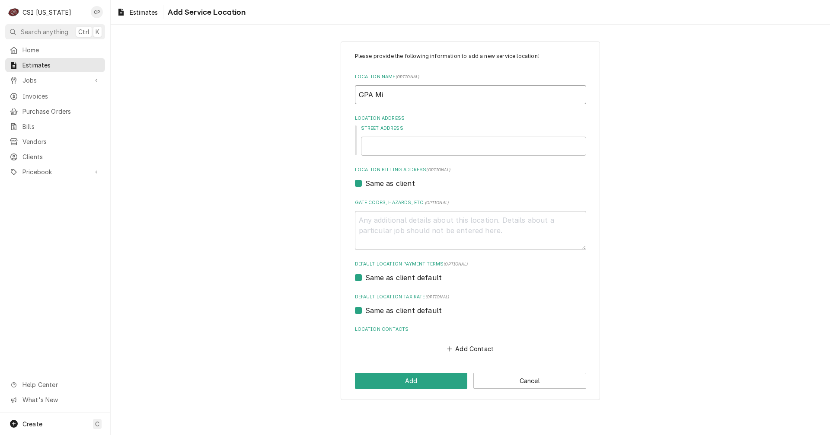
type input "GPA Mid"
type textarea "x"
type input "GPA Midd"
type textarea "x"
type input "GPA Middl"
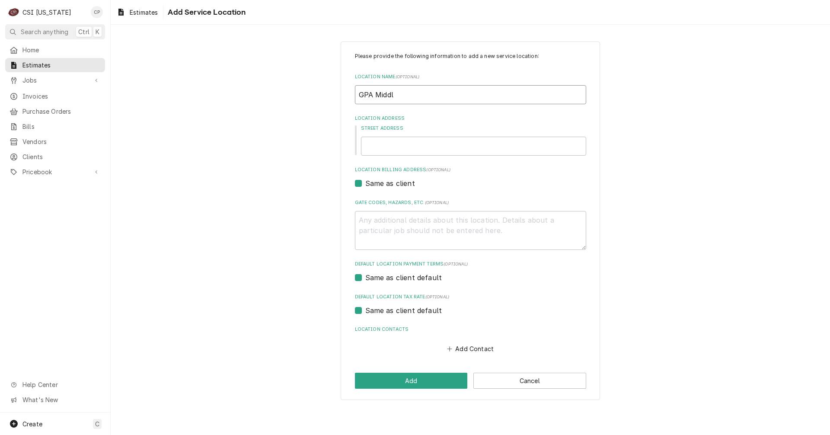
type textarea "x"
type input "GPA Middl"
type textarea "x"
type input "GPA Middl"
type textarea "x"
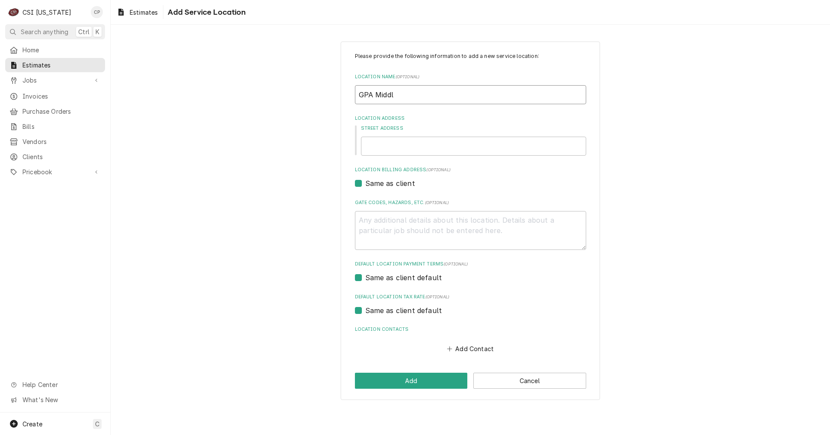
type input "GPA Middle"
type textarea "x"
type input "GPA Middle"
type textarea "x"
type input "GPA Middle s"
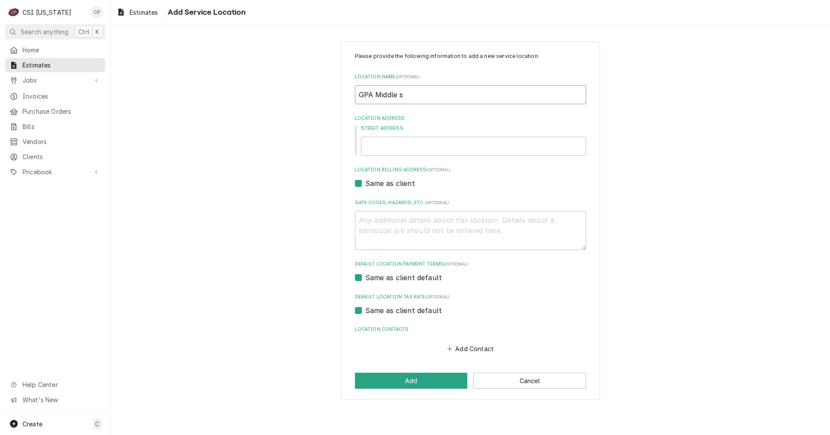
type textarea "x"
type input "GPA Middle"
type textarea "x"
type input "GPA Middle"
type textarea "x"
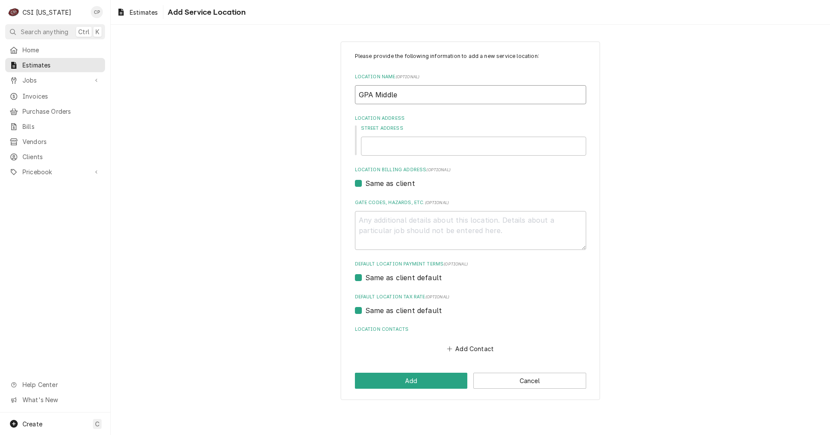
type input "GPA MiddleS"
type textarea "x"
type input "GPA Middle"
type textarea "x"
type input "GPA Middle"
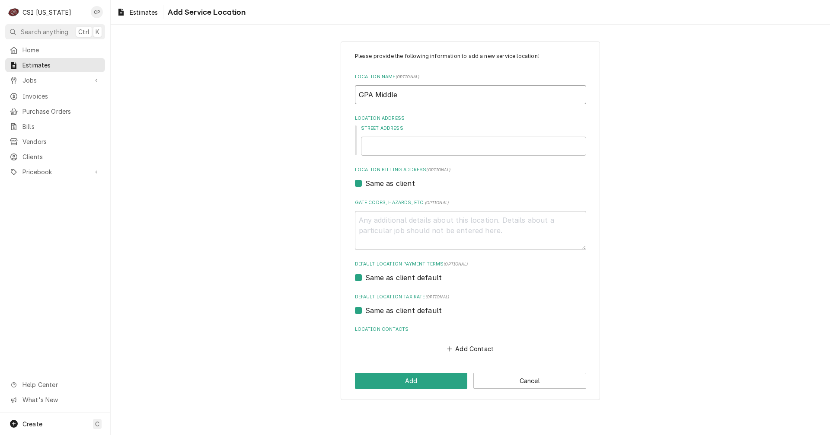
type textarea "x"
type input "GPA Middle S"
type textarea "x"
type input "GPA Middle Sc"
type textarea "x"
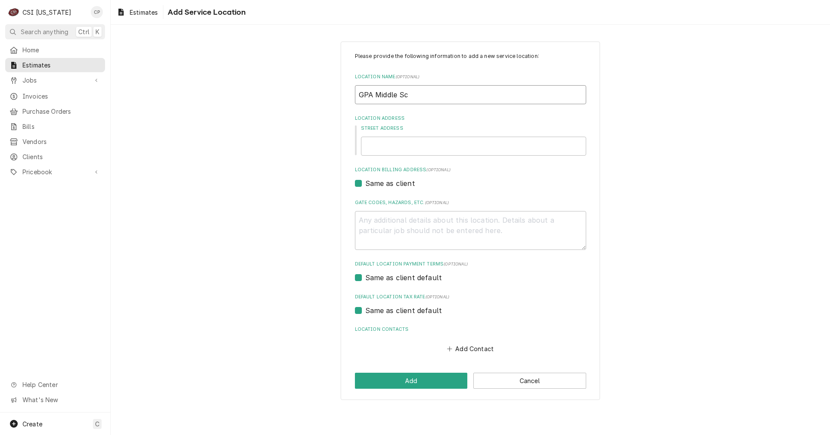
type input "GPA Middle Sch"
type textarea "x"
type input "GPA Middle Scho"
type textarea "x"
type input "GPA Middle Schoo"
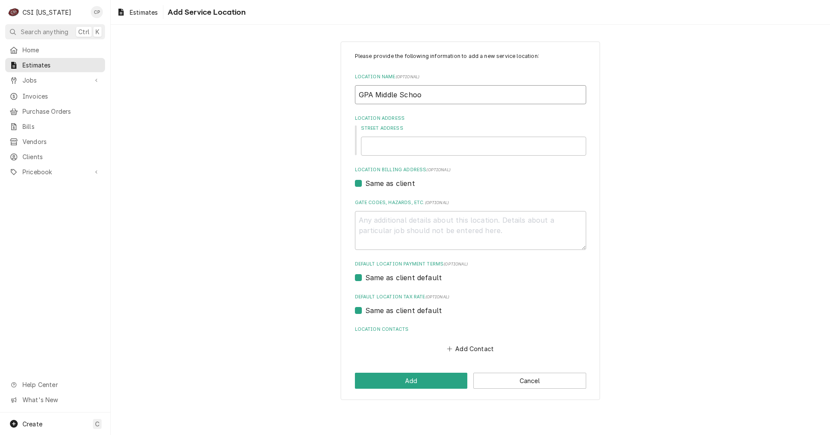
type textarea "x"
type input "GPA Middle School"
click at [382, 151] on input "Street Address" at bounding box center [473, 146] width 225 height 19
type textarea "x"
type input "2"
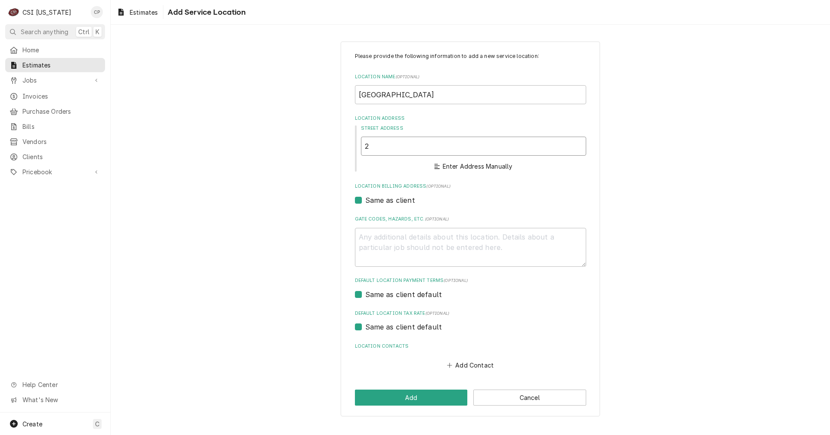
type textarea "x"
type input "20"
type textarea "x"
type input "203"
type textarea "x"
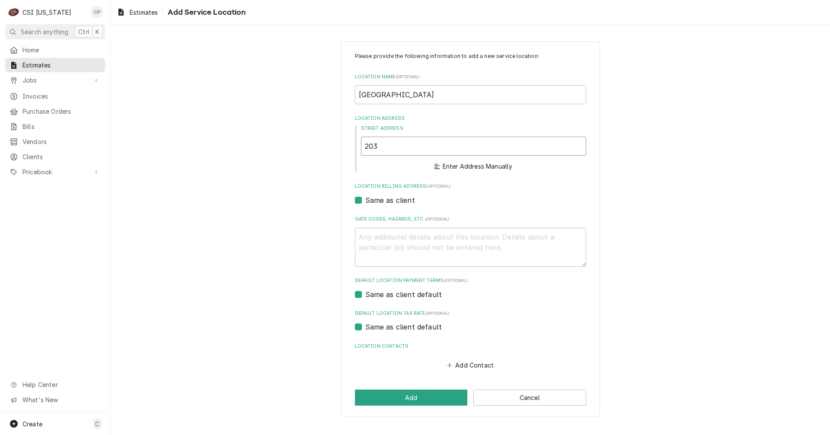
type input "2033"
type textarea "x"
type input "2033"
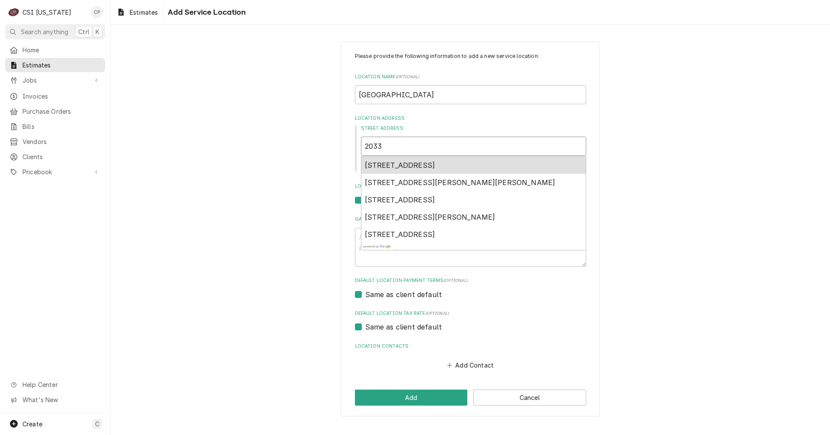
type textarea "x"
type input "2033 S"
type textarea "x"
type input "2033 Su"
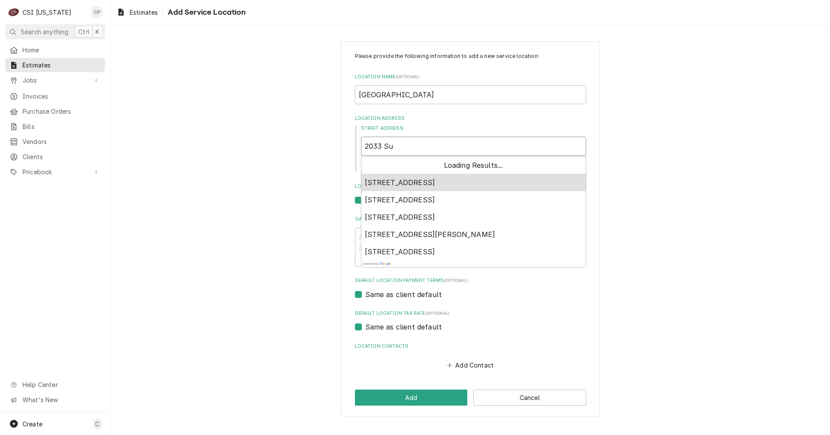
type textarea "x"
type input "2033 Sug"
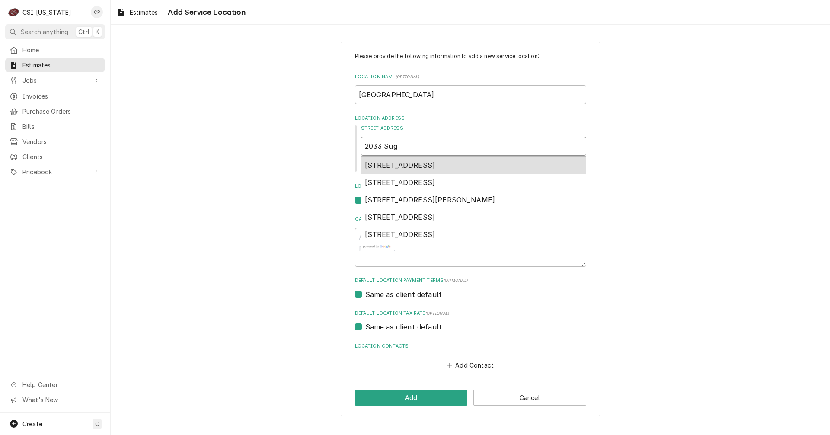
type textarea "x"
type input "2033 Suga"
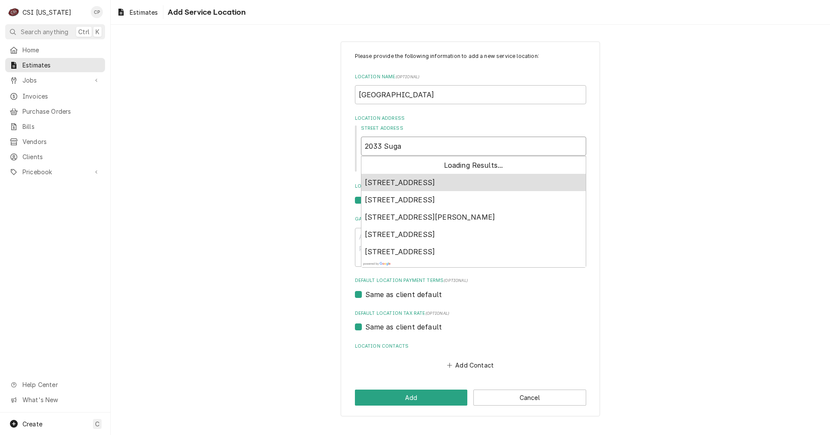
type textarea "x"
type input "2033 Sugar"
type textarea "x"
type input "2033 Sugar"
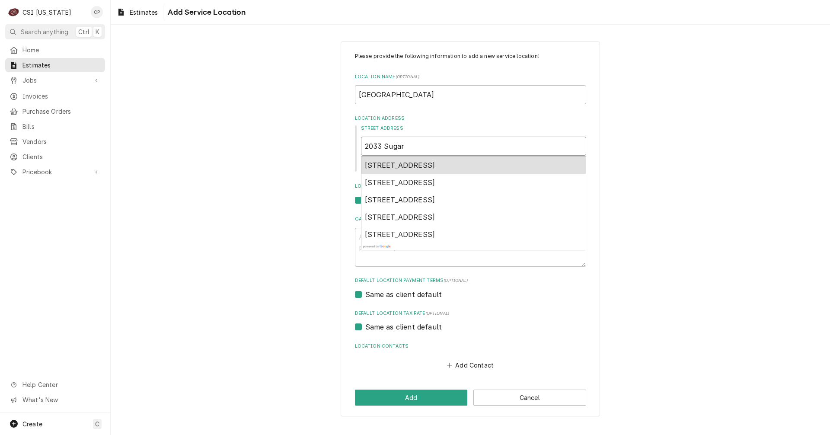
type textarea "x"
type input "2033 Sugar G"
click at [429, 165] on span "2033 Sugar Grove Avenue, Indianapolis, IN, USA" at bounding box center [400, 165] width 70 height 9
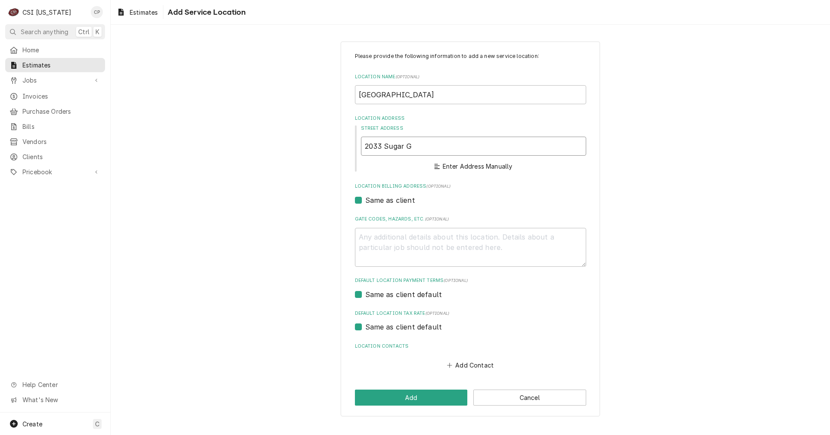
type textarea "x"
type input "2033 Sugar Grove Ave"
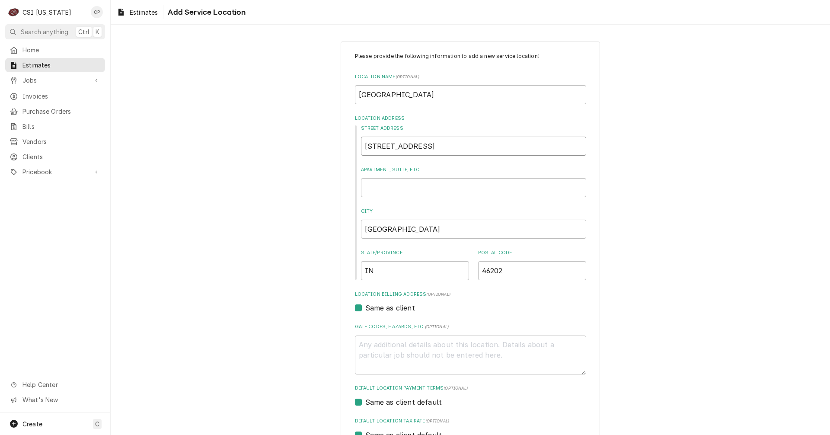
type textarea "x"
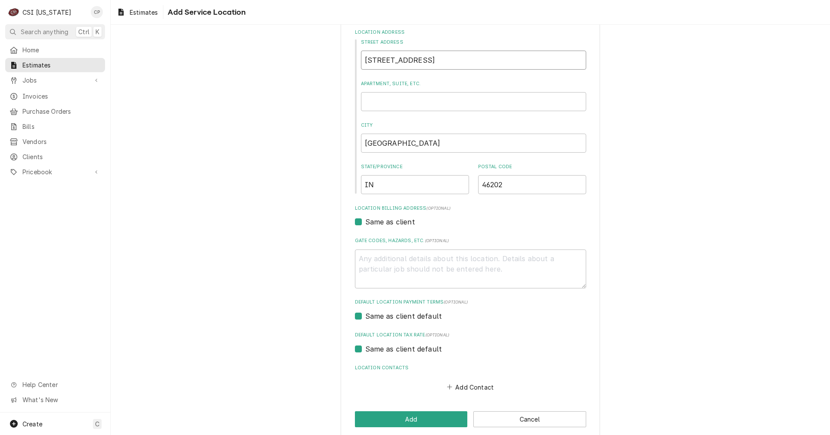
scroll to position [97, 0]
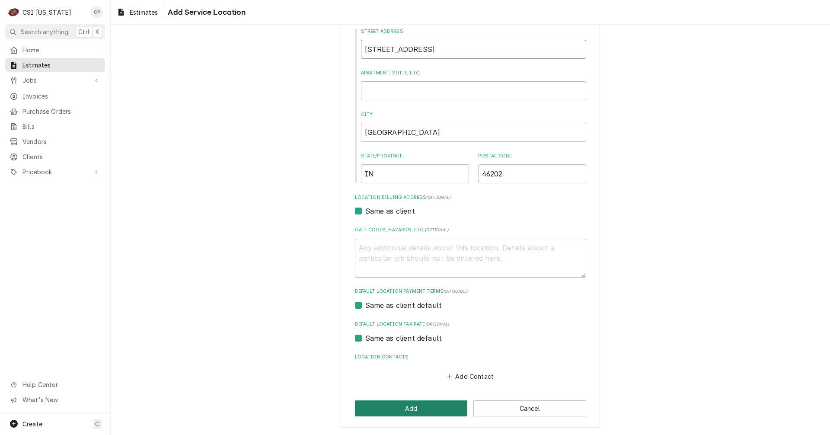
type input "2033 Sugar Grove Ave"
click at [405, 408] on button "Add" at bounding box center [411, 408] width 113 height 16
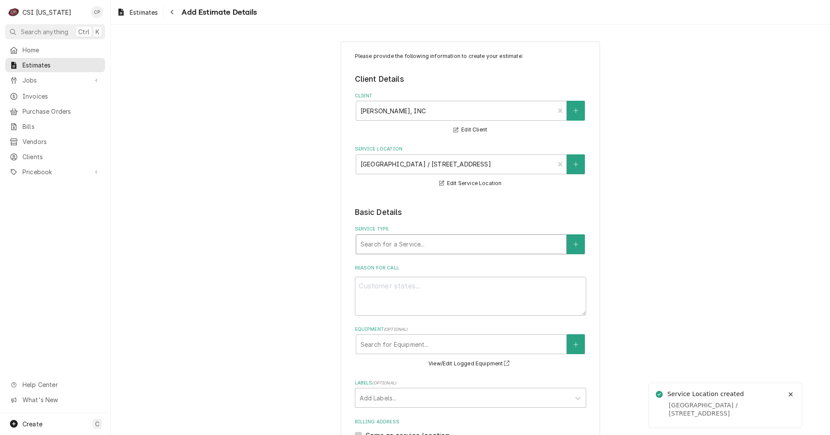
click at [419, 251] on div "Service Type" at bounding box center [462, 245] width 202 height 16
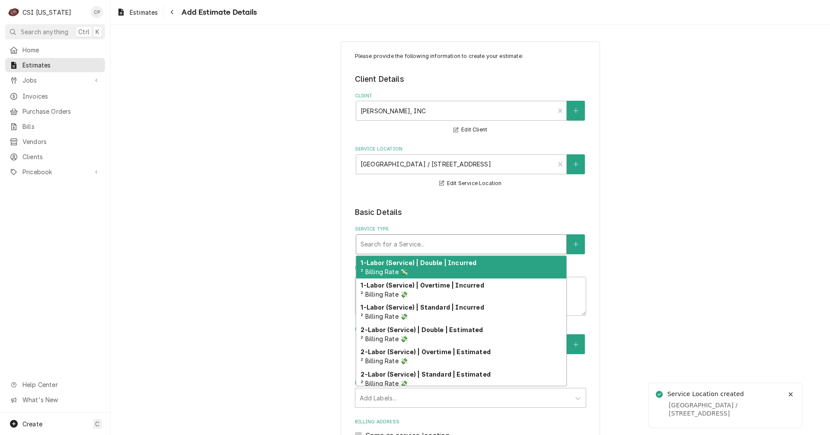
type textarea "x"
type input "s"
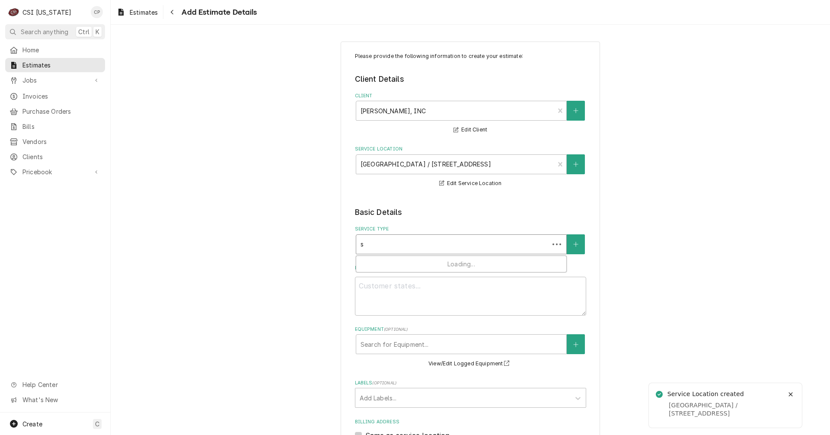
type textarea "x"
type input "se"
type textarea "x"
type input "set"
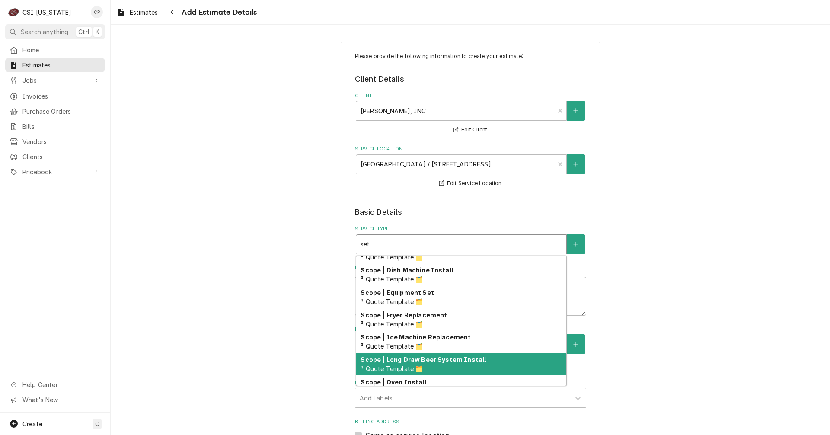
scroll to position [75, 0]
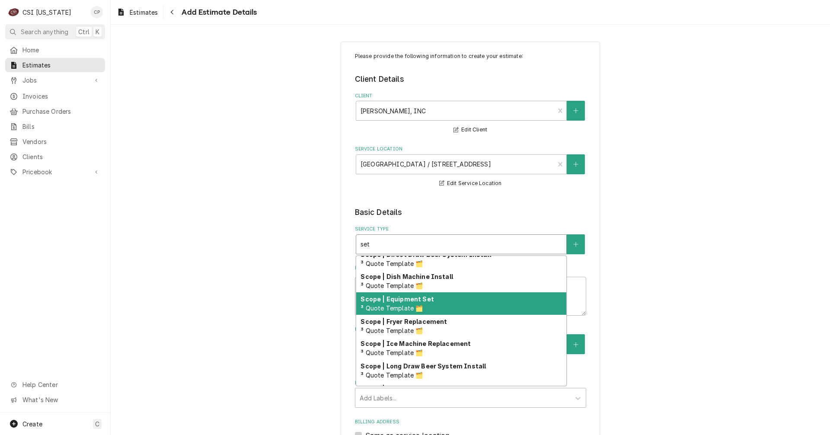
click at [399, 302] on strong "Scope | Equipment Set" at bounding box center [397, 298] width 73 height 7
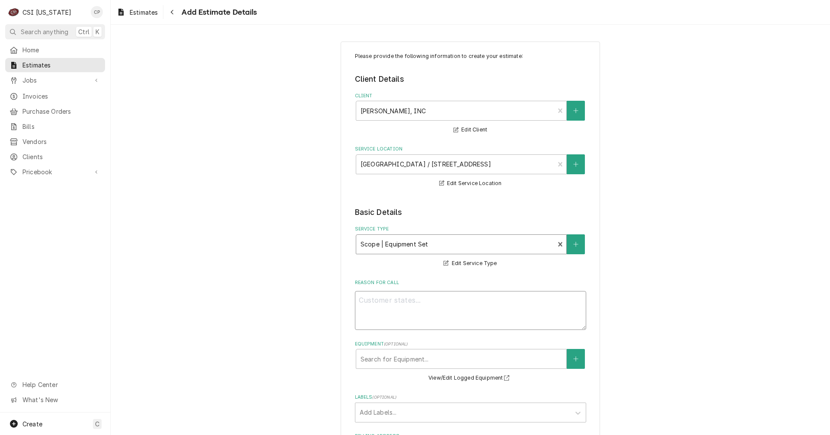
click at [399, 303] on textarea "Reason For Call" at bounding box center [470, 310] width 231 height 39
type textarea "x"
type textarea "S"
type textarea "x"
type textarea "Se"
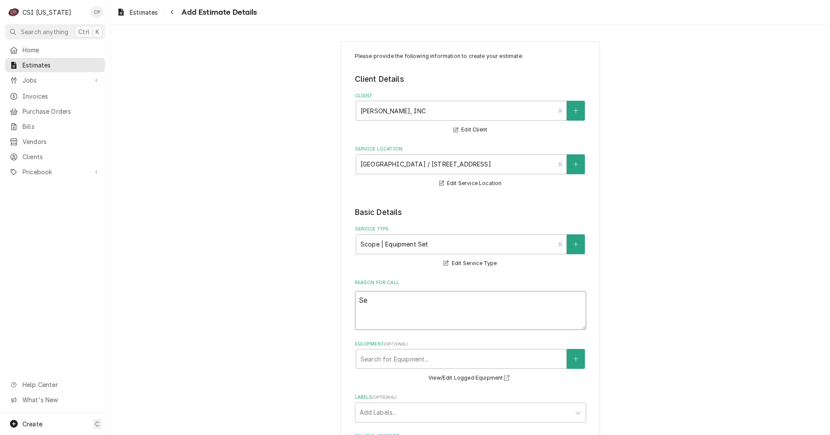
type textarea "x"
type textarea "Set"
type textarea "x"
type textarea "Set"
type textarea "x"
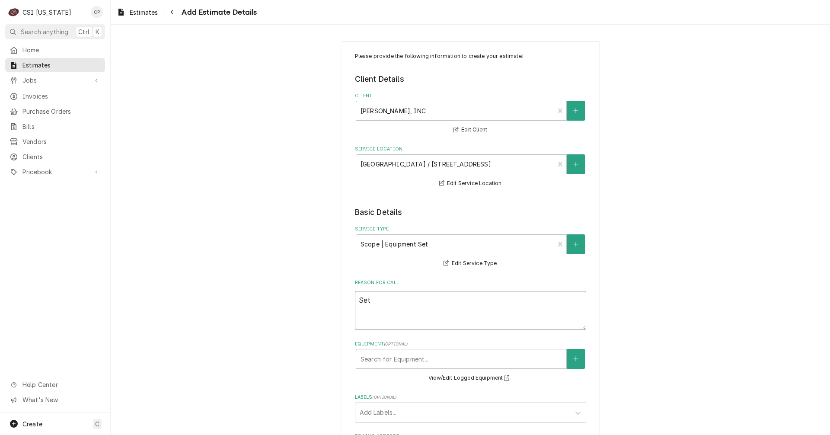
type textarea "Set i"
type textarea "x"
type textarea "Set in"
type textarea "x"
type textarea "Set in"
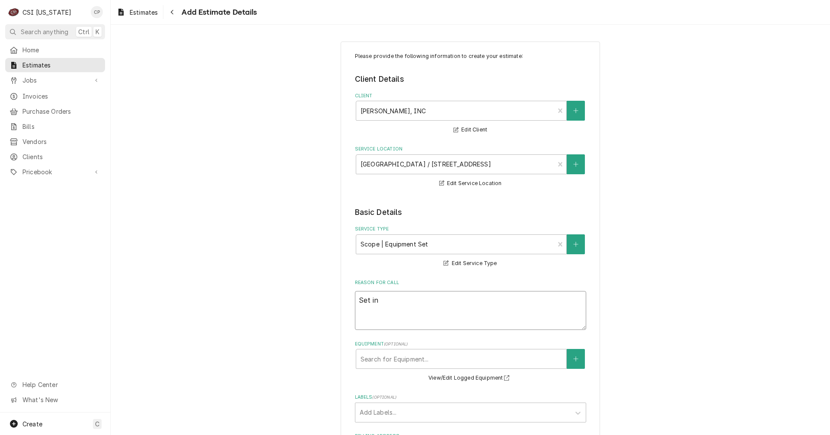
type textarea "x"
type textarea "Set in p"
type textarea "x"
type textarea "Set in pl"
type textarea "x"
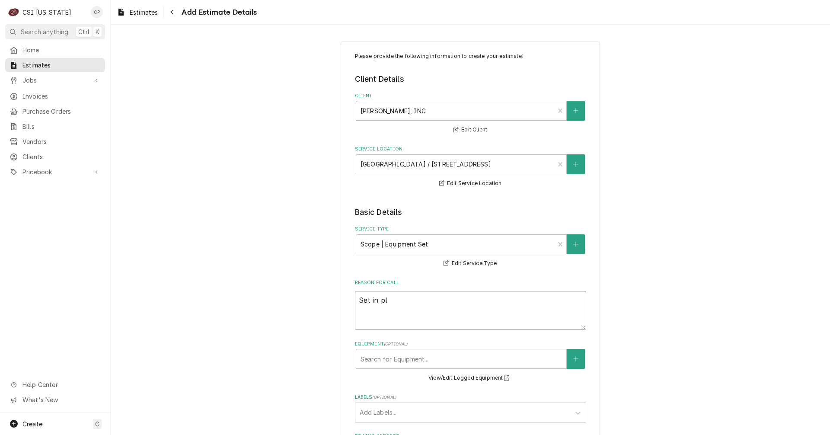
type textarea "Set in pla"
type textarea "x"
type textarea "Set in plac"
type textarea "x"
type textarea "Set in place"
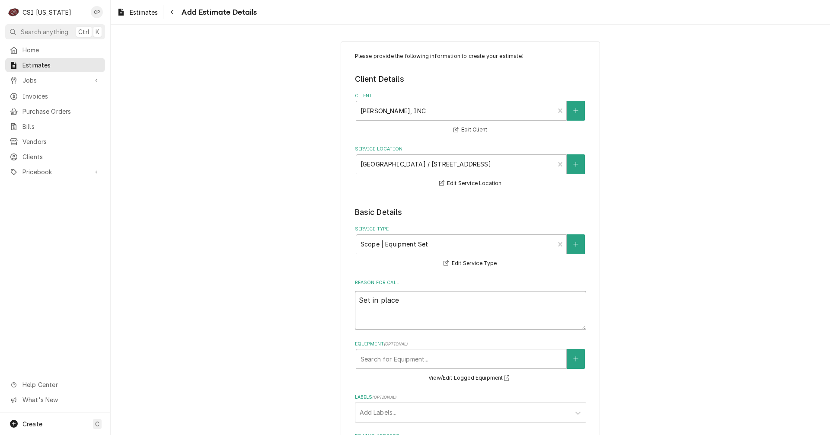
type textarea "x"
type textarea "Set in place"
type textarea "x"
type textarea "Set in place a"
type textarea "x"
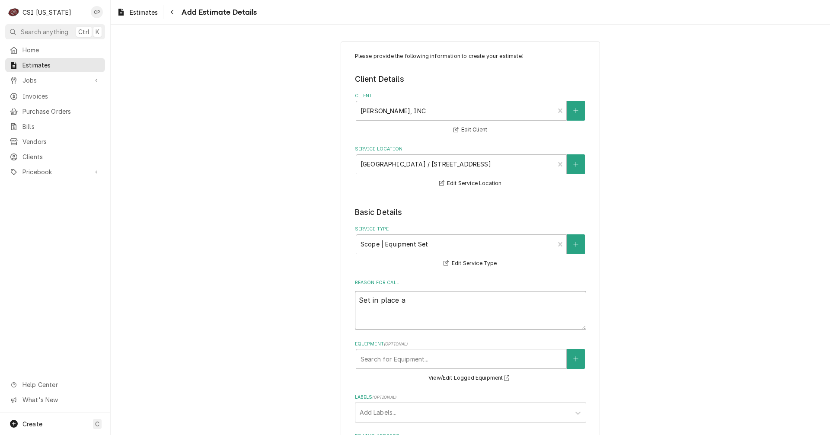
type textarea "Set in place al"
type textarea "x"
type textarea "Set in place all"
type textarea "x"
type textarea "Set in place all"
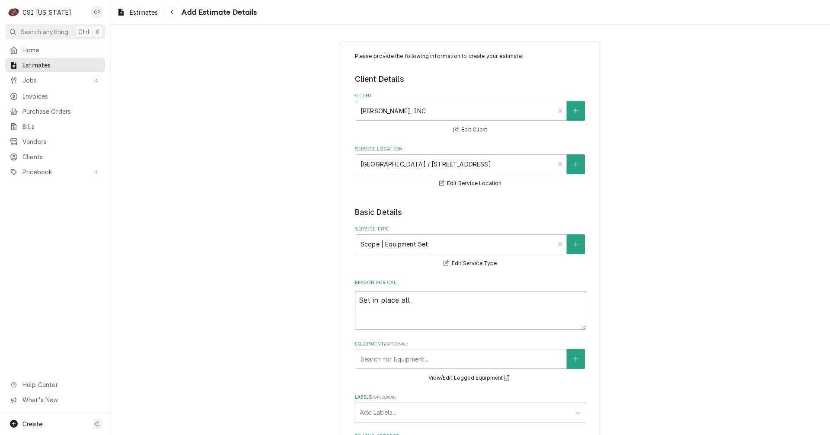
type textarea "x"
type textarea "Set in place all k"
type textarea "x"
type textarea "Set in place all ke"
type textarea "x"
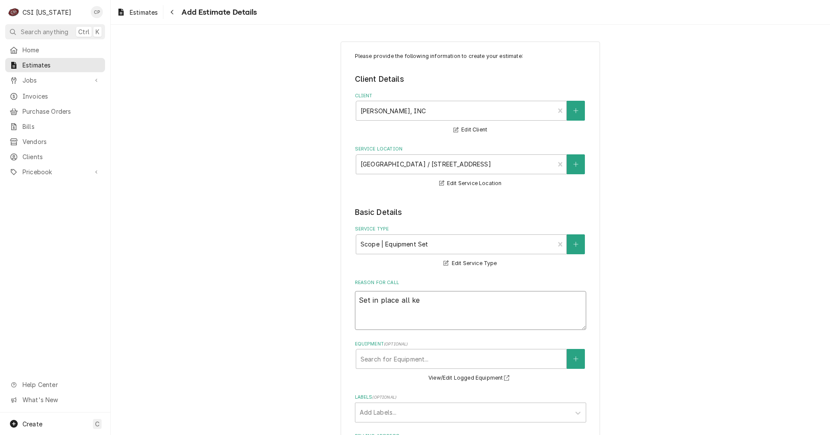
type textarea "Set in place all ket"
type textarea "x"
type textarea "Set in place all keti"
type textarea "x"
type textarea "Set in place all ket"
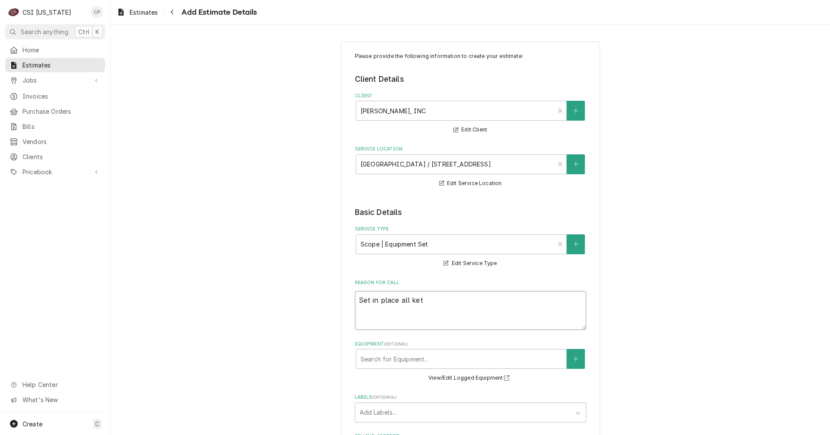
type textarea "x"
type textarea "Set in place all ke"
type textarea "x"
type textarea "Set in place all k"
type textarea "x"
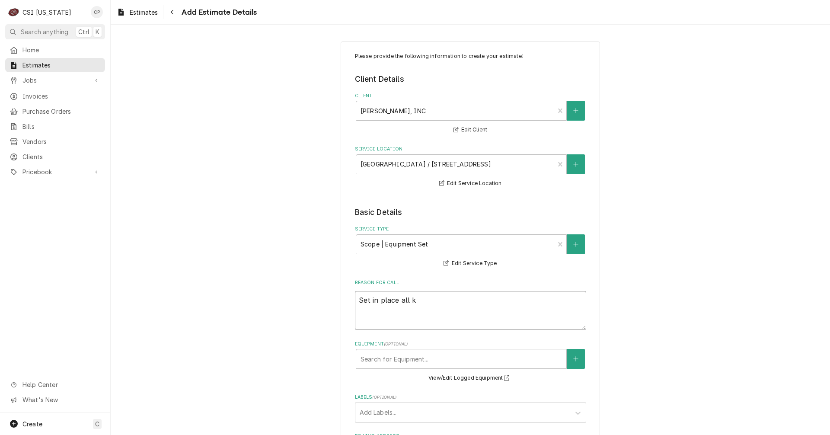
type textarea "Set in place all ki"
type textarea "x"
type textarea "Set in place all kit"
type textarea "x"
type textarea "Set in place all kitc"
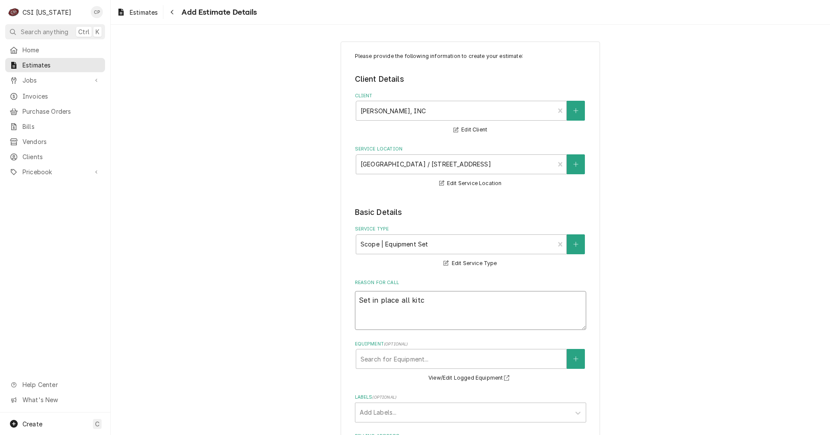
type textarea "x"
type textarea "Set in place all kitch"
type textarea "x"
type textarea "Set in place all kitche"
type textarea "x"
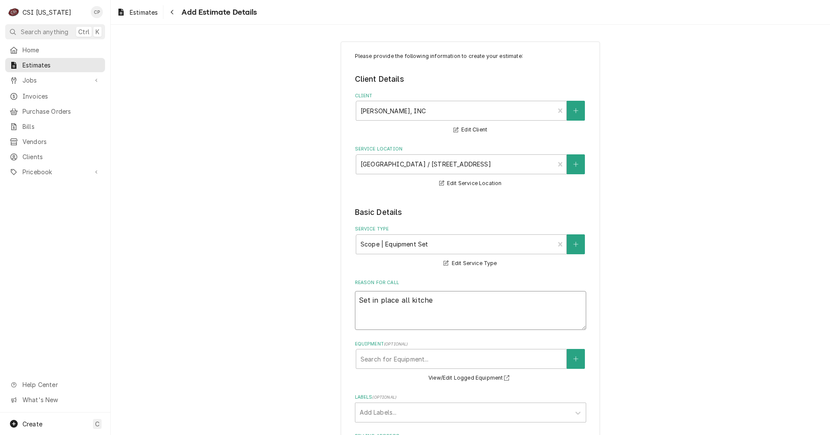
type textarea "Set in place all kitchen"
type textarea "x"
type textarea "Set in place all kitchen"
type textarea "x"
type textarea "Set in place all kitchen e"
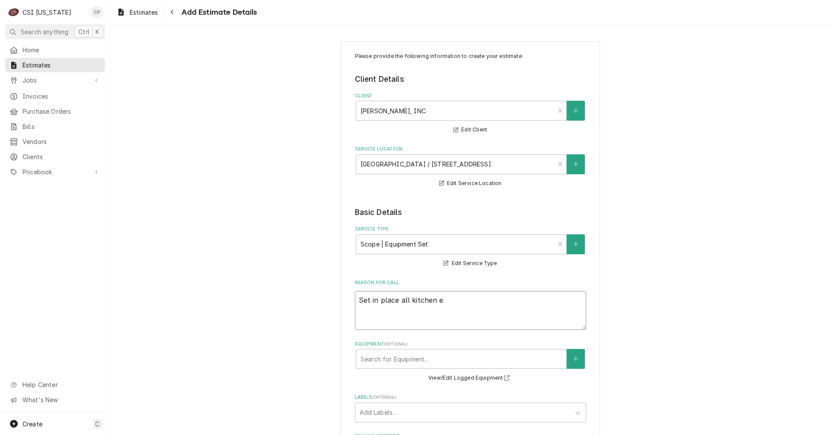
type textarea "x"
type textarea "Set in place all kitchen eq"
type textarea "x"
type textarea "Set in place all kitchen equ"
type textarea "x"
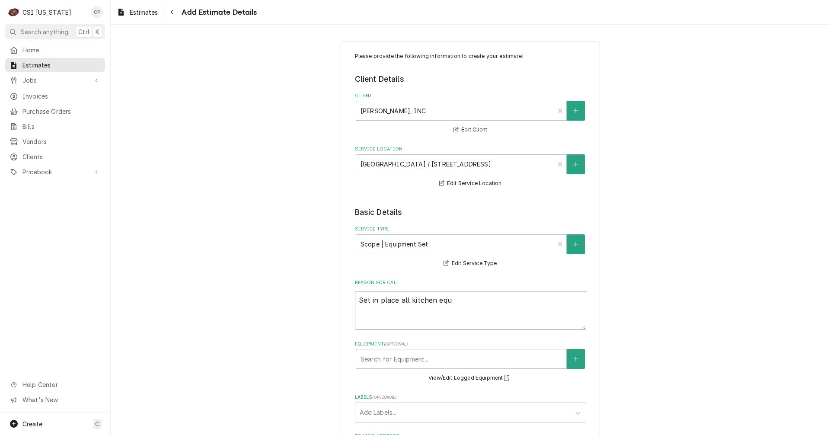
type textarea "Set in place all kitchen equi"
type textarea "x"
type textarea "Set in place all kitchen equip"
type textarea "x"
type textarea "Set in place all kitchen equipm"
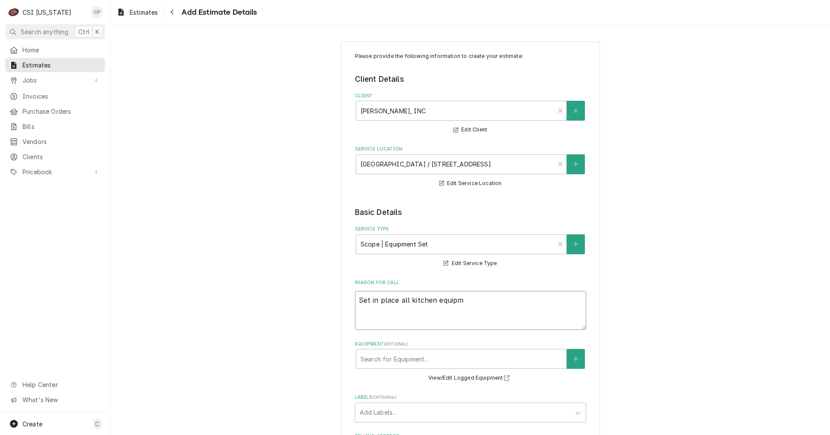
type textarea "x"
type textarea "Set in place all kitchen equipme"
type textarea "x"
type textarea "Set in place all kitchen equipmen"
type textarea "x"
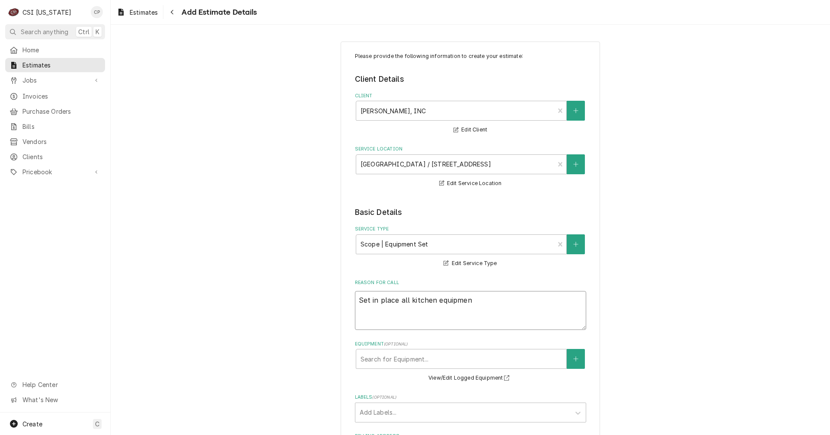
type textarea "Set in place all kitchen equipment"
type textarea "x"
type textarea "Set in place all kitchen equipment"
type textarea "x"
type textarea "Set in place all kitchen equipment a"
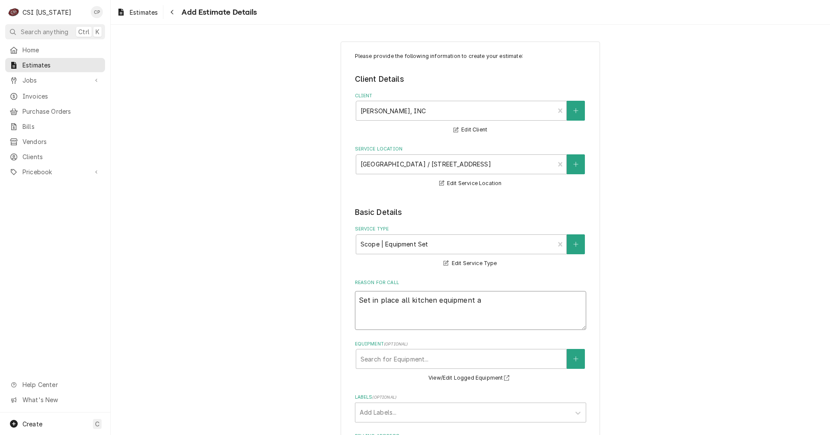
type textarea "x"
type textarea "Set in place all kitchen equipment an"
type textarea "x"
type textarea "Set in place all kitchen equipment a"
type textarea "x"
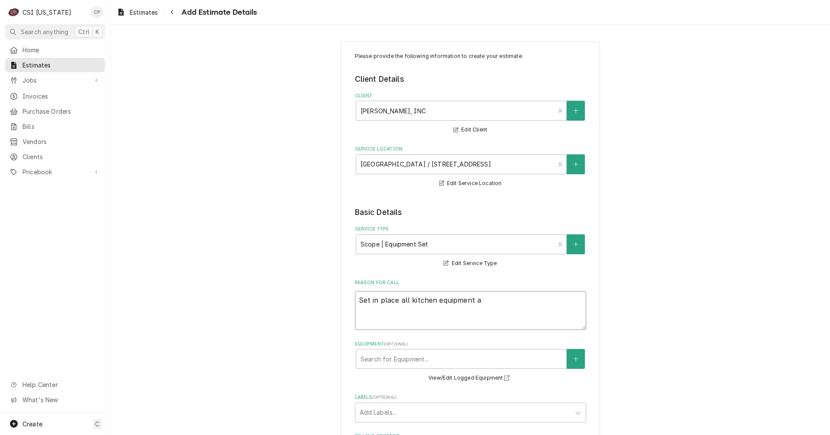
type textarea "Set in place all kitchen equipment as"
type textarea "x"
type textarea "Set in place all kitchen equipment as"
type textarea "x"
type textarea "Set in place all kitchen equipment as w"
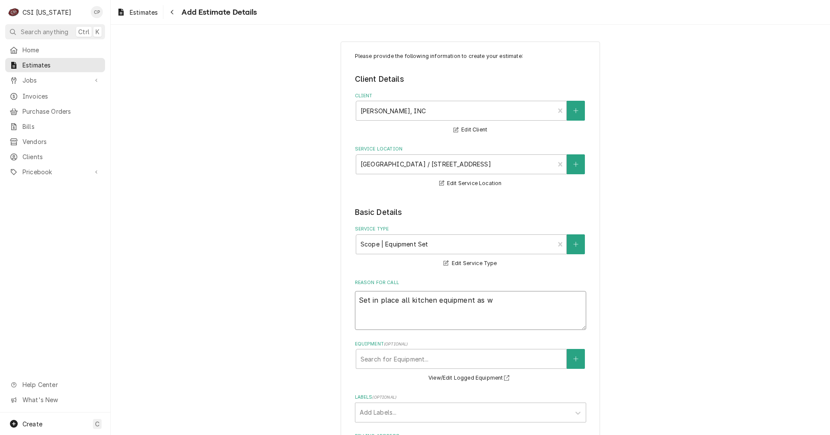
type textarea "x"
type textarea "Set in place all kitchen equipment as we"
type textarea "x"
type textarea "Set in place all kitchen equipment as wel"
type textarea "x"
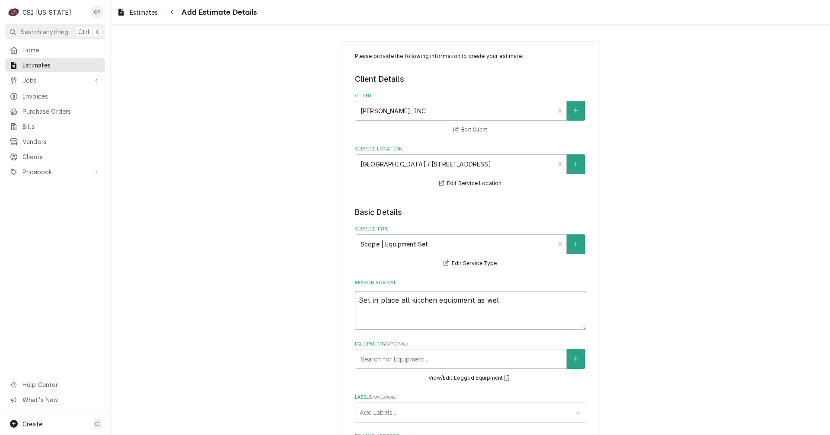
type textarea "Set in place all kitchen equipment as well"
type textarea "x"
click at [403, 358] on div "Equipment" at bounding box center [462, 359] width 202 height 16
drag, startPoint x: 335, startPoint y: 371, endPoint x: 344, endPoint y: 421, distance: 51.4
click at [335, 371] on div "Please provide the following information to create your estimate: Client Detail…" at bounding box center [471, 404] width 720 height 741
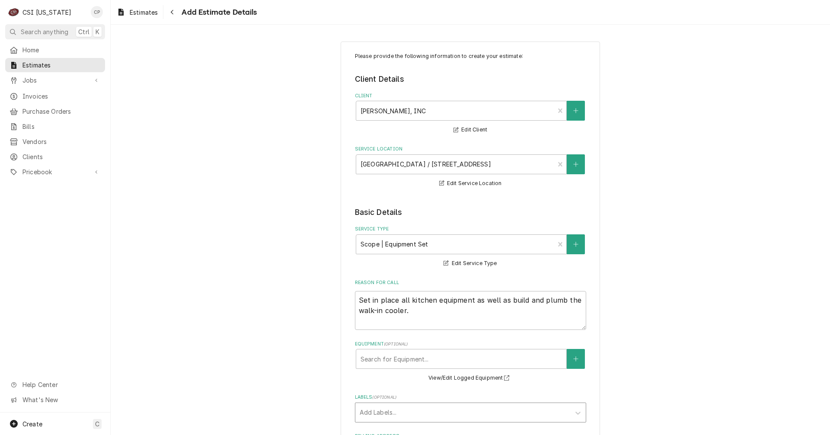
click at [395, 413] on div "Labels" at bounding box center [463, 413] width 206 height 16
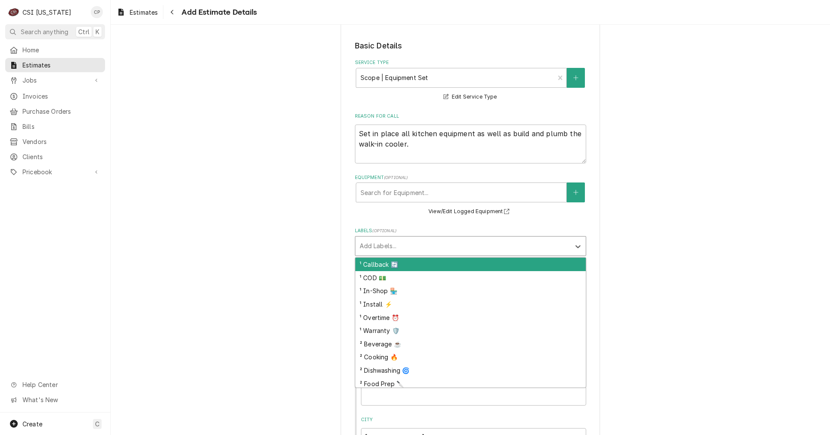
scroll to position [173, 0]
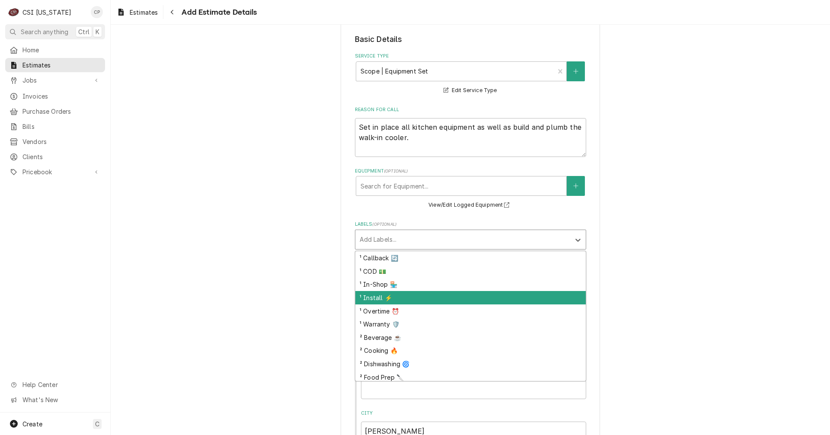
click at [390, 298] on div "¹ Install ⚡️" at bounding box center [470, 297] width 230 height 13
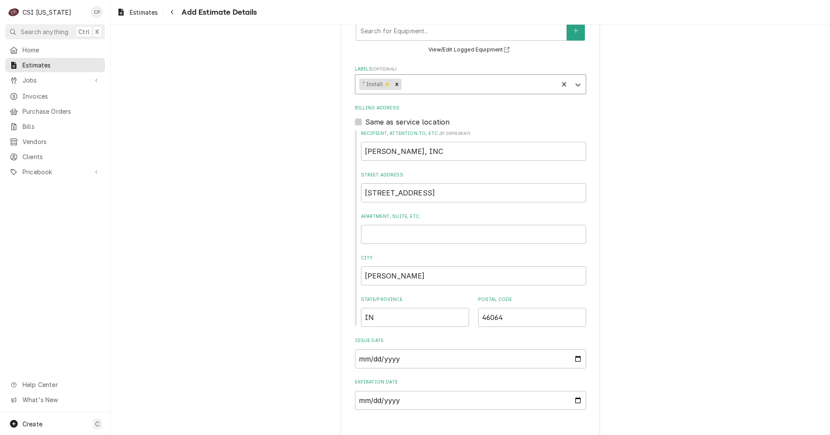
scroll to position [340, 0]
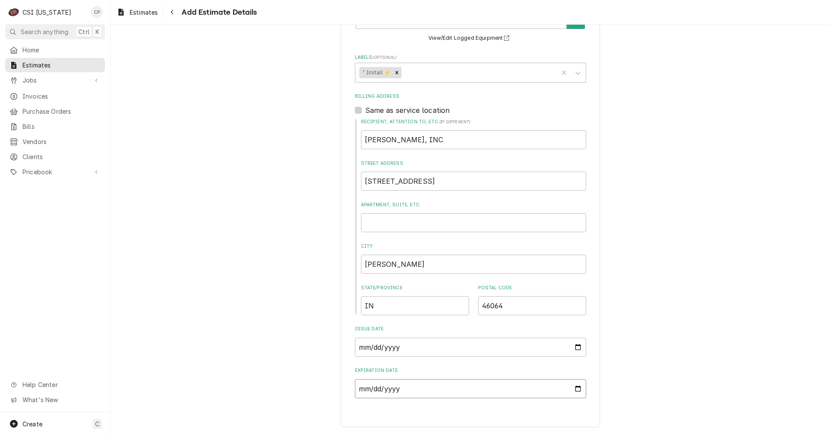
click at [400, 389] on input "Expiration Date" at bounding box center [470, 388] width 231 height 19
click at [574, 392] on input "Expiration Date" at bounding box center [470, 388] width 231 height 19
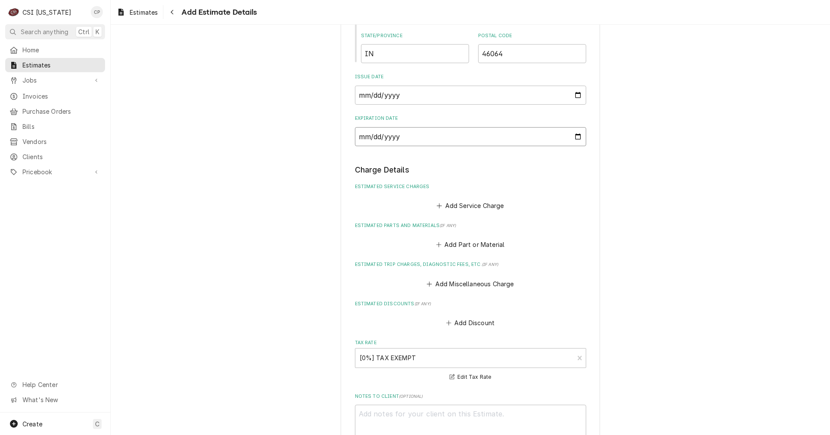
scroll to position [591, 0]
click at [472, 202] on button "Add Service Charge" at bounding box center [470, 207] width 70 height 12
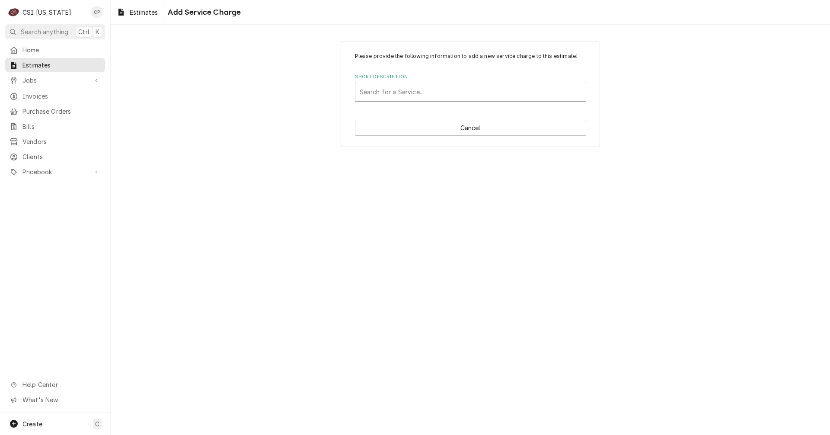
click at [440, 89] on div "Short Description" at bounding box center [471, 92] width 222 height 16
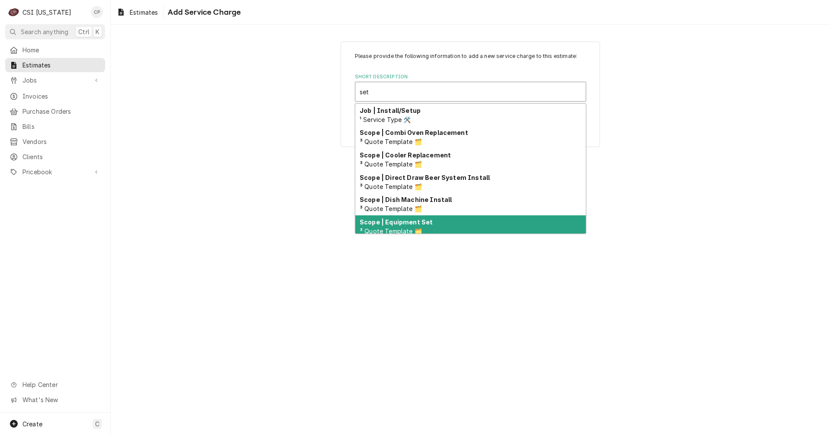
click at [406, 228] on span "³ Quote Template 🗂️" at bounding box center [391, 230] width 62 height 7
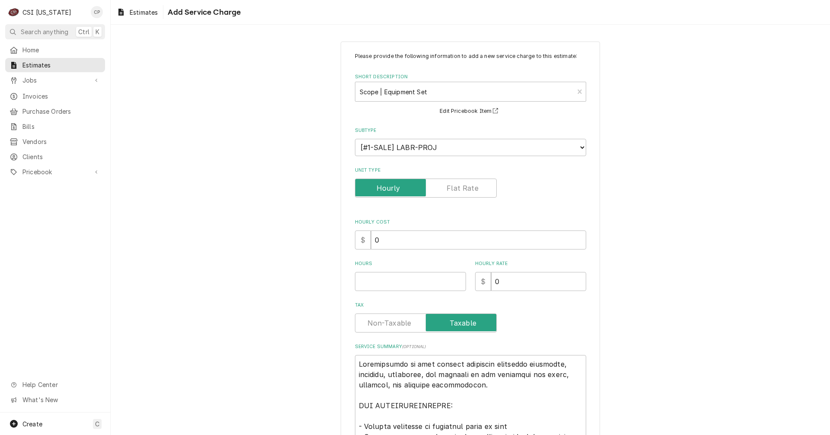
click at [451, 186] on label "Unit Type" at bounding box center [426, 188] width 142 height 19
click at [451, 186] on input "Unit Type" at bounding box center [426, 188] width 134 height 19
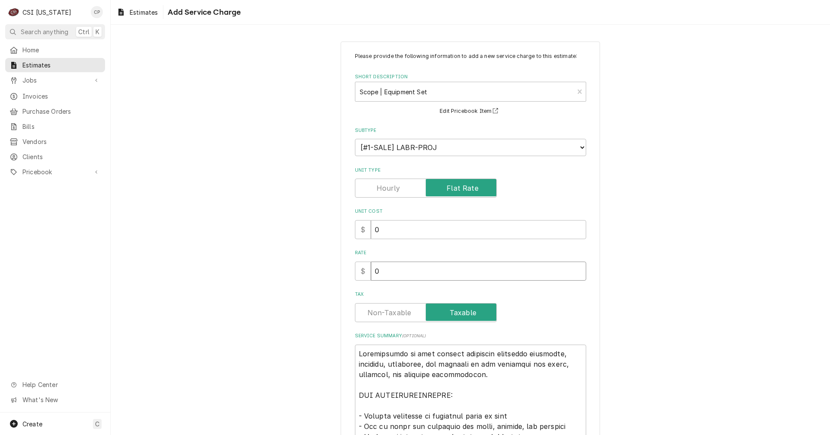
drag, startPoint x: 382, startPoint y: 271, endPoint x: 333, endPoint y: 285, distance: 51.2
click at [333, 285] on div "Please provide the following information to add a new service charge to this es…" at bounding box center [471, 411] width 720 height 755
click at [474, 272] on input "0" at bounding box center [478, 271] width 215 height 19
drag, startPoint x: 339, startPoint y: 286, endPoint x: 310, endPoint y: 294, distance: 29.2
click at [313, 294] on div "Please provide the following information to add a new service charge to this es…" at bounding box center [471, 411] width 720 height 755
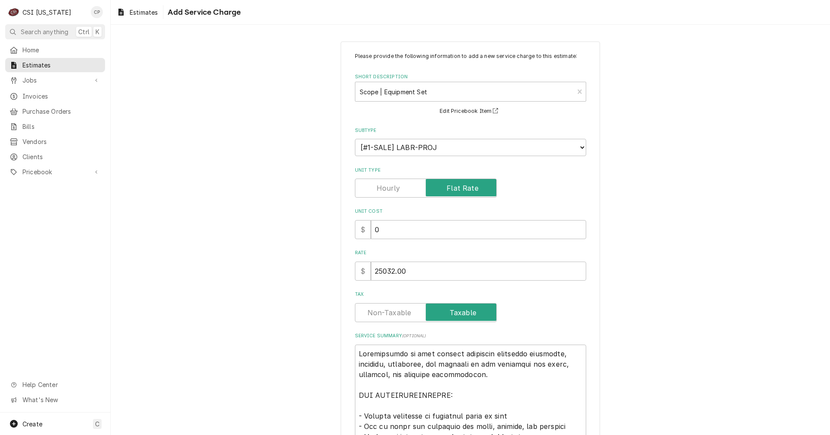
click at [374, 311] on label "Tax" at bounding box center [426, 312] width 142 height 19
click at [374, 311] on input "Tax" at bounding box center [426, 312] width 134 height 19
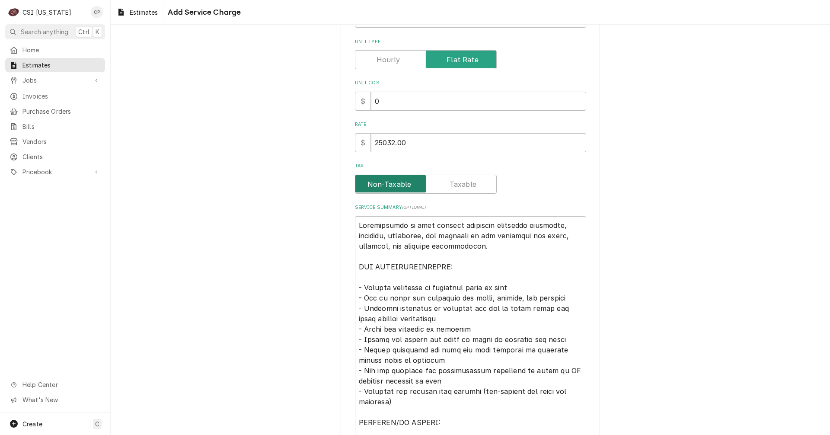
scroll to position [130, 0]
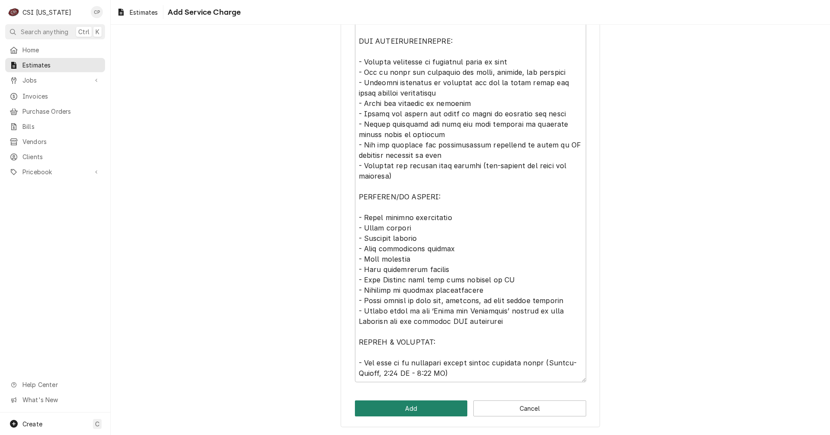
click at [418, 403] on button "Add" at bounding box center [411, 408] width 113 height 16
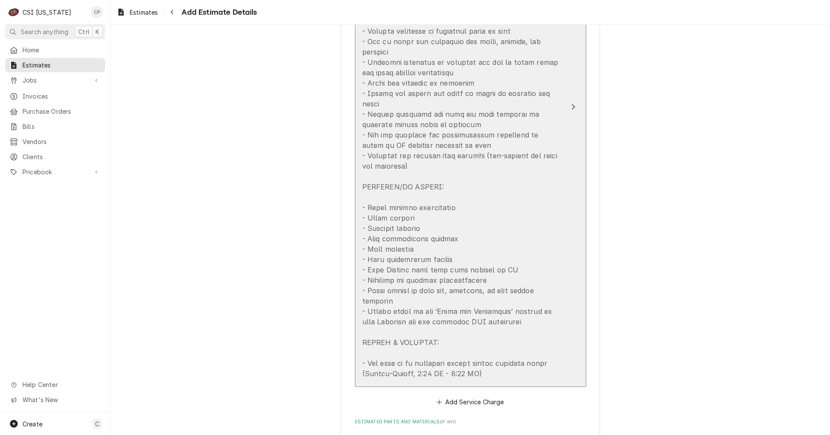
scroll to position [970, 0]
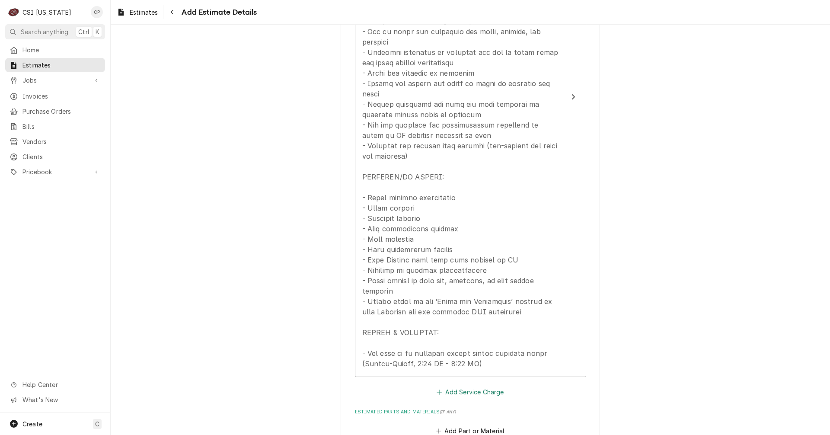
click at [462, 386] on button "Add Service Charge" at bounding box center [470, 392] width 70 height 12
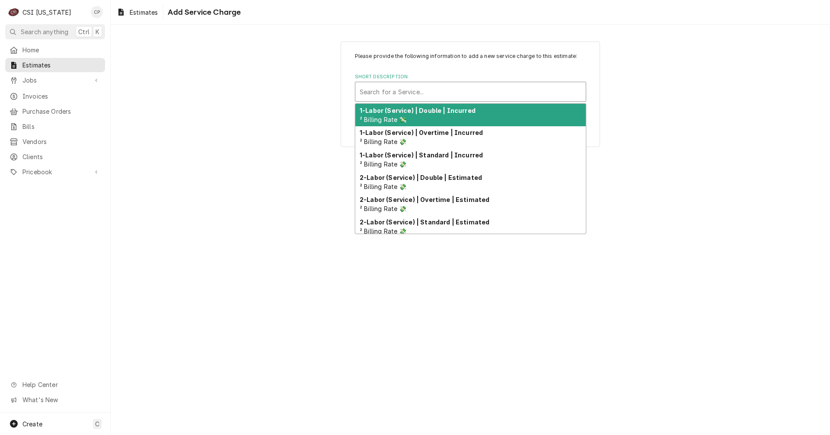
click at [431, 93] on div "Short Description" at bounding box center [471, 92] width 222 height 16
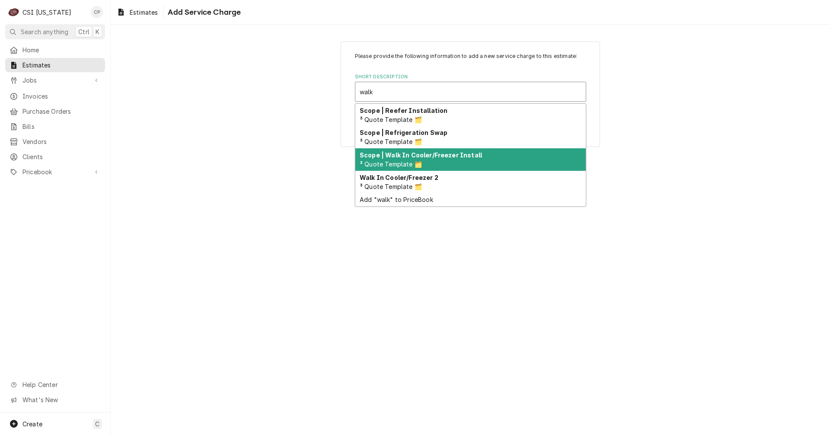
click at [444, 152] on strong "Scope | Walk In Cooler/Freezer Install" at bounding box center [421, 154] width 122 height 7
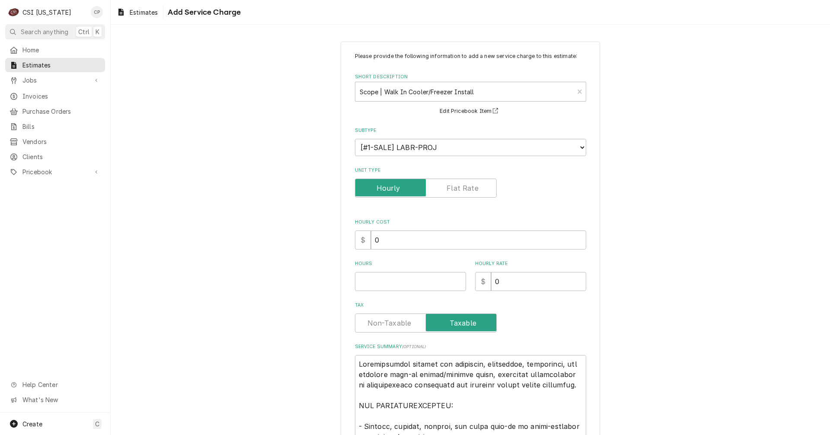
click at [458, 183] on label "Unit Type" at bounding box center [426, 188] width 142 height 19
click at [458, 183] on input "Unit Type" at bounding box center [426, 188] width 134 height 19
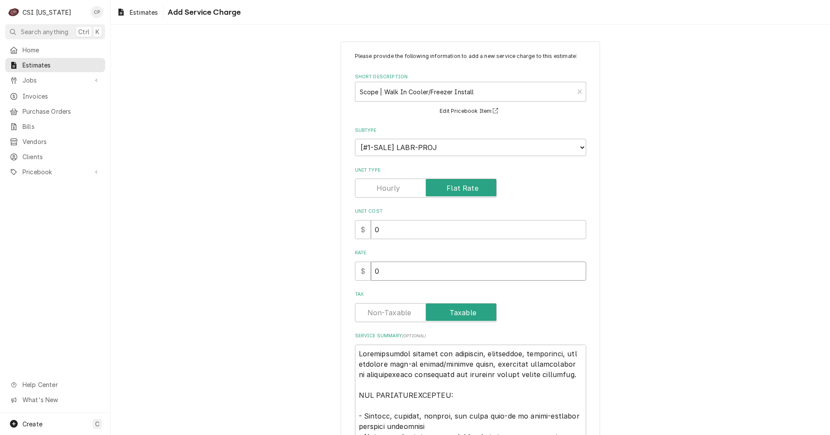
drag, startPoint x: 384, startPoint y: 272, endPoint x: 346, endPoint y: 286, distance: 39.9
click at [346, 286] on div "Please provide the following information to add a new service charge to this es…" at bounding box center [470, 370] width 259 height 657
click at [421, 271] on input "0" at bounding box center [478, 271] width 215 height 19
drag, startPoint x: 421, startPoint y: 271, endPoint x: 354, endPoint y: 273, distance: 67.1
click at [355, 273] on div "$ 0" at bounding box center [470, 271] width 231 height 19
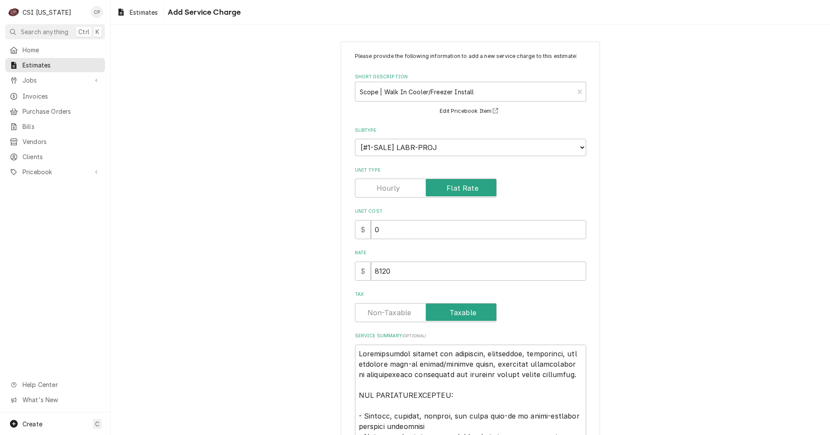
click at [382, 311] on label "Tax" at bounding box center [426, 312] width 142 height 19
click at [382, 311] on input "Tax" at bounding box center [426, 312] width 134 height 19
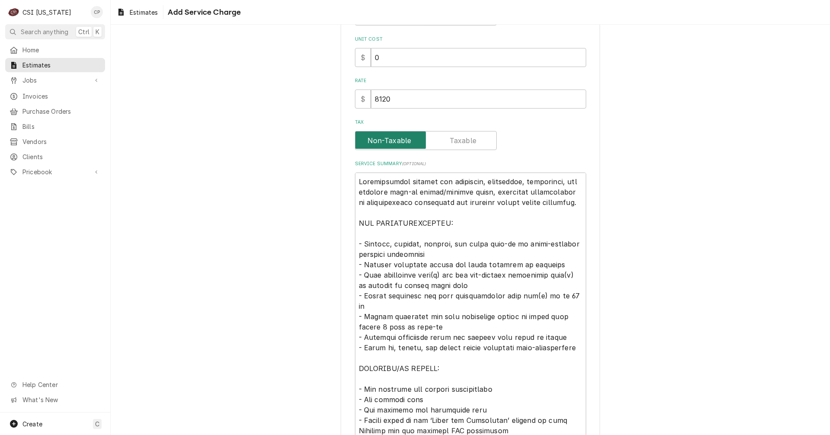
scroll to position [173, 0]
click at [476, 179] on textarea "Service Summary ( optional )" at bounding box center [470, 326] width 231 height 309
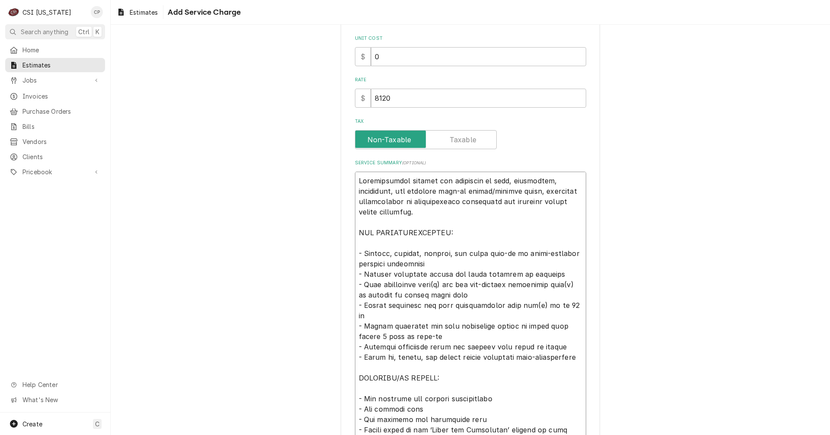
drag, startPoint x: 389, startPoint y: 193, endPoint x: 543, endPoint y: 179, distance: 155.0
click at [543, 179] on textarea "Service Summary ( optional )" at bounding box center [470, 331] width 231 height 319
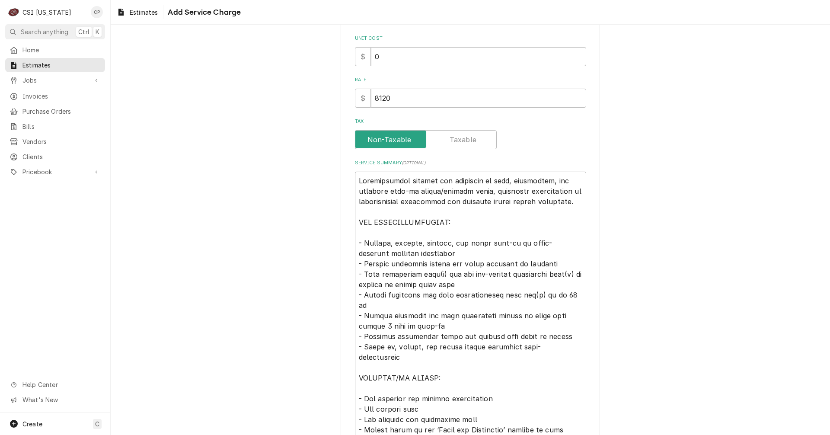
click at [387, 245] on textarea "Service Summary ( optional )" at bounding box center [470, 326] width 231 height 309
drag, startPoint x: 472, startPoint y: 242, endPoint x: 445, endPoint y: 242, distance: 26.8
click at [445, 242] on textarea "Service Summary ( optional )" at bounding box center [470, 326] width 231 height 309
click at [433, 274] on textarea "Service Summary ( optional )" at bounding box center [470, 326] width 231 height 309
click at [438, 274] on textarea "Service Summary ( optional )" at bounding box center [470, 326] width 231 height 309
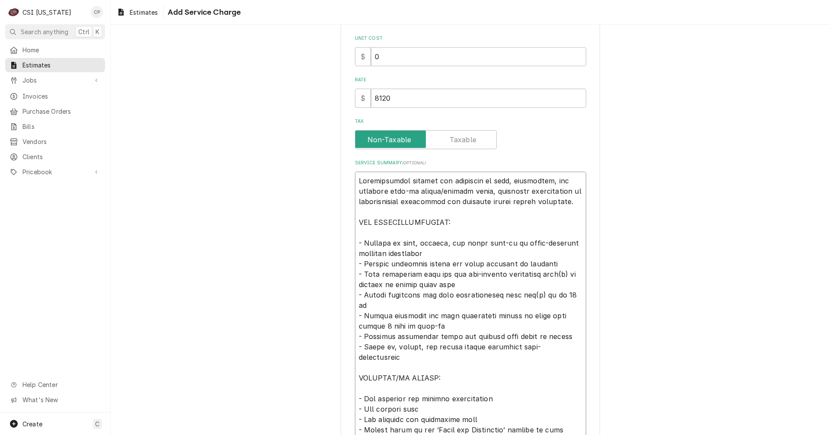
drag, startPoint x: 458, startPoint y: 275, endPoint x: 503, endPoint y: 274, distance: 44.6
click at [503, 274] on textarea "Service Summary ( optional )" at bounding box center [470, 326] width 231 height 309
drag, startPoint x: 521, startPoint y: 272, endPoint x: 512, endPoint y: 272, distance: 9.1
click at [512, 272] on textarea "Service Summary ( optional )" at bounding box center [470, 326] width 231 height 309
drag, startPoint x: 525, startPoint y: 272, endPoint x: 548, endPoint y: 273, distance: 23.4
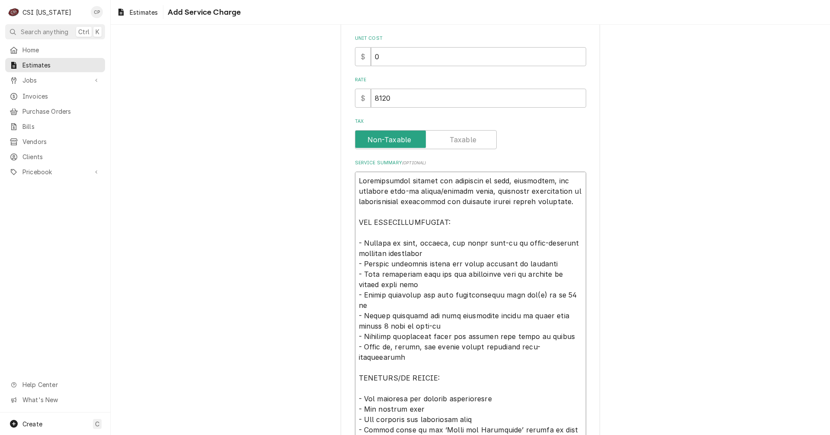
click at [548, 273] on textarea "Service Summary ( optional )" at bounding box center [470, 326] width 231 height 309
drag, startPoint x: 527, startPoint y: 295, endPoint x: 517, endPoint y: 294, distance: 10.0
click at [517, 294] on textarea "Service Summary ( optional )" at bounding box center [470, 326] width 231 height 309
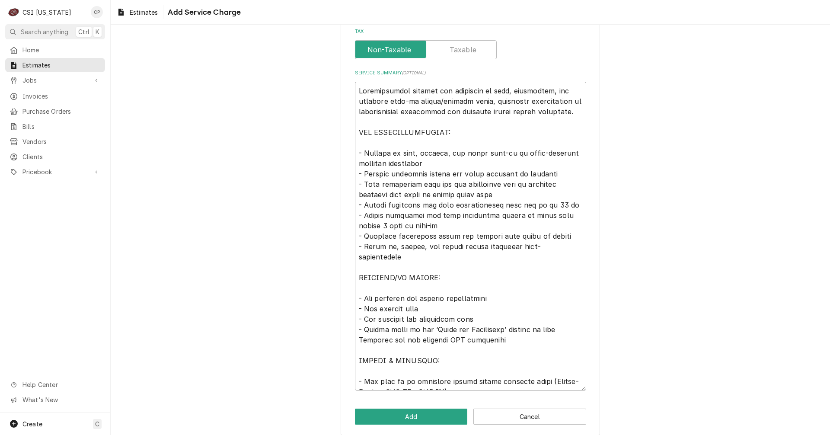
scroll to position [271, 0]
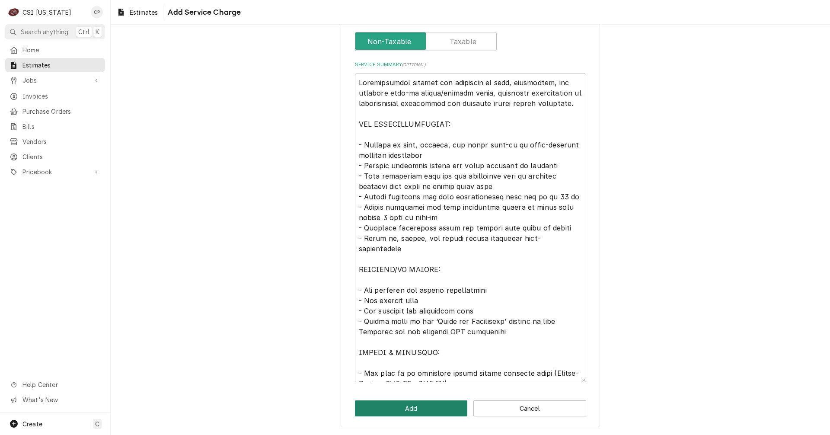
click at [415, 408] on button "Add" at bounding box center [411, 408] width 113 height 16
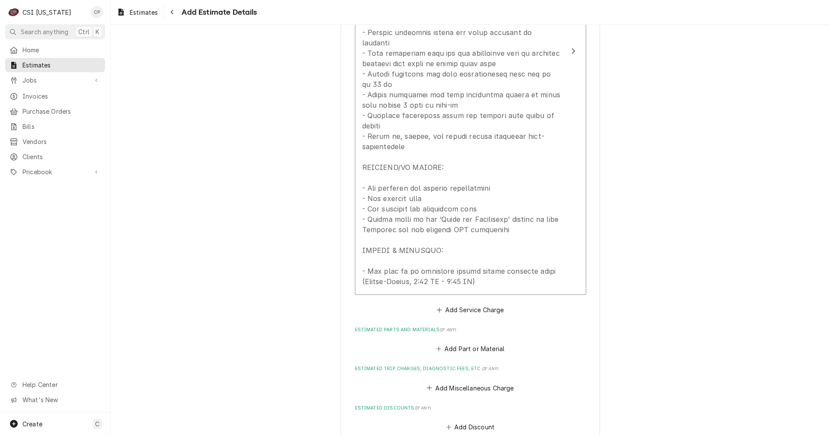
scroll to position [1548, 0]
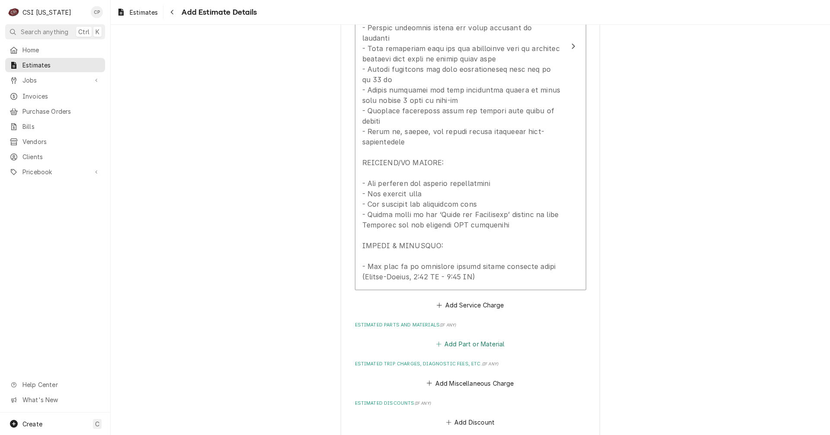
click at [476, 338] on button "Add Part or Material" at bounding box center [470, 344] width 71 height 12
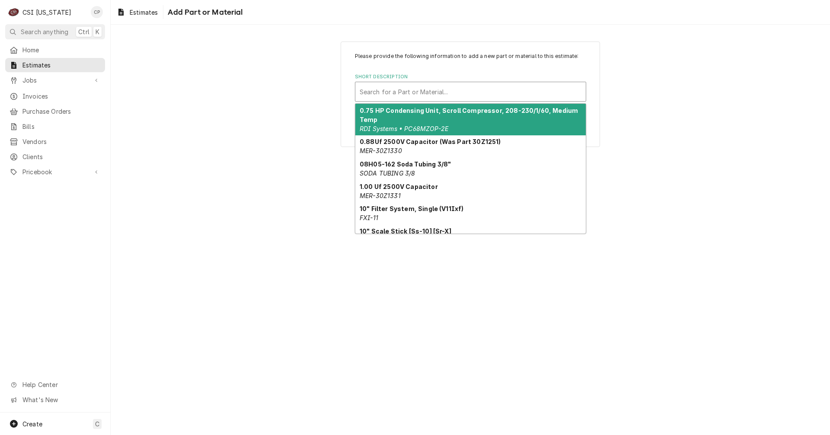
click at [452, 90] on div "Short Description" at bounding box center [471, 92] width 222 height 16
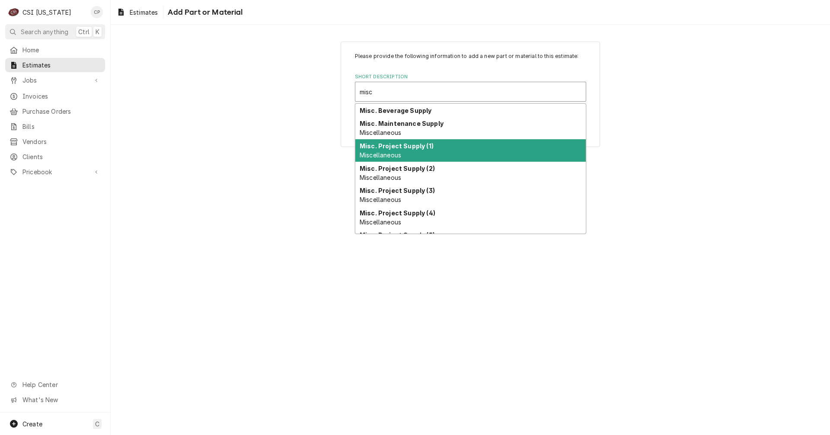
click at [428, 150] on div "Misc. Project Supply (1) Miscellaneous" at bounding box center [470, 150] width 230 height 22
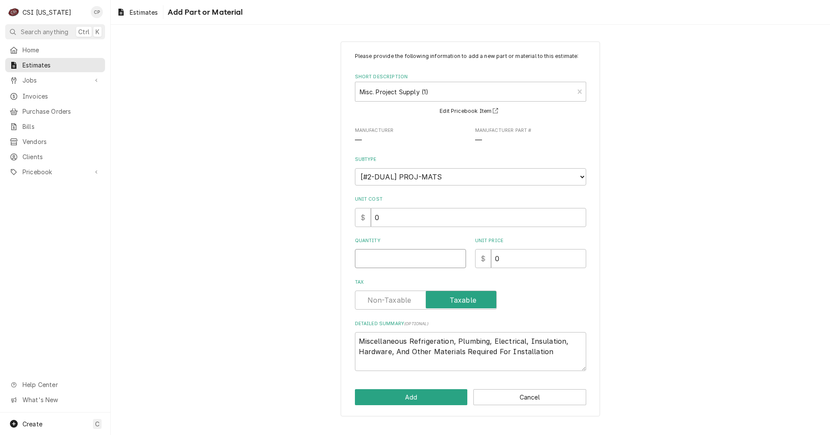
click at [404, 257] on input "Quantity" at bounding box center [410, 258] width 111 height 19
click at [409, 252] on input "1" at bounding box center [410, 258] width 111 height 19
drag, startPoint x: 522, startPoint y: 260, endPoint x: 406, endPoint y: 271, distance: 116.8
click at [406, 271] on div "Please provide the following information to add a new part or material to this …" at bounding box center [470, 211] width 231 height 319
click at [396, 296] on label "Tax" at bounding box center [426, 300] width 142 height 19
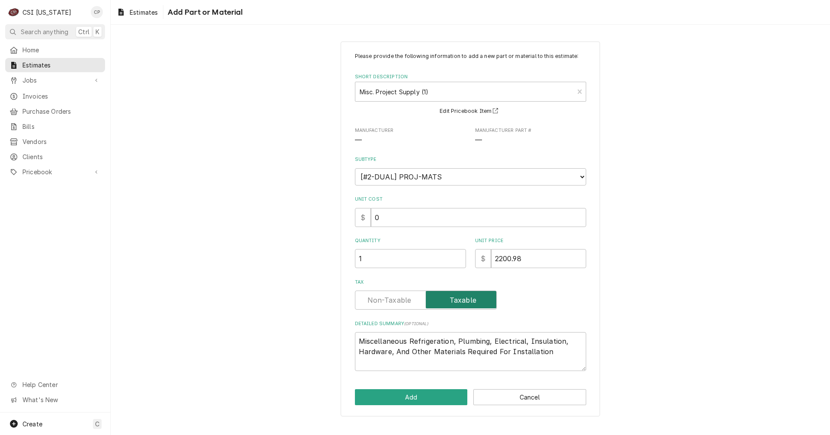
click at [396, 296] on input "Tax" at bounding box center [426, 300] width 134 height 19
click at [552, 352] on textarea "Miscellaneous Refrigeration, Plumbing, Electrical, Insulation, Hardware, And Ot…" at bounding box center [470, 351] width 231 height 39
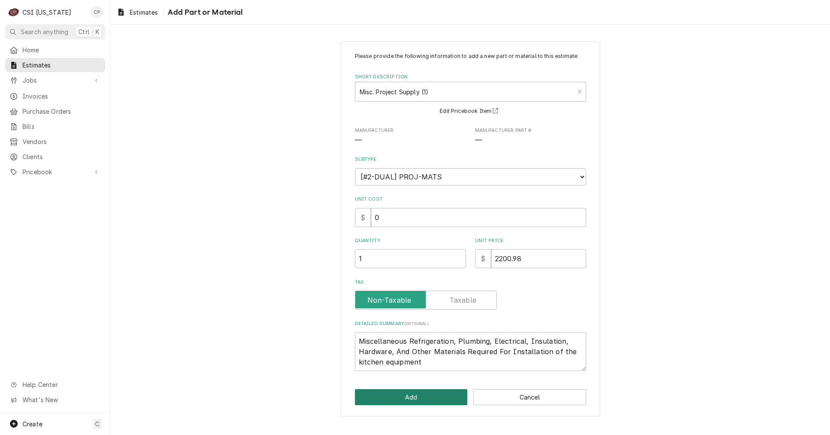
click at [411, 402] on button "Add" at bounding box center [411, 397] width 113 height 16
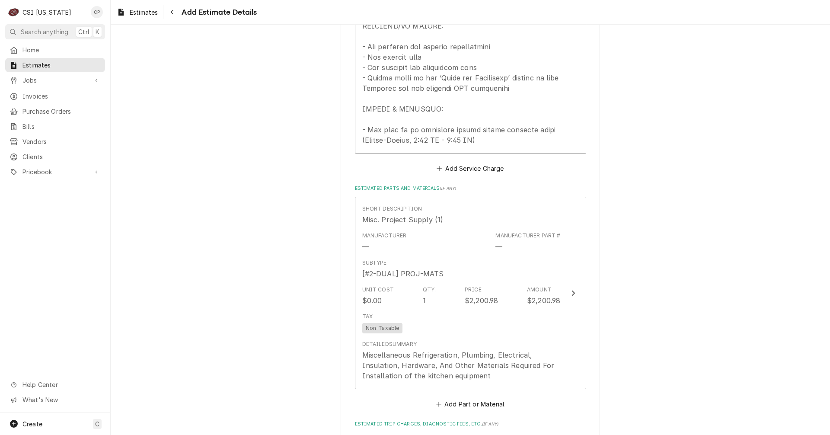
scroll to position [1689, 0]
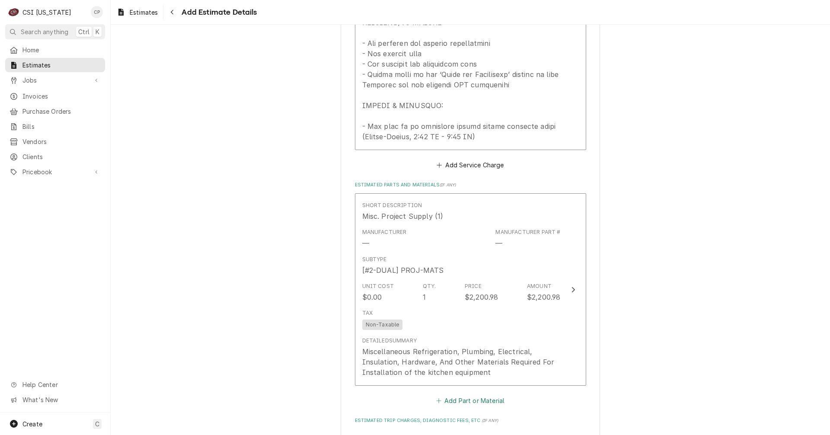
click at [467, 395] on button "Add Part or Material" at bounding box center [470, 401] width 71 height 12
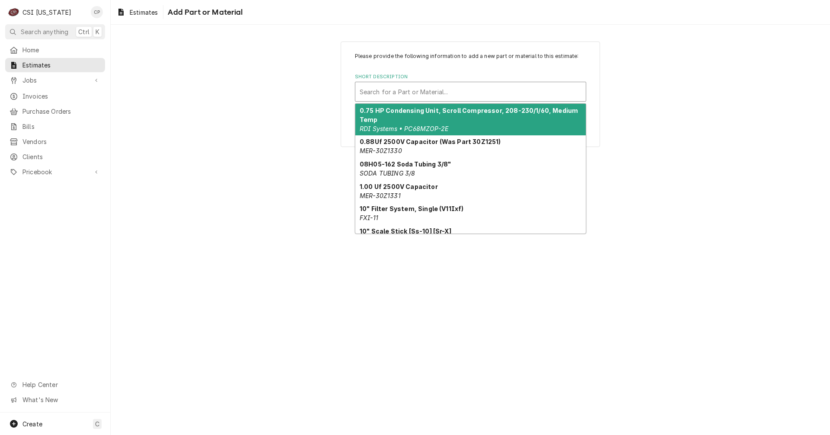
click at [512, 93] on div "Short Description" at bounding box center [471, 92] width 222 height 16
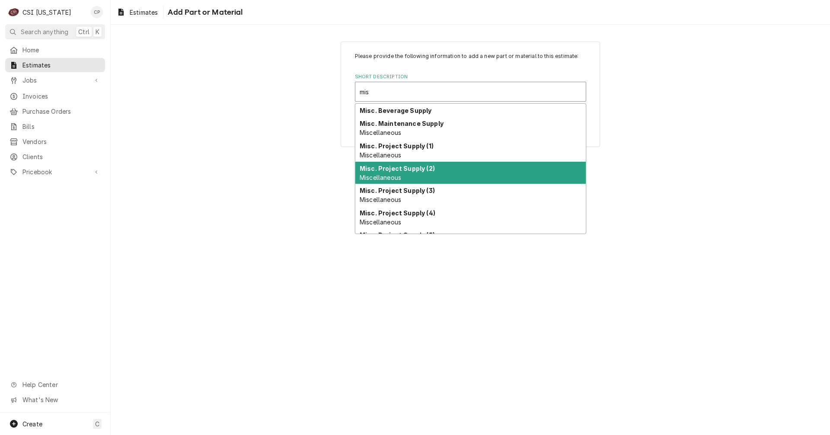
click at [380, 170] on strong "Misc. Project Supply (2)" at bounding box center [397, 168] width 75 height 7
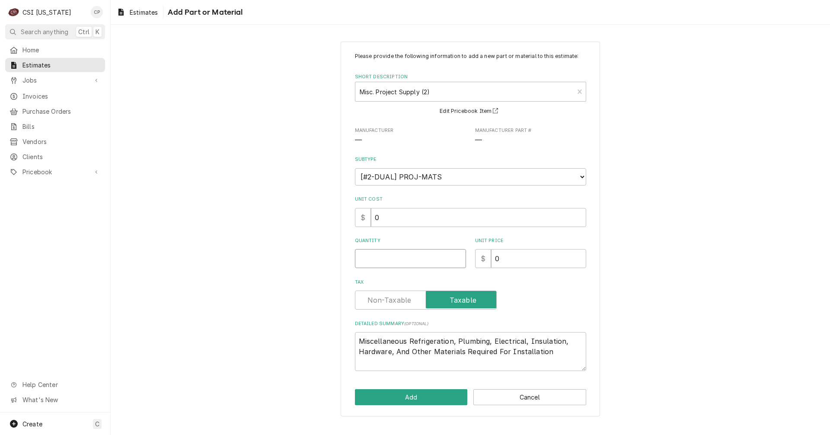
click at [428, 256] on input "Quantity" at bounding box center [410, 258] width 111 height 19
click at [409, 292] on input "Tax" at bounding box center [426, 300] width 134 height 19
drag, startPoint x: 560, startPoint y: 358, endPoint x: 559, endPoint y: 329, distance: 28.6
click at [560, 358] on textarea "Miscellaneous Refrigeration, Plumbing, Electrical, Insulation, Hardware, And Ot…" at bounding box center [470, 351] width 231 height 39
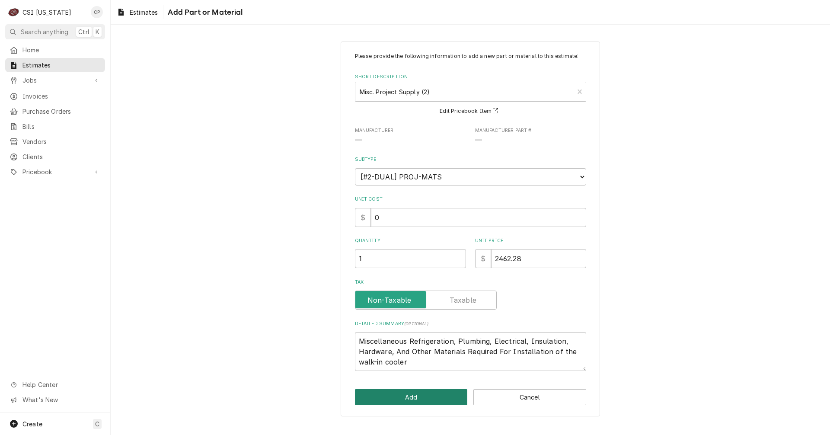
click at [408, 397] on button "Add" at bounding box center [411, 397] width 113 height 16
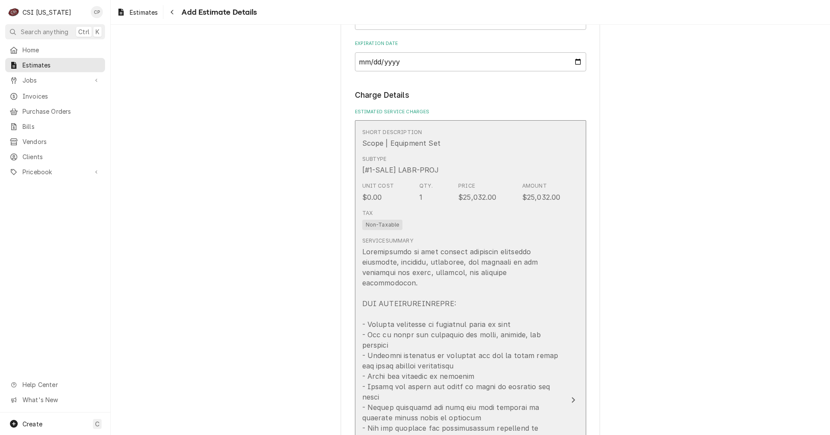
scroll to position [661, 0]
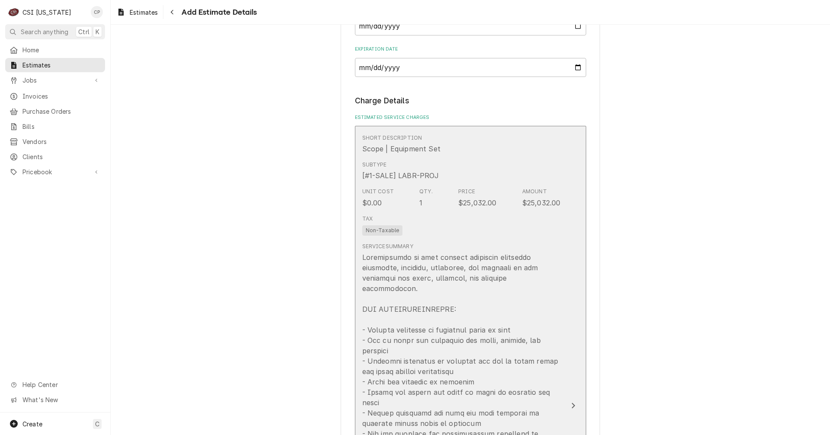
click at [571, 402] on icon "Update Line Item" at bounding box center [573, 405] width 4 height 7
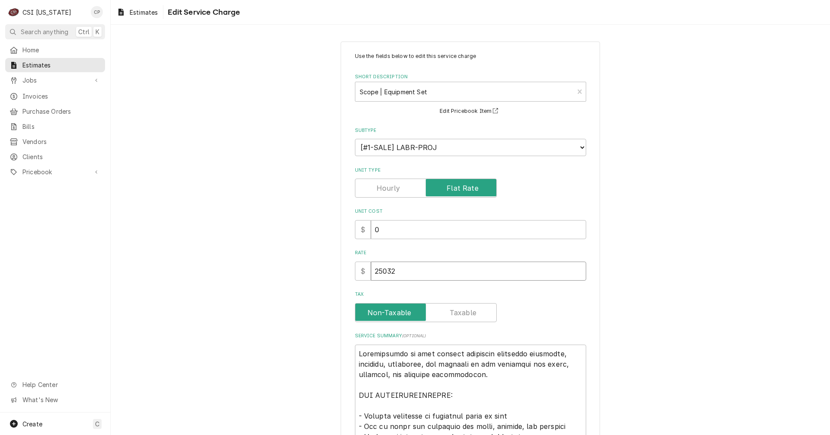
drag, startPoint x: 410, startPoint y: 271, endPoint x: 296, endPoint y: 284, distance: 115.3
click at [295, 285] on div "Use the fields below to edit this service charge Short Description Scope | Equi…" at bounding box center [471, 422] width 720 height 777
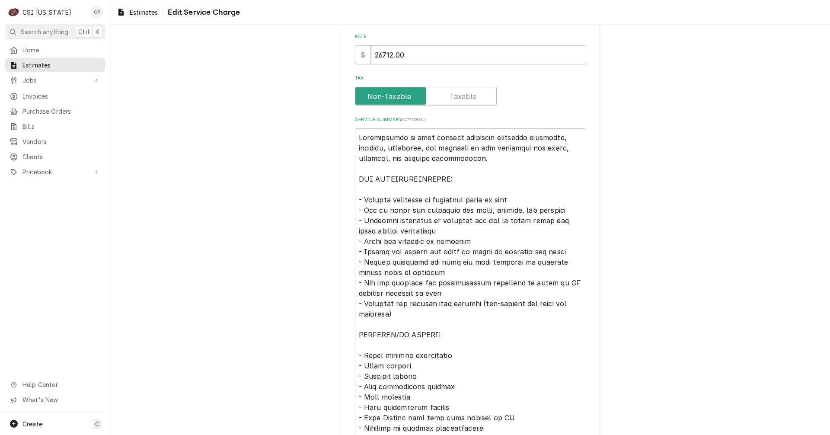
scroll to position [376, 0]
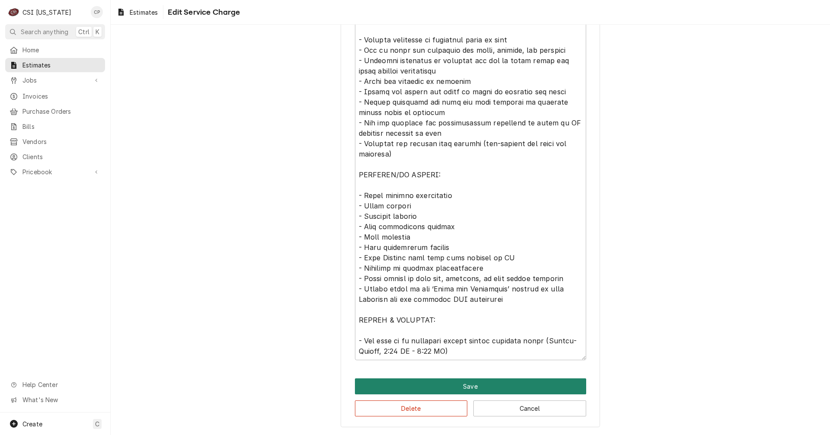
click at [454, 384] on button "Save" at bounding box center [470, 386] width 231 height 16
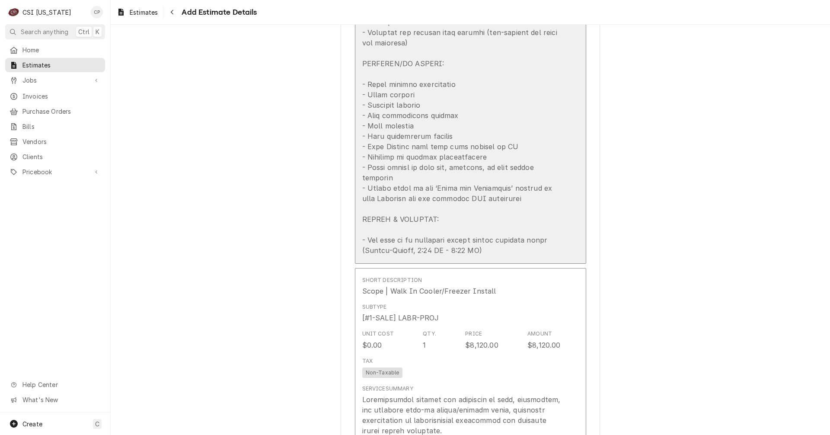
scroll to position [1213, 0]
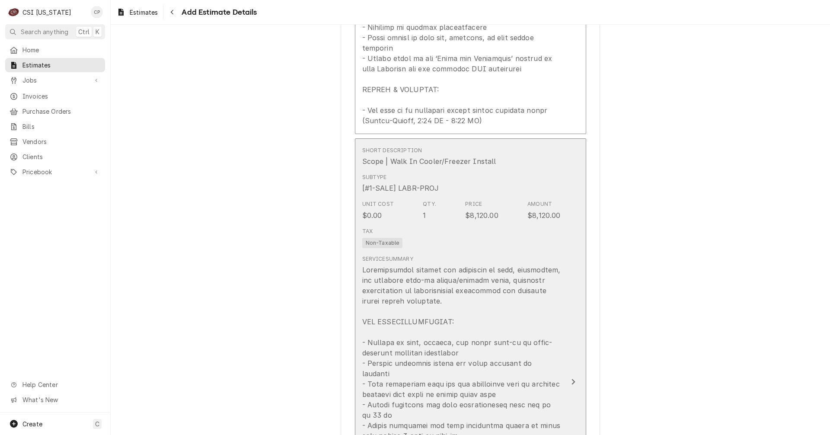
click at [568, 377] on div "Update Line Item" at bounding box center [573, 382] width 11 height 10
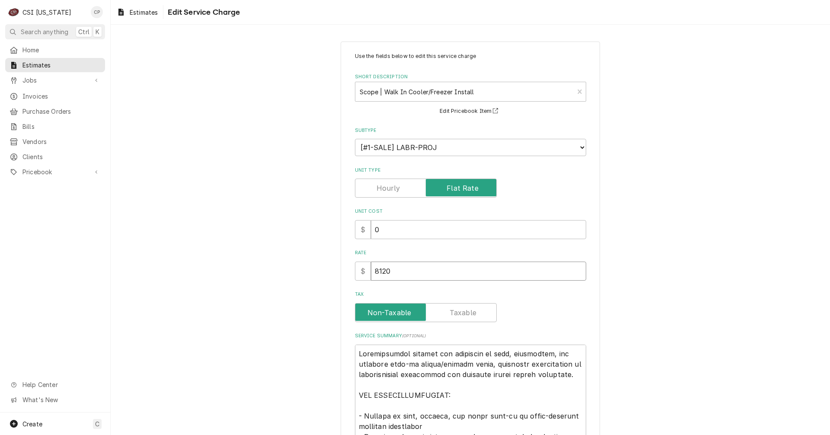
drag, startPoint x: 395, startPoint y: 275, endPoint x: 348, endPoint y: 280, distance: 47.4
click at [348, 280] on div "Use the fields below to edit this service charge Short Description Scope | Walk…" at bounding box center [470, 381] width 259 height 679
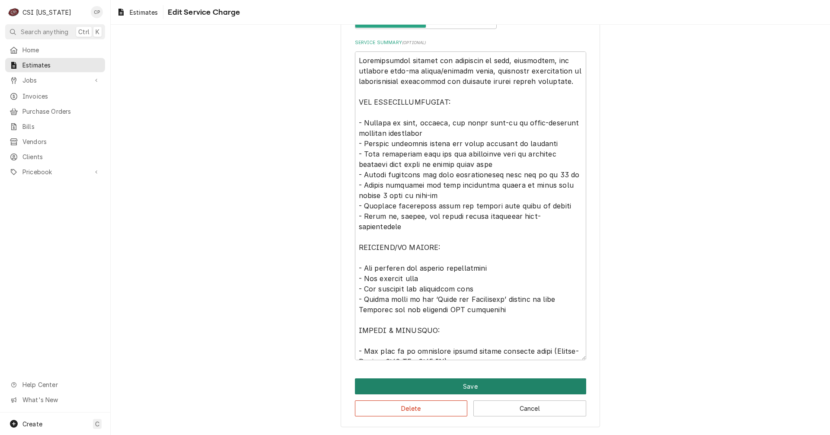
click at [465, 385] on button "Save" at bounding box center [470, 386] width 231 height 16
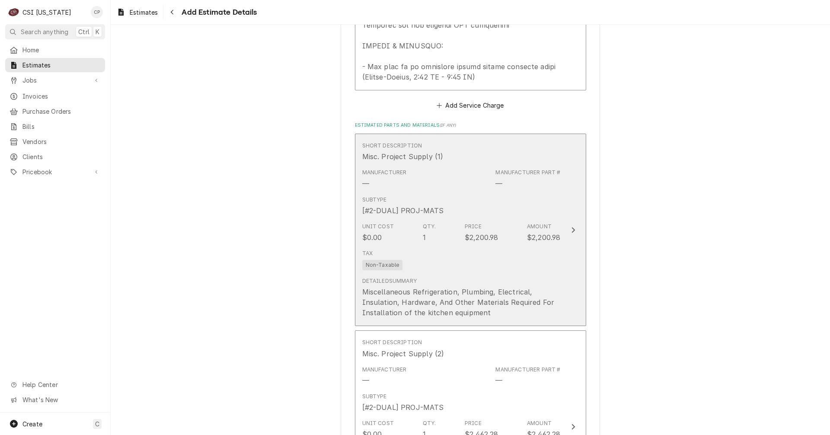
scroll to position [1921, 0]
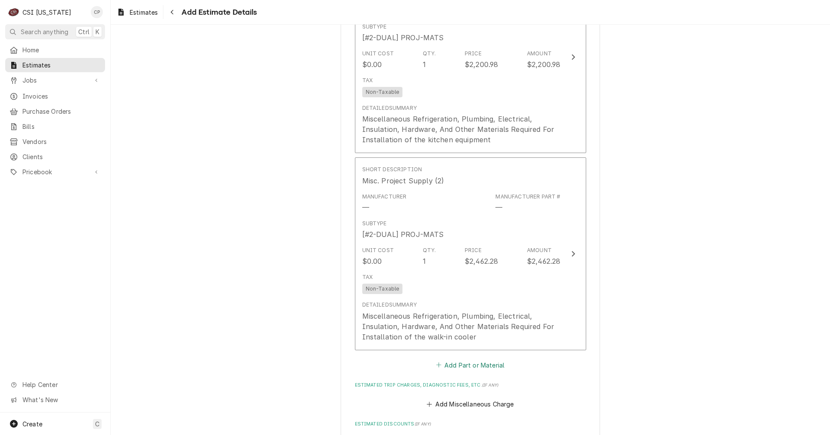
click at [481, 359] on button "Add Part or Material" at bounding box center [470, 365] width 71 height 12
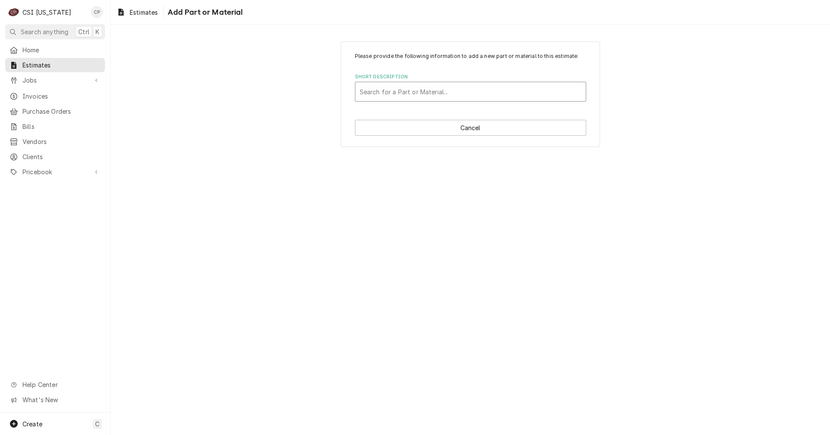
click at [400, 91] on div "Short Description" at bounding box center [471, 92] width 222 height 16
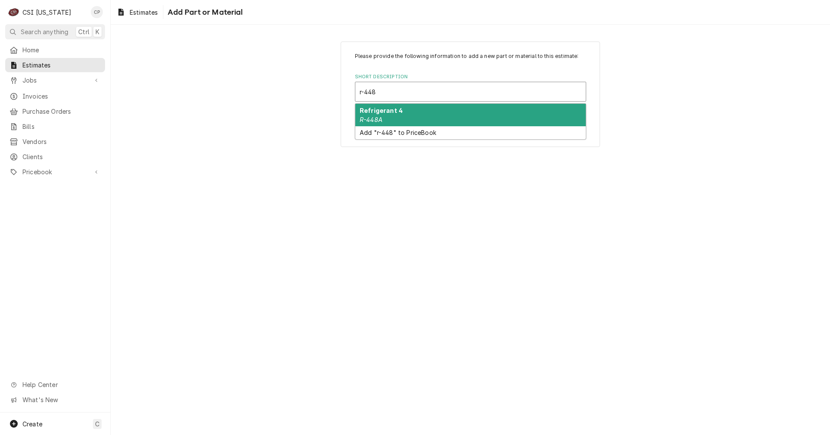
click at [401, 118] on div "Refrigerant 4 R-448A" at bounding box center [470, 115] width 230 height 22
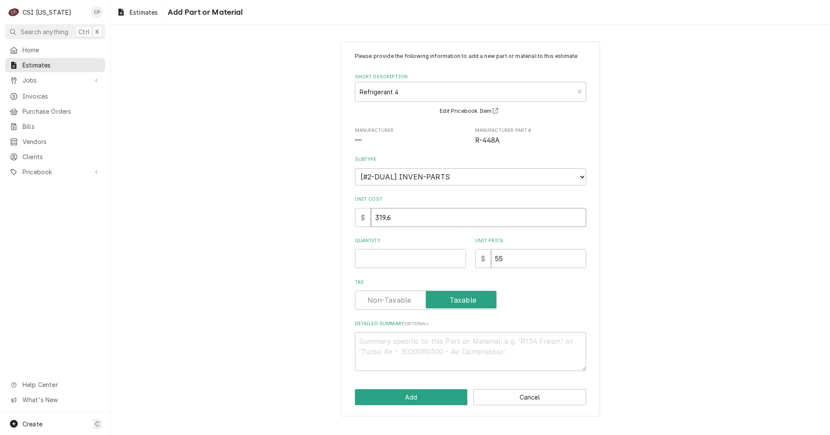
drag, startPoint x: 398, startPoint y: 221, endPoint x: 291, endPoint y: 223, distance: 106.8
click at [304, 228] on div "Please provide the following information to add a new part or material to this …" at bounding box center [471, 229] width 720 height 390
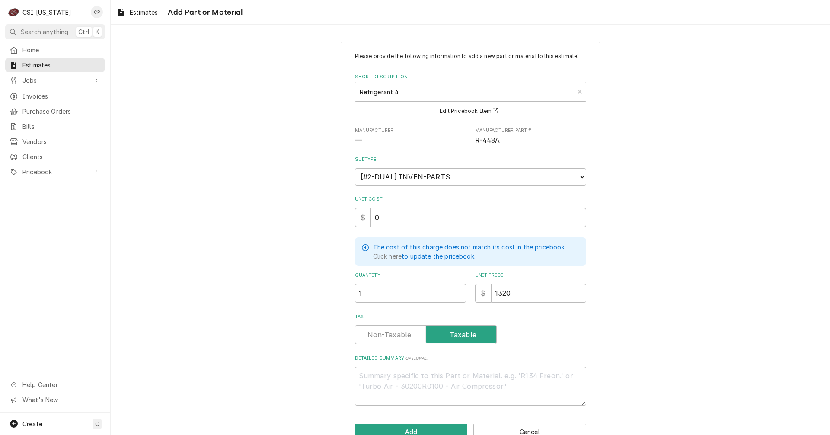
click at [376, 334] on label "Tax" at bounding box center [426, 334] width 142 height 19
click at [376, 334] on input "Tax" at bounding box center [426, 334] width 134 height 19
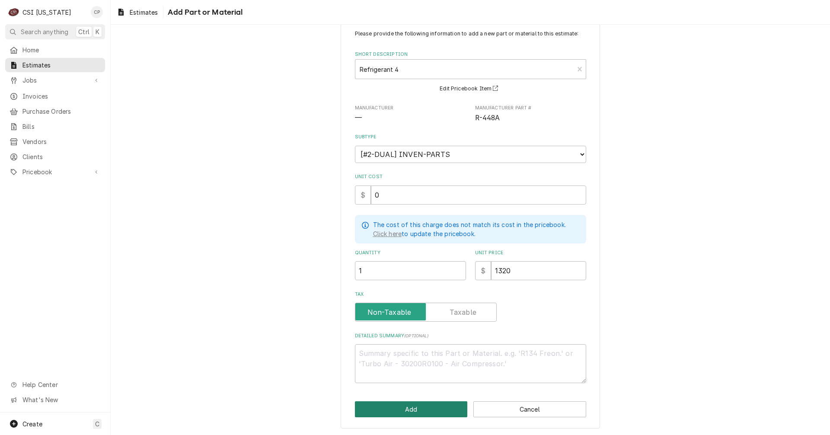
click at [391, 408] on button "Add" at bounding box center [411, 409] width 113 height 16
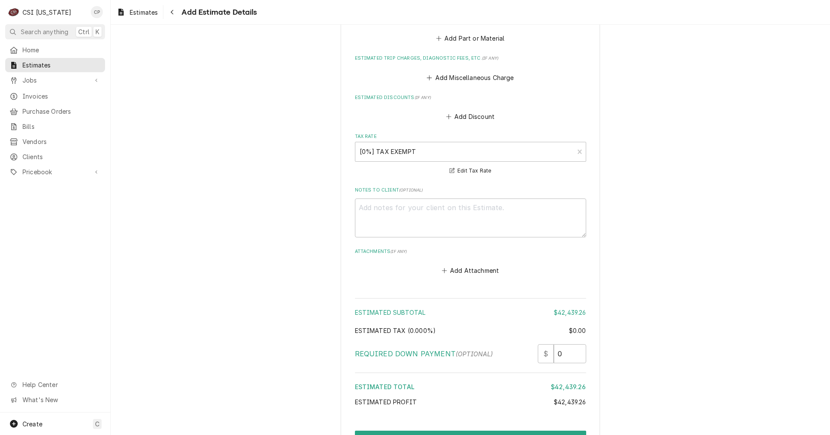
scroll to position [2397, 0]
click at [448, 198] on textarea "Notes to Client ( optional )" at bounding box center [470, 217] width 231 height 39
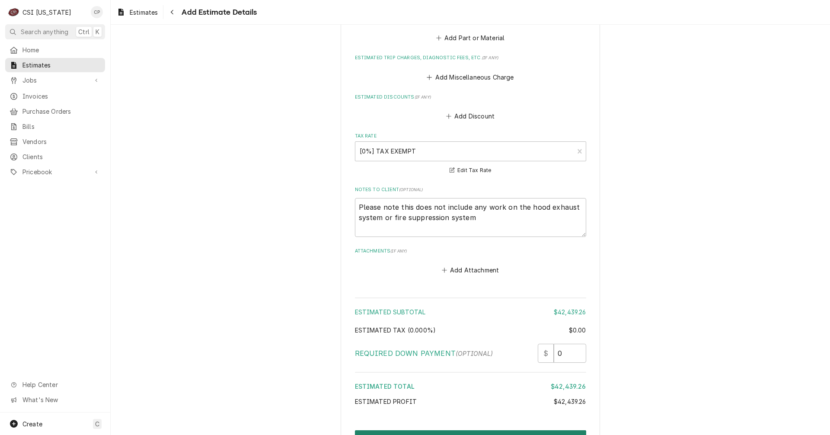
click at [454, 430] on button "Create and Send" at bounding box center [470, 438] width 231 height 16
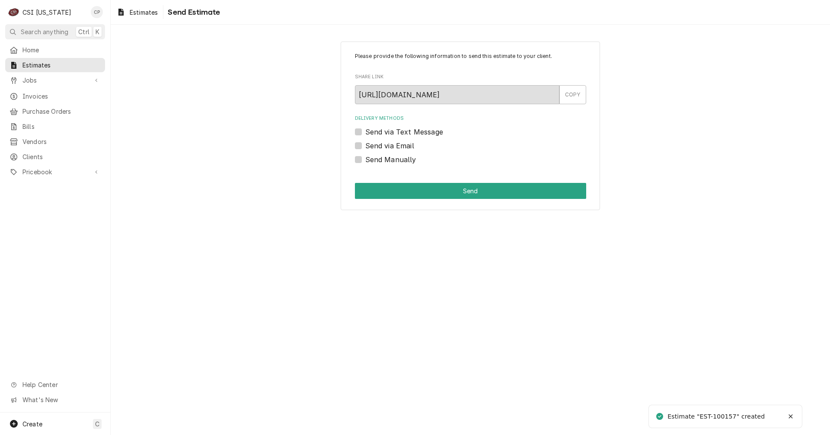
click at [365, 146] on label "Send via Email" at bounding box center [389, 146] width 49 height 10
click at [365, 146] on input "Send via Email" at bounding box center [480, 150] width 231 height 19
checkbox input "true"
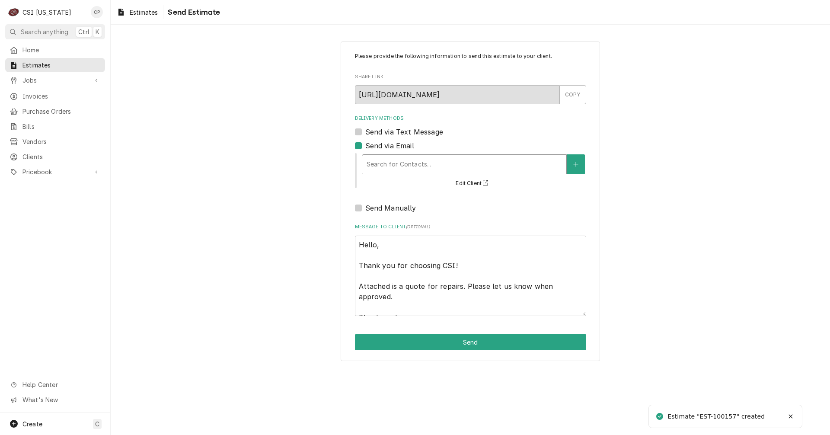
click at [399, 165] on div "Delivery Methods" at bounding box center [464, 165] width 195 height 16
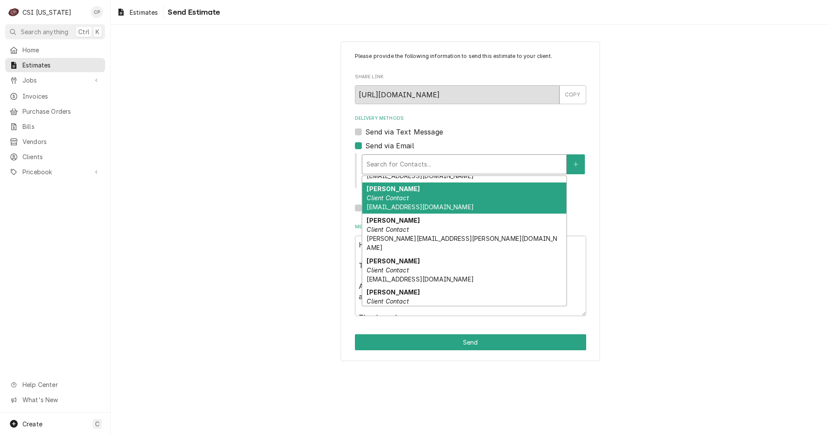
scroll to position [122, 0]
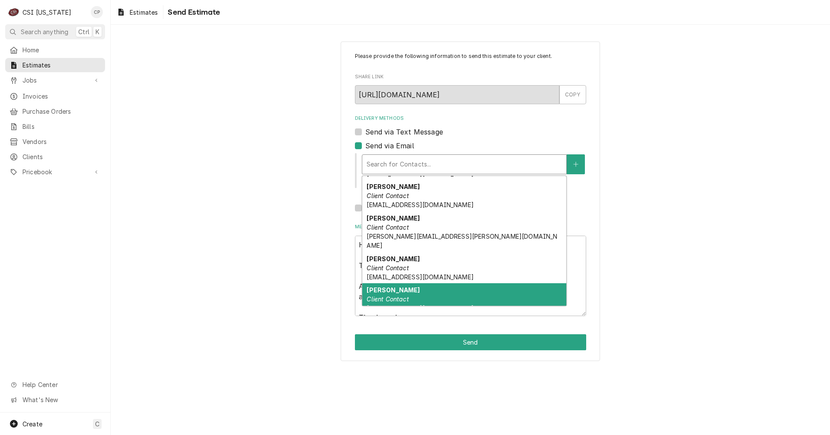
click at [382, 295] on em "Client Contact" at bounding box center [388, 298] width 42 height 7
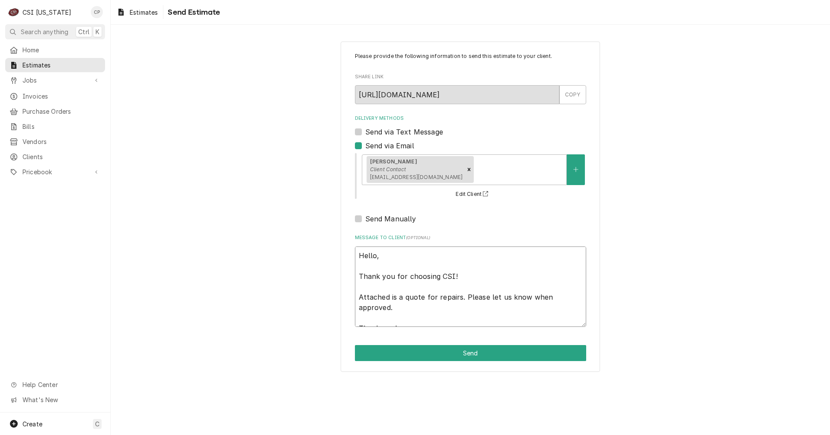
drag, startPoint x: 400, startPoint y: 299, endPoint x: 539, endPoint y: 306, distance: 139.4
click at [539, 306] on textarea "Hello, Thank you for choosing CSI! Attached is a quote for repairs. Please let …" at bounding box center [470, 286] width 231 height 80
type textarea "x"
type textarea "Hello, Thank you for choosing CSI! Attached is t Thank you!"
type textarea "x"
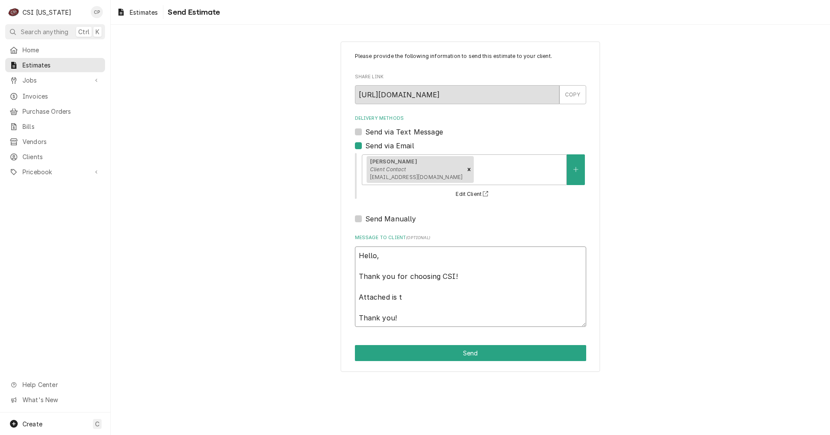
type textarea "Hello, Thank you for choosing CSI! Attached is th Thank you!"
type textarea "x"
type textarea "Hello, Thank you for choosing CSI! Attached is the Thank you!"
type textarea "x"
type textarea "Hello, Thank you for choosing CSI! Attached is the Thank you!"
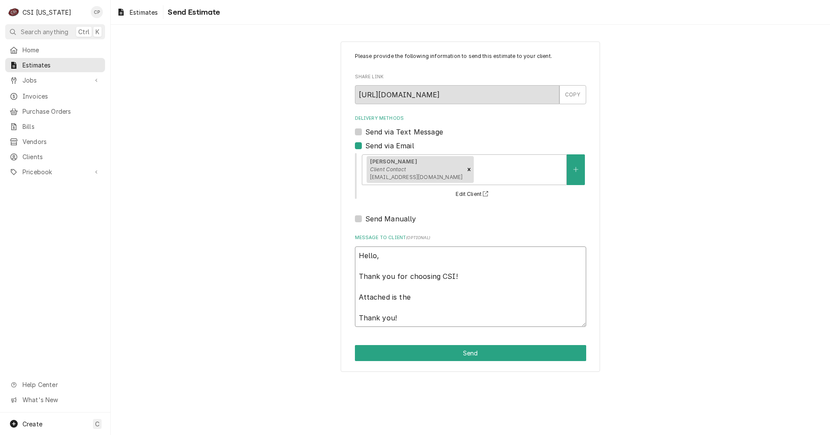
type textarea "x"
type textarea "Hello, Thank you for choosing CSI! Attached is the q Thank you!"
type textarea "x"
type textarea "Hello, Thank you for choosing CSI! Attached is the qu Thank you!"
type textarea "x"
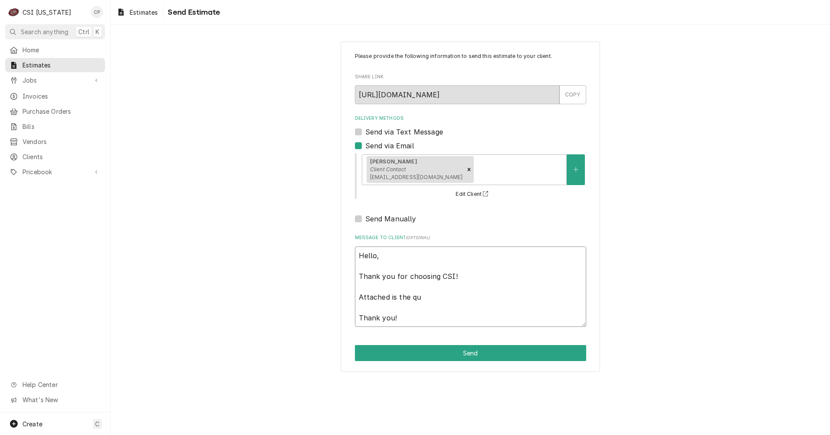
type textarea "Hello, Thank you for choosing CSI! Attached is the quo Thank you!"
type textarea "x"
type textarea "Hello, Thank you for choosing CSI! Attached is the quot Thank you!"
type textarea "x"
type textarea "Hello, Thank you for choosing CSI! Attached is the quote Thank you!"
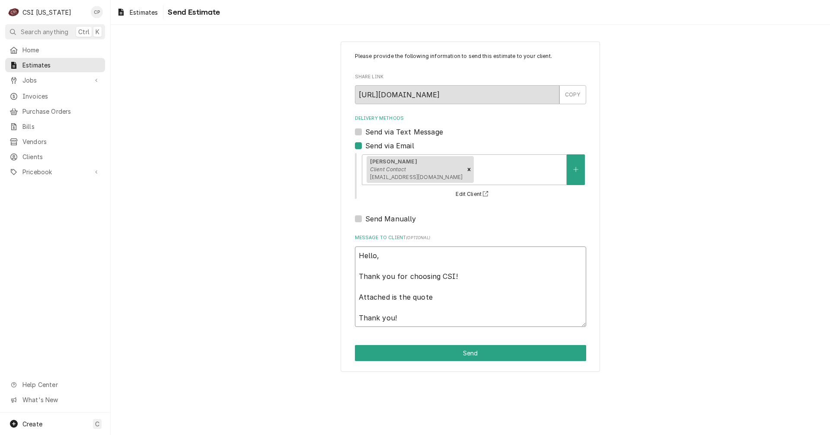
type textarea "x"
type textarea "Hello, Thank you for choosing CSI! Attached is the quote Thank you!"
type textarea "x"
type textarea "Hello, Thank you for choosing CSI! Attached is the quote f Thank you!"
type textarea "x"
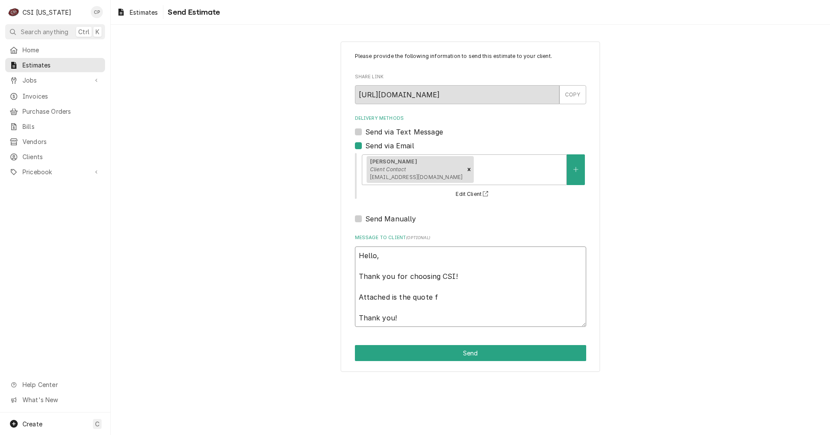
type textarea "Hello, Thank you for choosing CSI! Attached is the quote fo Thank you!"
type textarea "x"
type textarea "Hello, Thank you for choosing CSI! Attached is the quote for Thank you!"
type textarea "x"
type textarea "Hello, Thank you for choosing CSI! Attached is the quote for Thank you!"
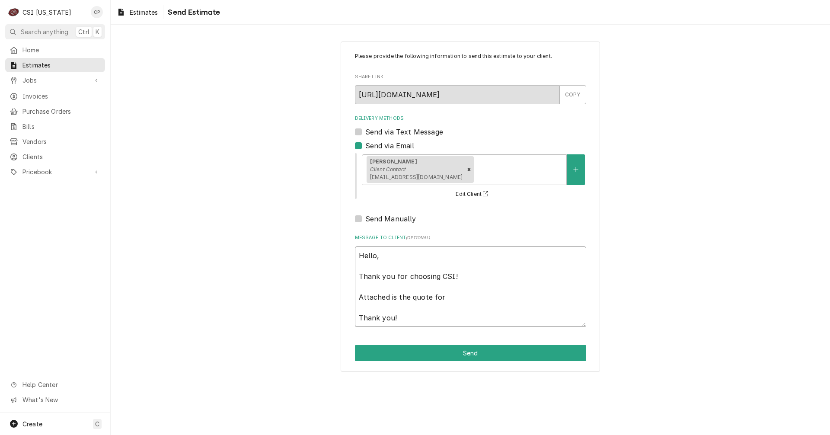
type textarea "x"
type textarea "Hello, Thank you for choosing CSI! Attached is the quote for G Thank you!"
type textarea "x"
type textarea "Hello, Thank you for choosing CSI! Attached is the quote for GP Thank you!"
type textarea "x"
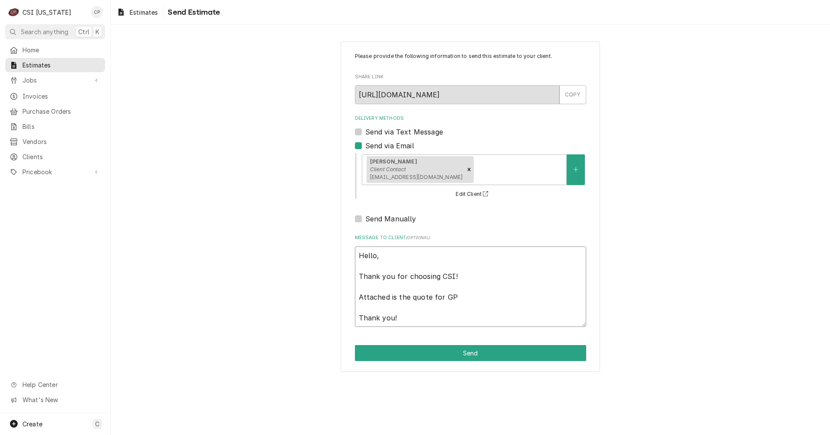
type textarea "Hello, Thank you for choosing CSI! Attached is the quote for GPA Thank you!"
type textarea "x"
type textarea "Hello, Thank you for choosing CSI! Attached is the quote for GPA Thank you!"
type textarea "x"
type textarea "Hello, Thank you for choosing CSI! Attached is the quote for GPA M Thank you!"
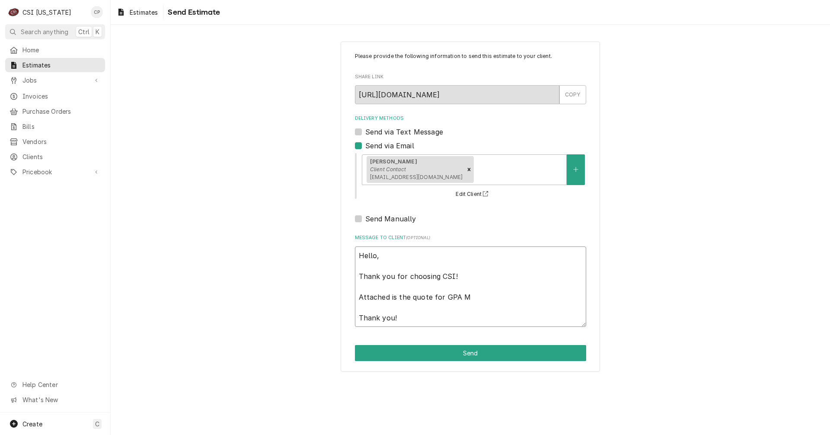
type textarea "x"
type textarea "Hello, Thank you for choosing CSI! Attached is the quote for GPA Mi Thank you!"
type textarea "x"
type textarea "Hello, Thank you for choosing CSI! Attached is the quote for GPA Mid Thank you!"
type textarea "x"
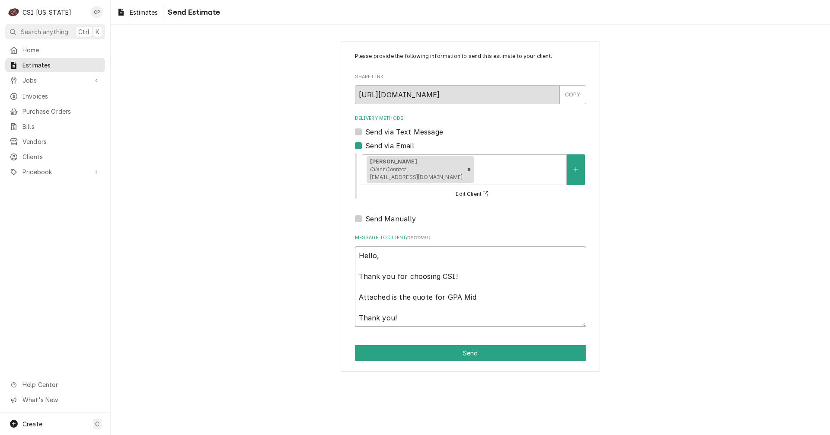
type textarea "Hello, Thank you for choosing CSI! Attached is the quote for GPA Midd Thank you!"
type textarea "x"
type textarea "Hello, Thank you for choosing CSI! Attached is the quote for GPA Middl Thank yo…"
type textarea "x"
type textarea "Hello, Thank you for choosing CSI! Attached is the quote for GPA Middle Thank y…"
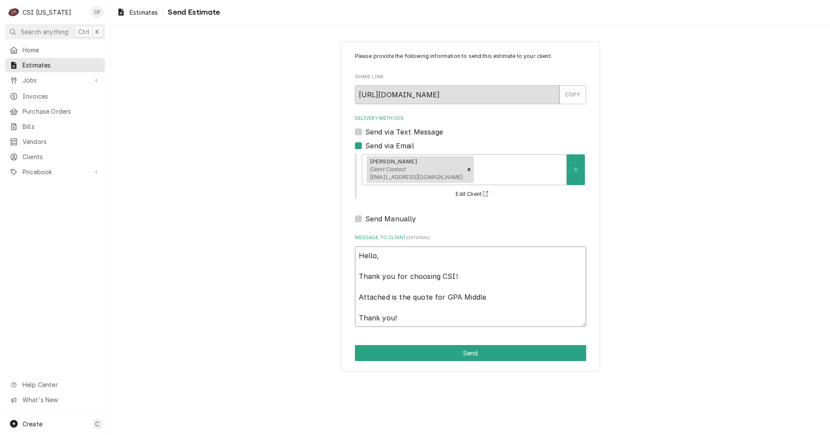
type textarea "x"
type textarea "Hello, Thank you for choosing CSI! Attached is the quote for GPA Middle Thank y…"
type textarea "x"
type textarea "Hello, Thank you for choosing CSI! Attached is the quote for GPA Middle s Thank…"
type textarea "x"
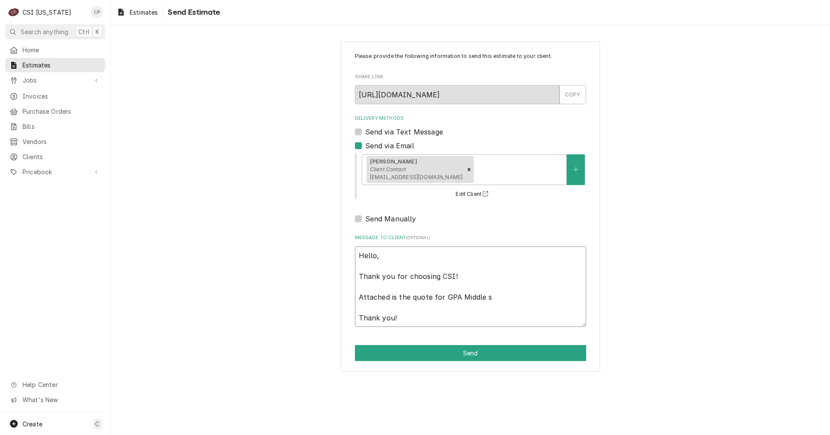
type textarea "Hello, Thank you for choosing CSI! Attached is the quote for GPA Middle sc Than…"
type textarea "x"
type textarea "Hello, Thank you for choosing CSI! Attached is the quote for GPA Middle sch Tha…"
type textarea "x"
type textarea "Hello, Thank you for choosing CSI! Attached is the quote for GPA Middle scho Th…"
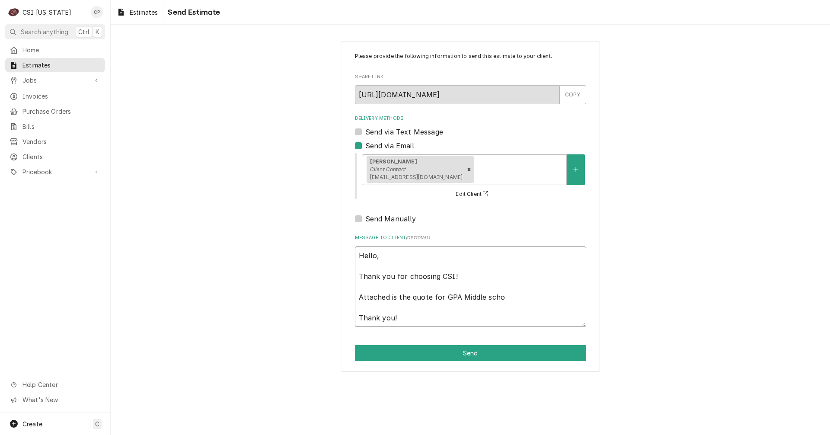
type textarea "x"
type textarea "Hello, Thank you for choosing CSI! Attached is the quote for GPA Middle schoo T…"
type textarea "x"
type textarea "Hello, Thank you for choosing CSI! Attached is the quote for GPA Middle school …"
type textarea "x"
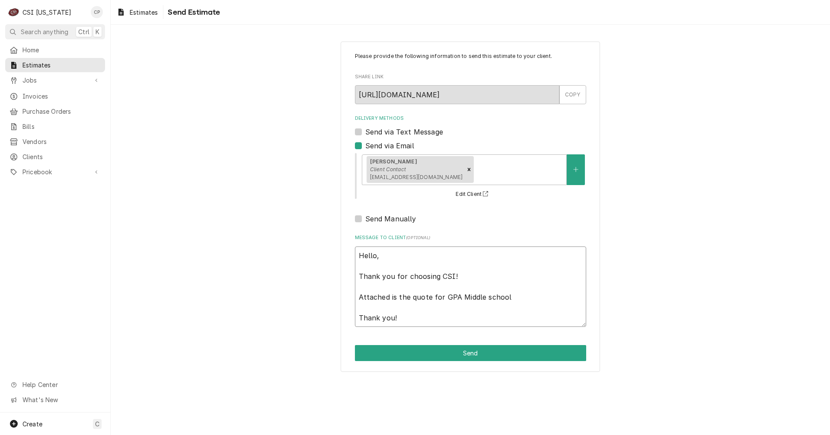
type textarea "Hello, Thank you for choosing CSI! Attached is the quote for GPA Middle school.…"
type textarea "x"
type textarea "Hello, Thank you for choosing CSI! Attached is the quote for GPA Middle school.…"
type textarea "x"
type textarea "Hello, Thank you for choosing CSI! Attached is the quote for GPA Middle school.…"
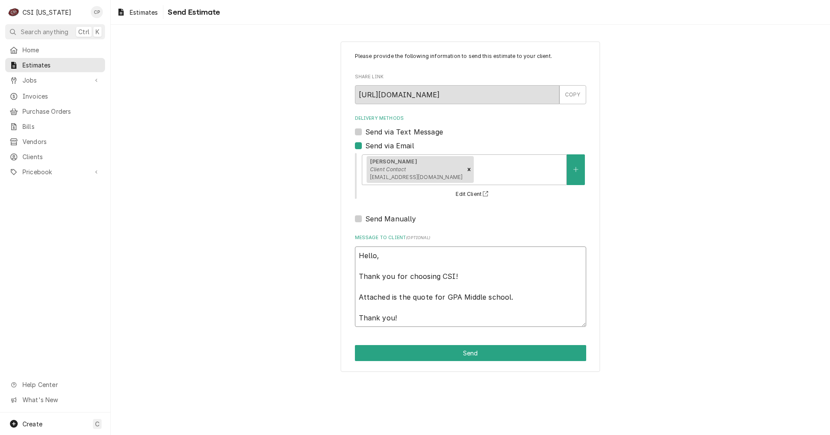
type textarea "x"
type textarea "Hello, Thank you for choosing CSI! Attached is the quote for GPA Middle school.…"
type textarea "x"
type textarea "Hello, Thank you for choosing CSI! Attached is the quote for GPA Middle school.…"
type textarea "x"
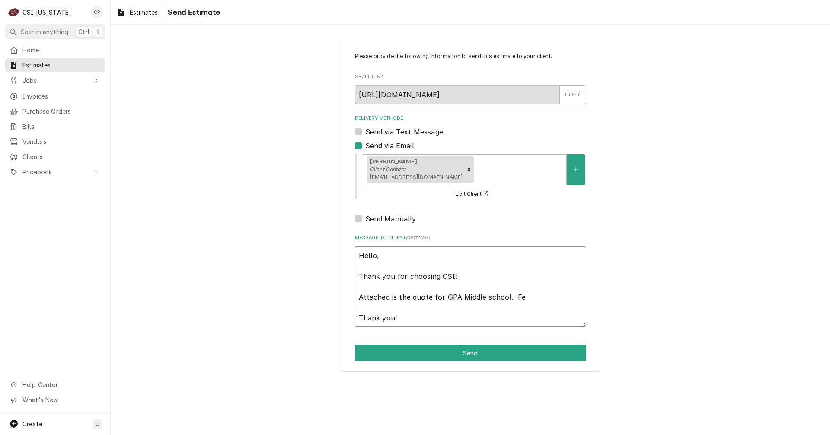
type textarea "Hello, Thank you for choosing CSI! Attached is the quote for GPA Middle school.…"
type textarea "x"
type textarea "Hello, Thank you for choosing CSI! Attached is the quote for GPA Middle school.…"
type textarea "x"
type textarea "Hello, Thank you for choosing CSI! Attached is the quote for GPA Middle school.…"
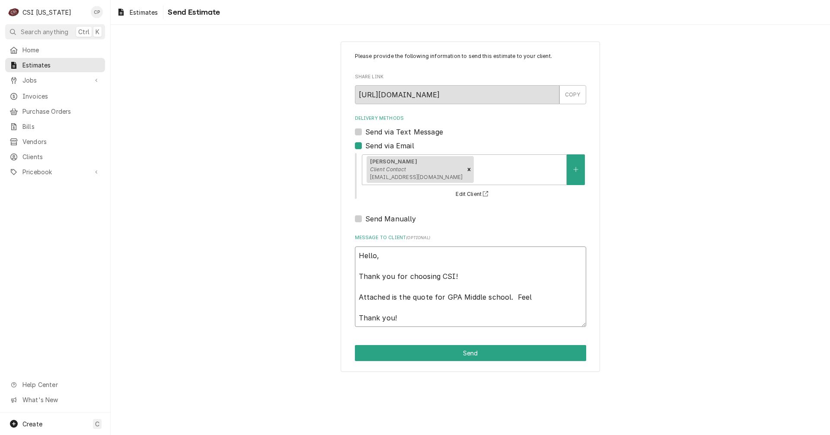
type textarea "x"
type textarea "Hello, Thank you for choosing CSI! Attached is the quote for GPA Middle school.…"
type textarea "x"
type textarea "Hello, Thank you for choosing CSI! Attached is the quote for GPA Middle school.…"
type textarea "x"
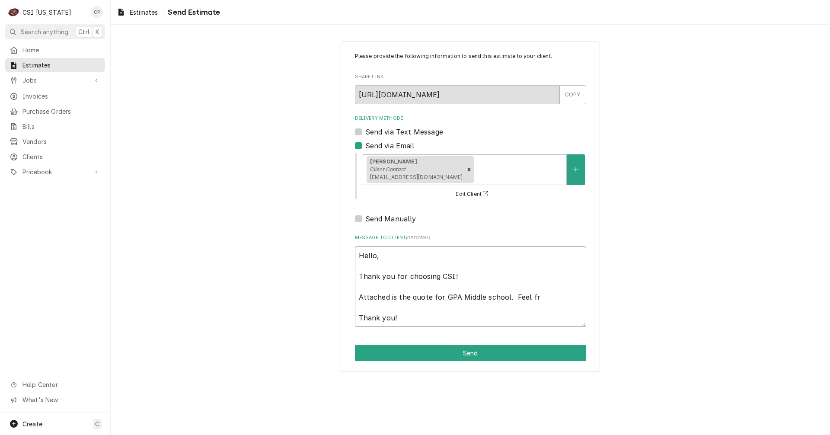
type textarea "Hello, Thank you for choosing CSI! Attached is the quote for GPA Middle school.…"
type textarea "x"
type textarea "Hello, Thank you for choosing CSI! Attached is the quote for GPA Middle school.…"
type textarea "x"
type textarea "Hello, Thank you for choosing CSI! Attached is the quote for GPA Middle school.…"
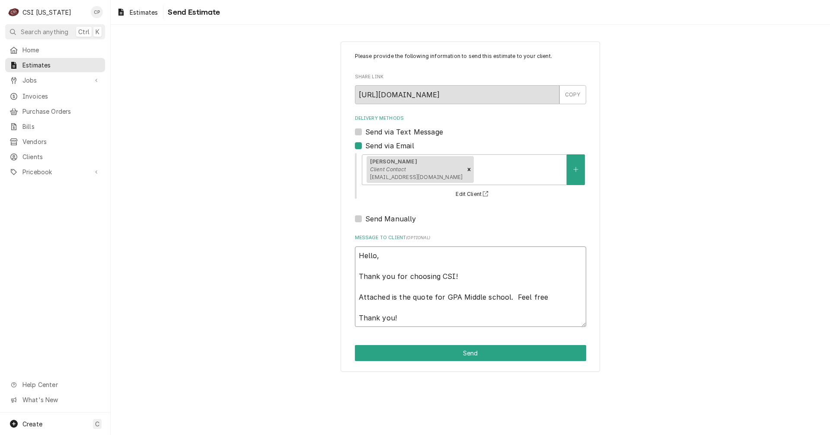
type textarea "x"
type textarea "Hello, Thank you for choosing CSI! Attached is the quote for GPA Middle school.…"
type textarea "x"
type textarea "Hello, Thank you for choosing CSI! Attached is the quote for GPA Middle school.…"
type textarea "x"
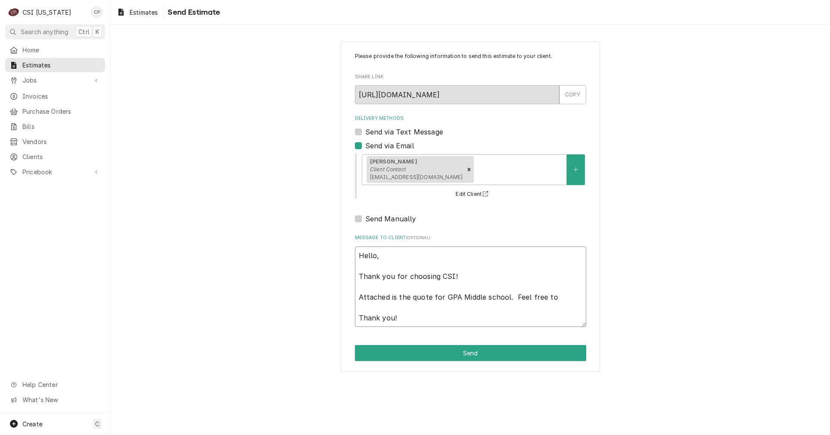
type textarea "Hello, Thank you for choosing CSI! Attached is the quote for GPA Middle school.…"
type textarea "x"
type textarea "Hello, Thank you for choosing CSI! Attached is the quote for GPA Middle school.…"
type textarea "x"
type textarea "Hello, Thank you for choosing CSI! Attached is the quote for GPA Middle school.…"
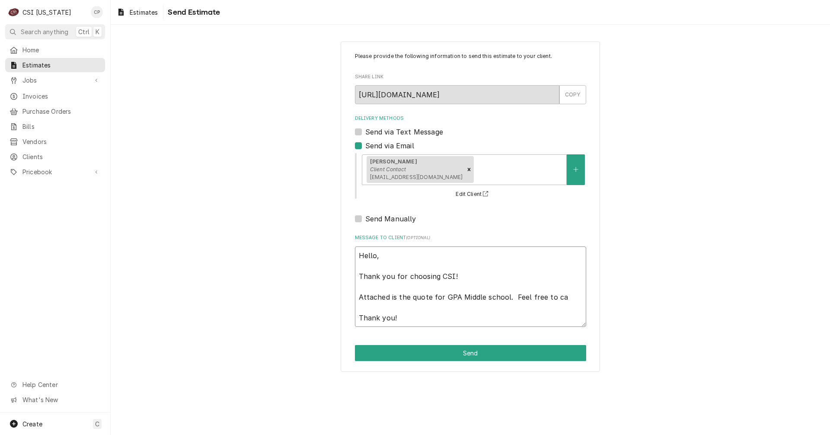
type textarea "x"
type textarea "Hello, Thank you for choosing CSI! Attached is the quote for GPA Middle school.…"
type textarea "x"
type textarea "Hello, Thank you for choosing CSI! Attached is the quote for GPA Middle school.…"
type textarea "x"
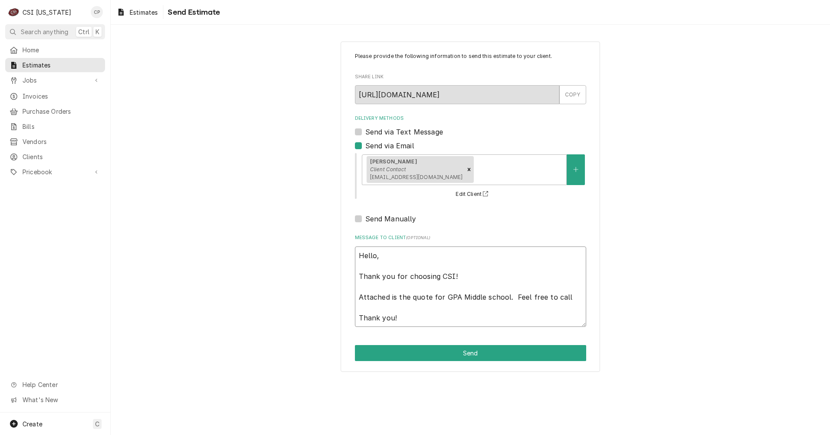
type textarea "Hello, Thank you for choosing CSI! Attached is the quote for GPA Middle school.…"
type textarea "x"
type textarea "Hello, Thank you for choosing CSI! Attached is the quote for GPA Middle school.…"
type textarea "x"
type textarea "Hello, Thank you for choosing CSI! Attached is the quote for GPA Middle school.…"
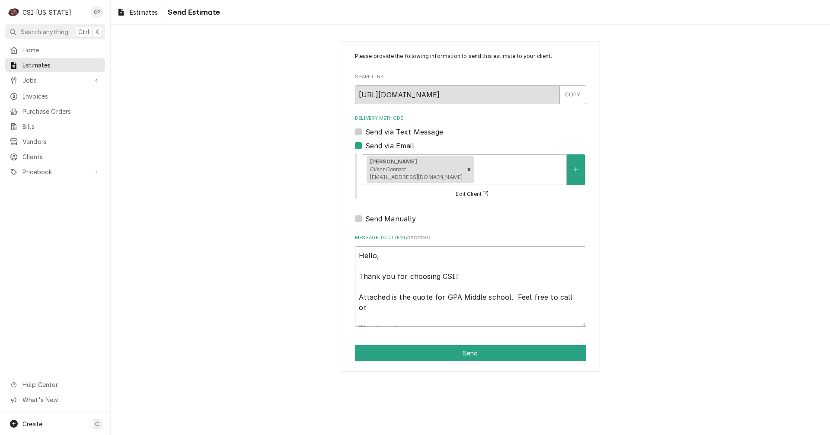
type textarea "x"
type textarea "Hello, Thank you for choosing CSI! Attached is the quote for GPA Middle school.…"
type textarea "x"
type textarea "Hello, Thank you for choosing CSI! Attached is the quote for GPA Middle school.…"
type textarea "x"
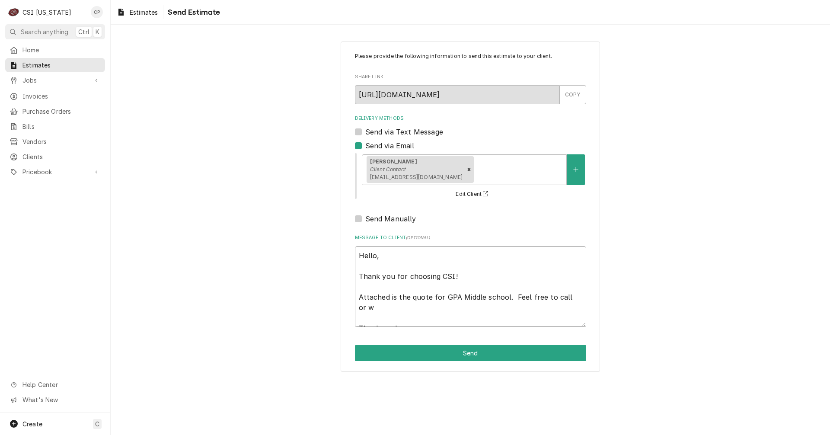
type textarea "Hello, Thank you for choosing CSI! Attached is the quote for GPA Middle school.…"
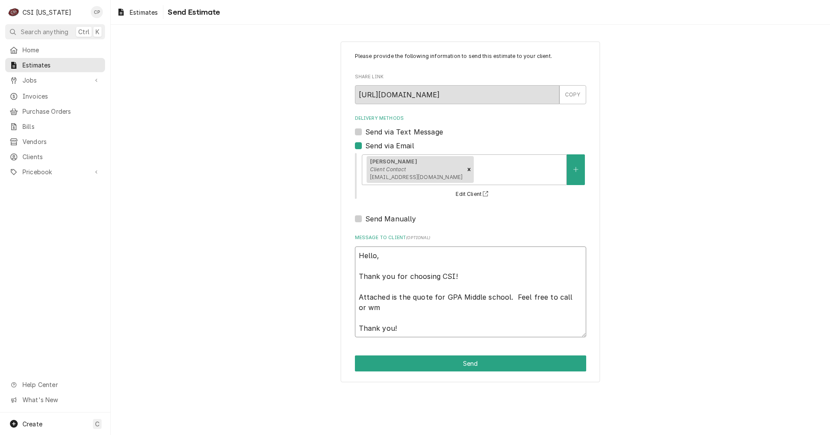
type textarea "x"
type textarea "Hello, Thank you for choosing CSI! Attached is the quote for GPA Middle school.…"
type textarea "x"
type textarea "Hello, Thank you for choosing CSI! Attached is the quote for GPA Middle school.…"
type textarea "x"
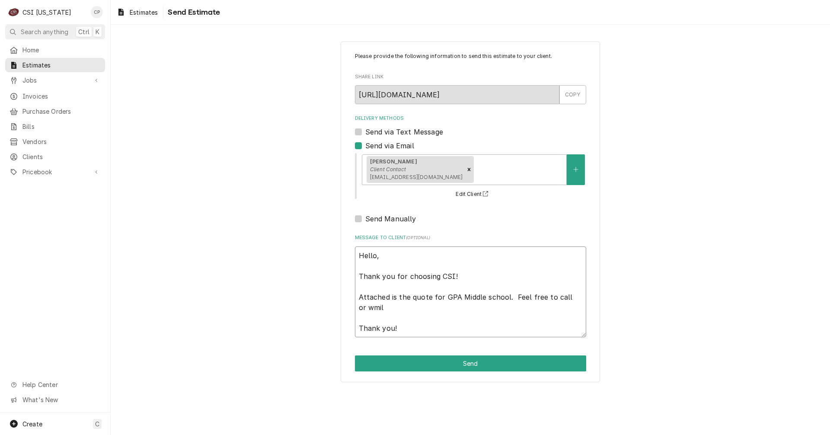
type textarea "Hello, Thank you for choosing CSI! Attached is the quote for GPA Middle school.…"
type textarea "x"
type textarea "Hello, Thank you for choosing CSI! Attached is the quote for GPA Middle school.…"
type textarea "x"
type textarea "Hello, Thank you for choosing CSI! Attached is the quote for GPA Middle school.…"
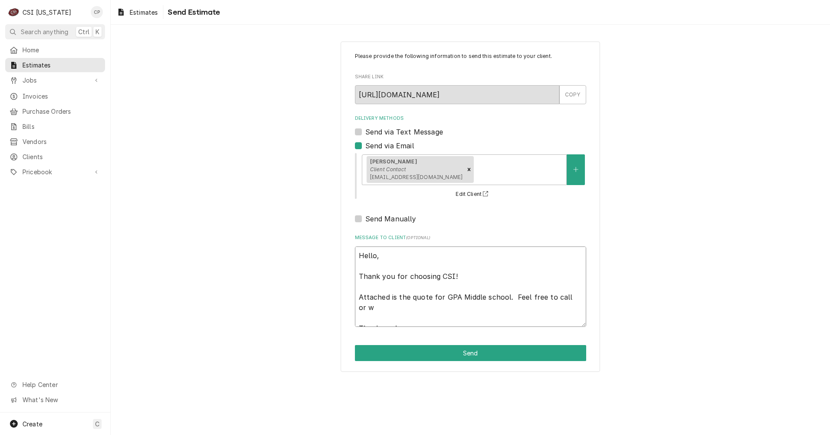
type textarea "x"
type textarea "Hello, Thank you for choosing CSI! Attached is the quote for GPA Middle school.…"
type textarea "x"
type textarea "Hello, Thank you for choosing CSI! Attached is the quote for GPA Middle school.…"
type textarea "x"
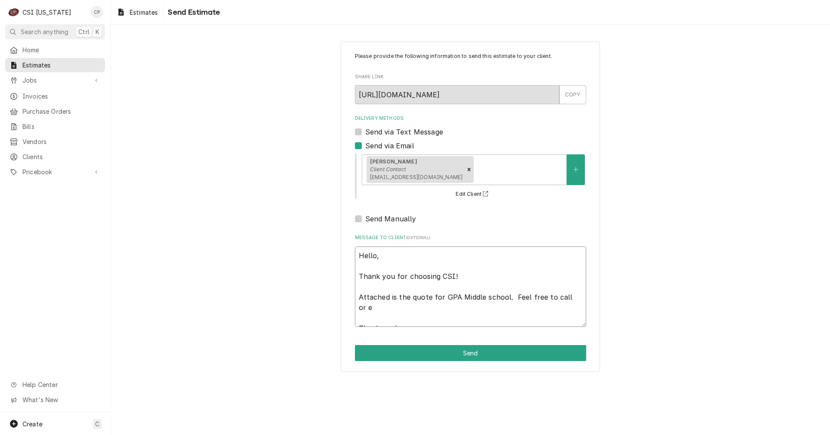
type textarea "Hello, Thank you for choosing CSI! Attached is the quote for GPA Middle school.…"
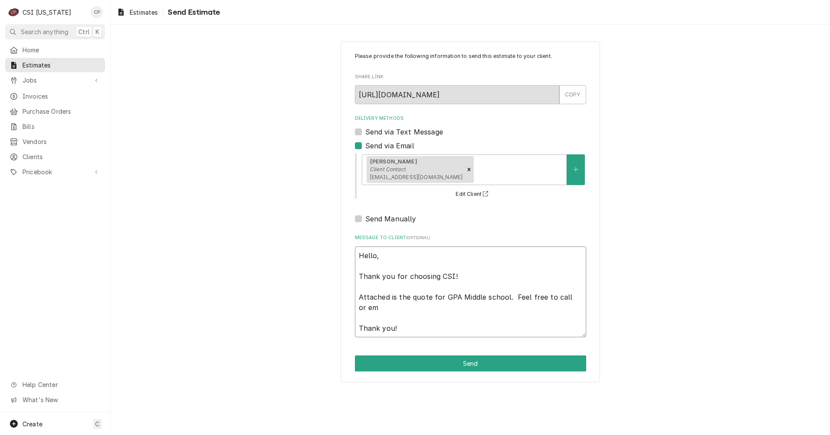
type textarea "x"
type textarea "Hello, Thank you for choosing CSI! Attached is the quote for GPA Middle school.…"
type textarea "x"
type textarea "Hello, Thank you for choosing CSI! Attached is the quote for GPA Middle school.…"
type textarea "x"
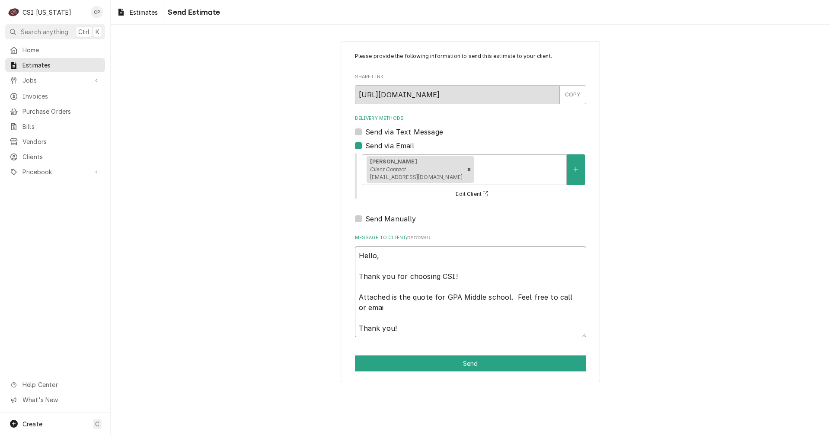
type textarea "Hello, Thank you for choosing CSI! Attached is the quote for GPA Middle school.…"
type textarea "x"
type textarea "Hello, Thank you for choosing CSI! Attached is the quote for GPA Middle school.…"
type textarea "x"
type textarea "Hello, Thank you for choosing CSI! Attached is the quote for GPA Middle school.…"
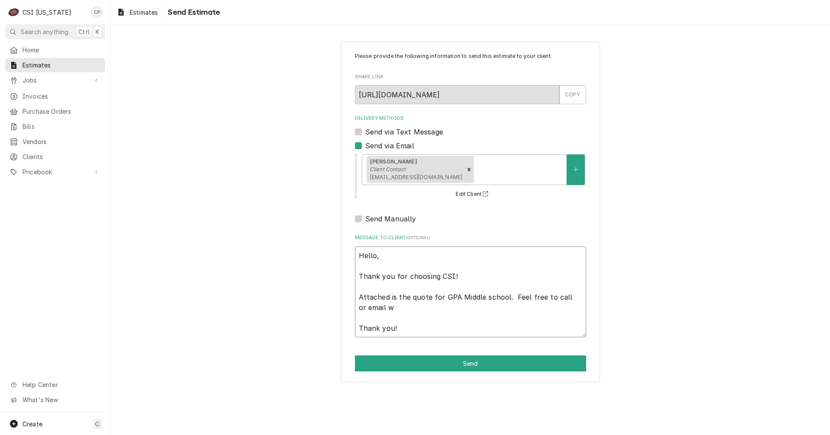
type textarea "x"
type textarea "Hello, Thank you for choosing CSI! Attached is the quote for GPA Middle school.…"
type textarea "x"
type textarea "Hello, Thank you for choosing CSI! Attached is the quote for GPA Middle school.…"
type textarea "x"
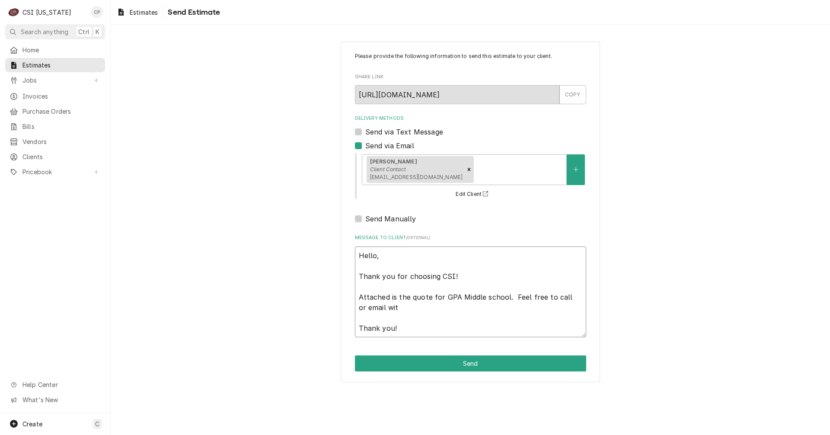
type textarea "Hello, Thank you for choosing CSI! Attached is the quote for GPA Middle school.…"
type textarea "x"
type textarea "Hello, Thank you for choosing CSI! Attached is the quote for GPA Middle school.…"
type textarea "x"
type textarea "Hello, Thank you for choosing CSI! Attached is the quote for GPA Middle school.…"
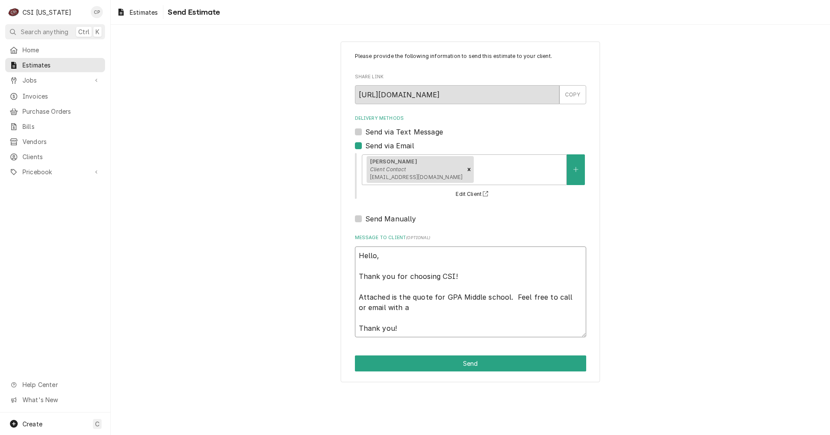
type textarea "x"
type textarea "Hello, Thank you for choosing CSI! Attached is the quote for GPA Middle school.…"
type textarea "x"
type textarea "Hello, Thank you for choosing CSI! Attached is the quote for GPA Middle school.…"
type textarea "x"
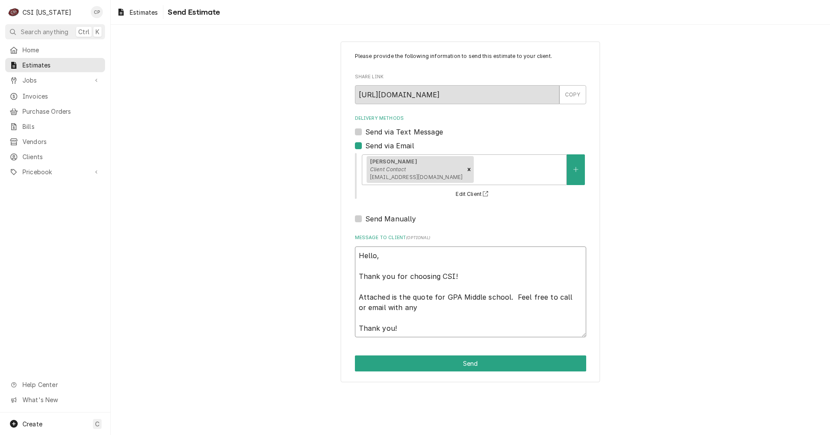
type textarea "Hello, Thank you for choosing CSI! Attached is the quote for GPA Middle school.…"
type textarea "x"
type textarea "Hello, Thank you for choosing CSI! Attached is the quote for GPA Middle school.…"
type textarea "x"
type textarea "Hello, Thank you for choosing CSI! Attached is the quote for GPA Middle school.…"
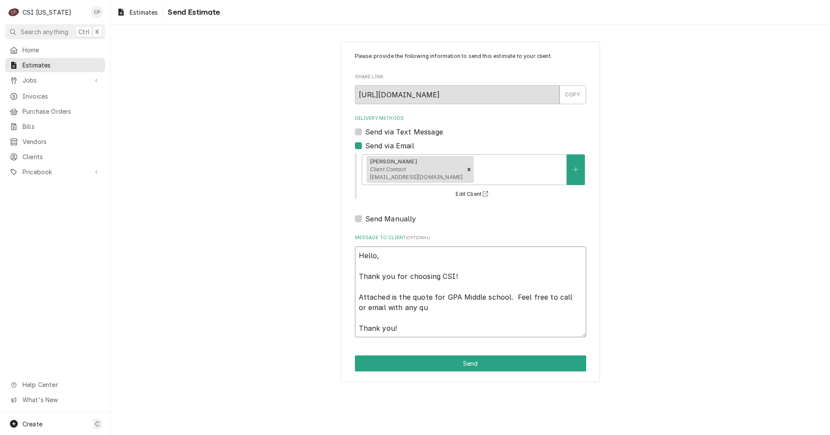
type textarea "x"
type textarea "Hello, Thank you for choosing CSI! Attached is the quote for GPA Middle school.…"
type textarea "x"
type textarea "Hello, Thank you for choosing CSI! Attached is the quote for GPA Middle school.…"
type textarea "x"
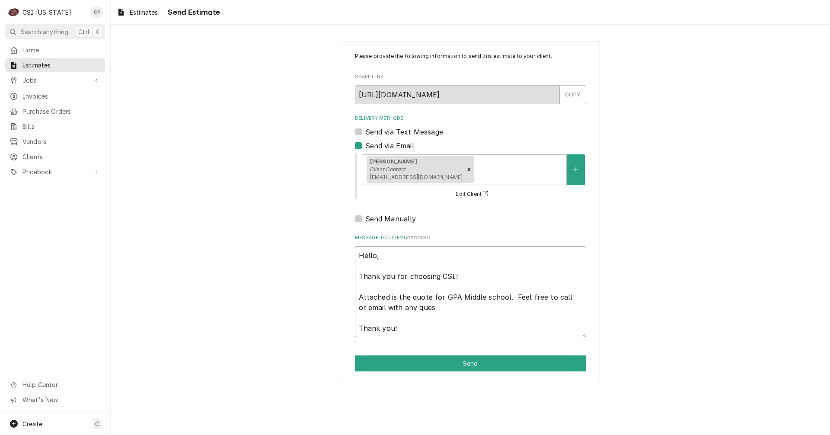
type textarea "Hello, Thank you for choosing CSI! Attached is the quote for GPA Middle school.…"
type textarea "x"
type textarea "Hello, Thank you for choosing CSI! Attached is the quote for GPA Middle school.…"
type textarea "x"
type textarea "Hello, Thank you for choosing CSI! Attached is the quote for GPA Middle school.…"
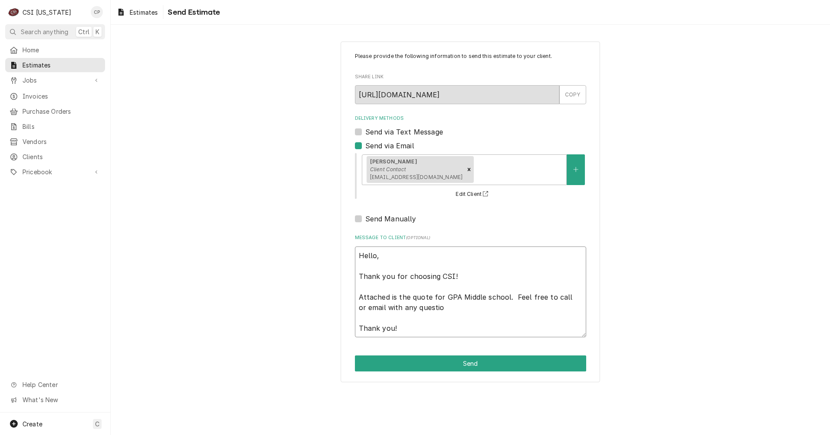
type textarea "x"
type textarea "Hello, Thank you for choosing CSI! Attached is the quote for GPA Middle school.…"
type textarea "x"
type textarea "Hello, Thank you for choosing CSI! Attached is the quote for GPA Middle school.…"
type textarea "x"
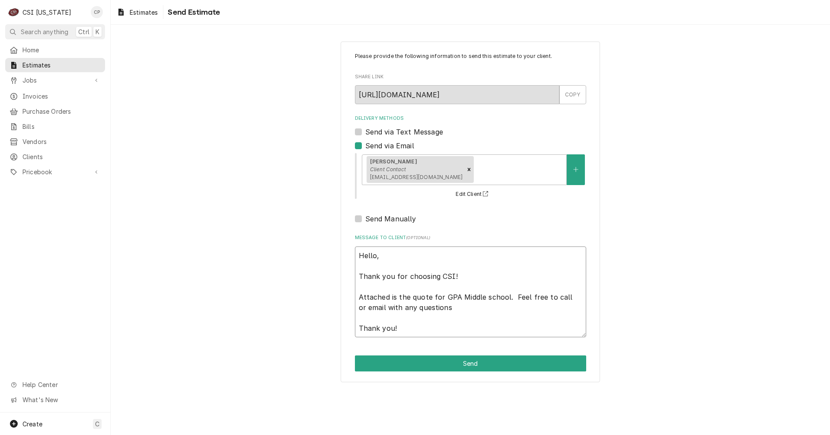
type textarea "Hello, Thank you for choosing CSI! Attached is the quote for GPA Middle school.…"
type textarea "x"
type textarea "Hello, Thank you for choosing CSI! Attached is the quote for GPA Middle school.…"
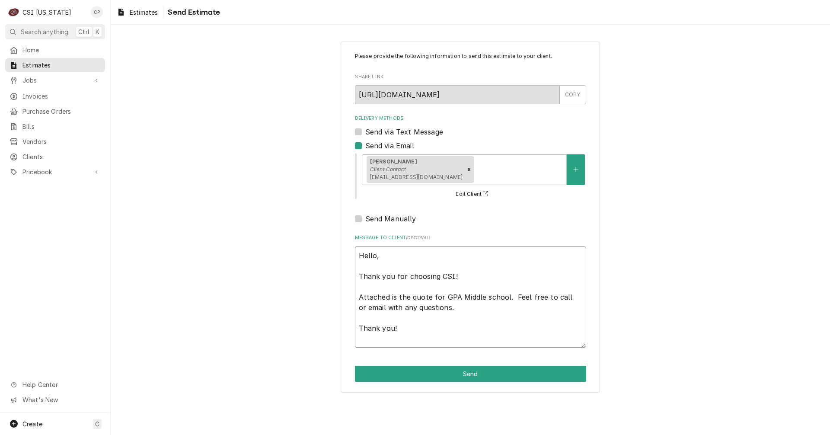
type textarea "x"
type textarea "Hello, Thank you for choosing CSI! Attached is the quote for GPA Middle school.…"
type textarea "x"
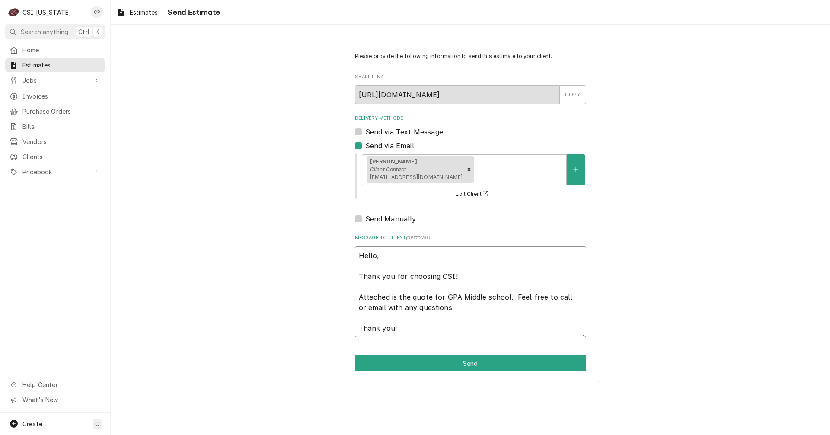
type textarea "Hello, Thank you for choosing CSI! Attached is the quote for GPA Middle school.…"
click at [479, 364] on button "Send" at bounding box center [470, 363] width 231 height 16
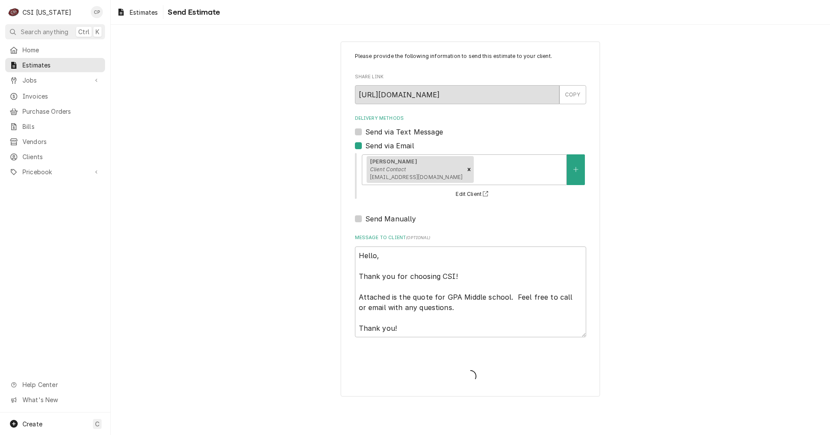
type textarea "x"
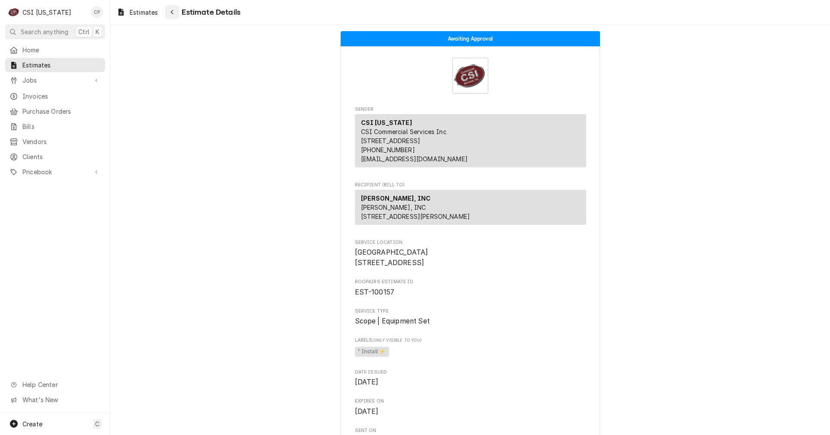
click at [176, 13] on div "Navigate back" at bounding box center [172, 12] width 9 height 9
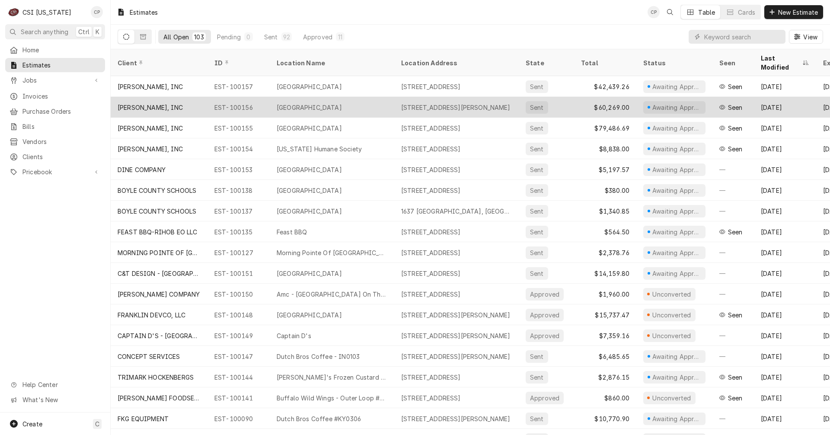
click at [300, 103] on div "[GEOGRAPHIC_DATA]" at bounding box center [309, 107] width 65 height 9
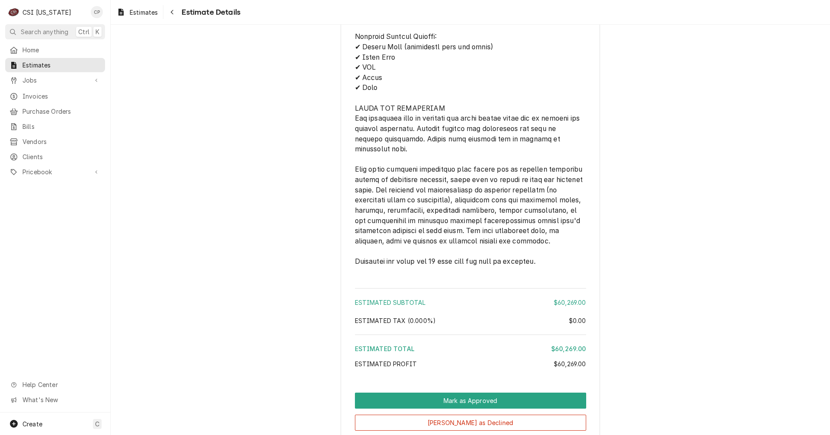
scroll to position [2194, 0]
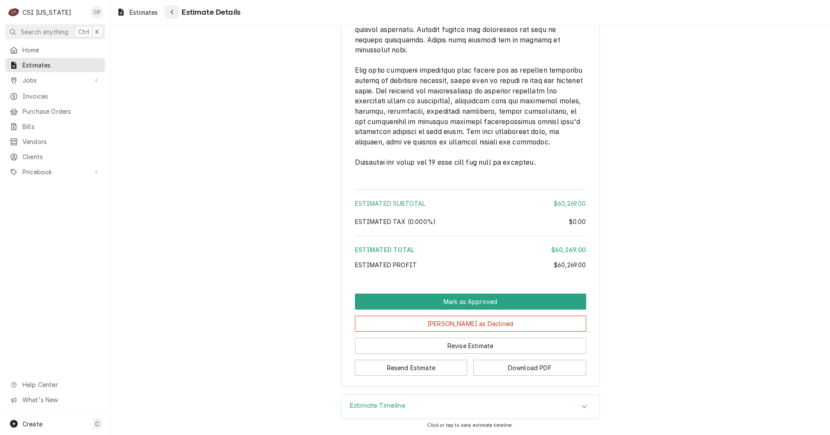
click at [176, 8] on div "Navigate back" at bounding box center [172, 12] width 9 height 9
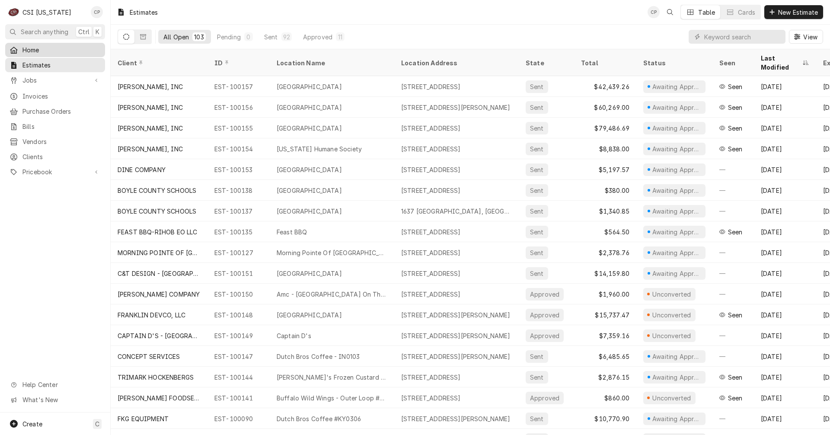
click at [41, 51] on span "Home" at bounding box center [61, 49] width 78 height 9
